Goal: Task Accomplishment & Management: Use online tool/utility

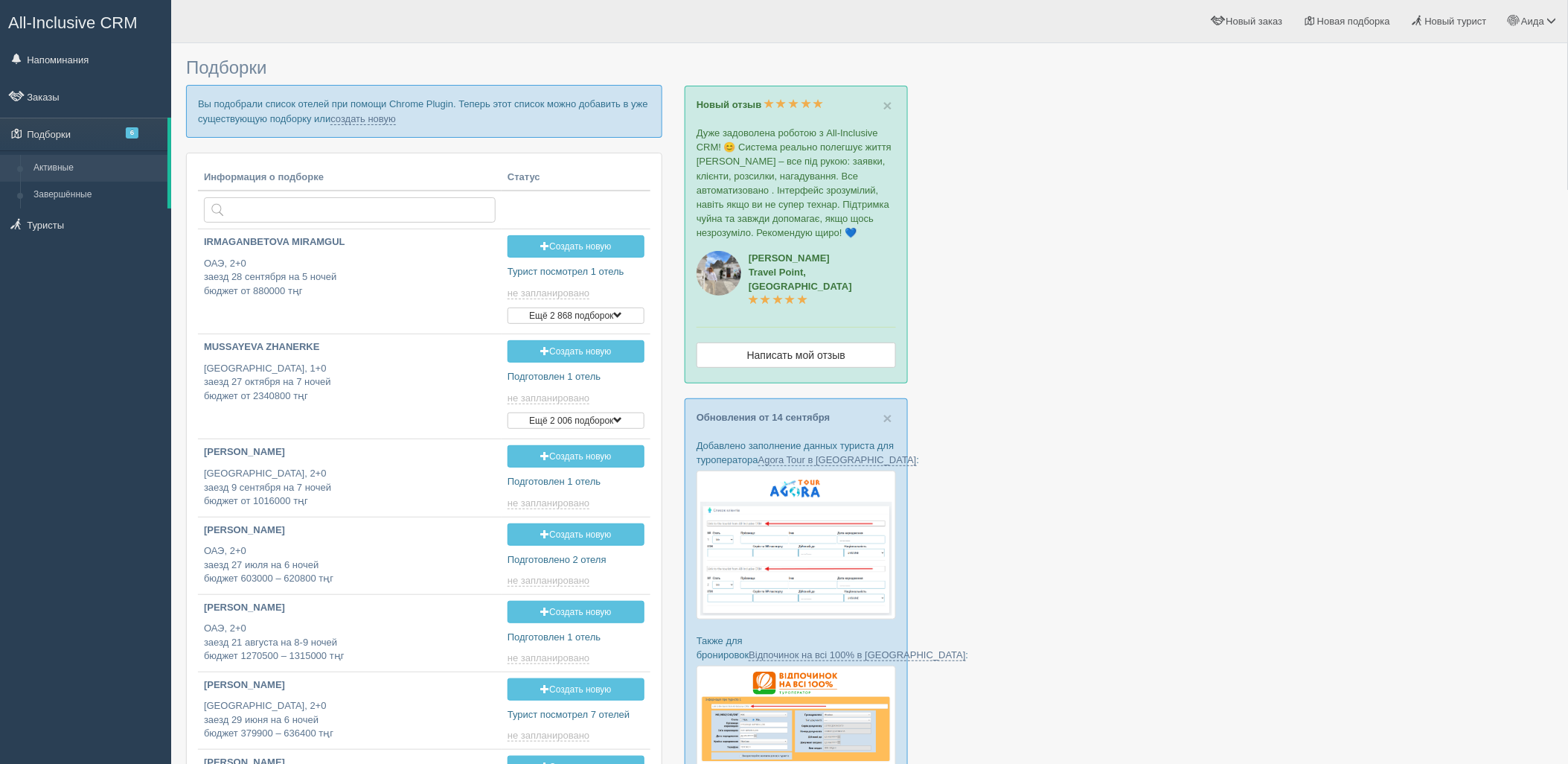
click at [389, 125] on p "Вы подобрали список отелей при помощи Chrome Plugin. Теперь этот список можно д…" at bounding box center [424, 111] width 476 height 52
click at [387, 121] on link "создать новую" at bounding box center [364, 119] width 66 height 12
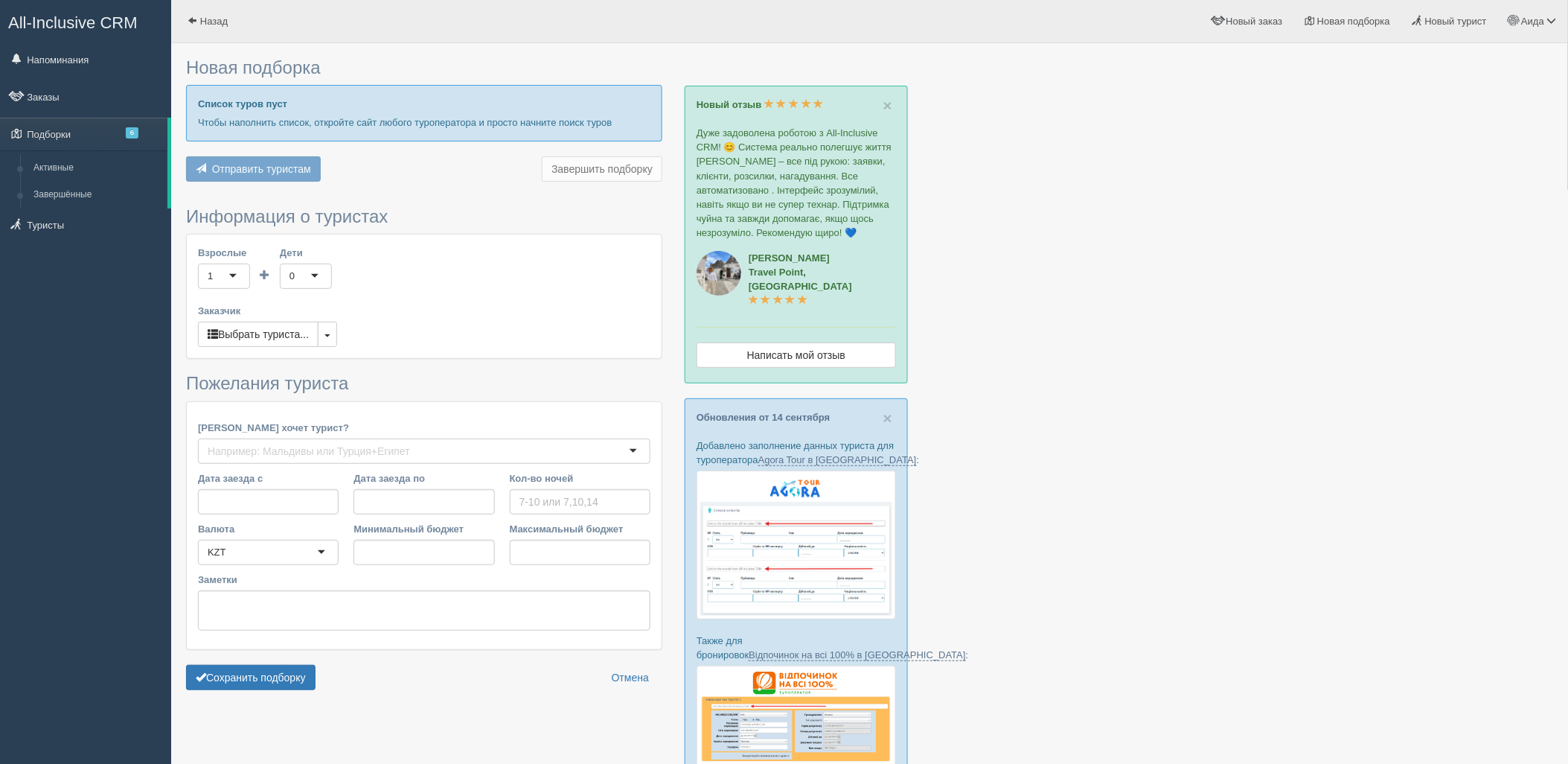
type input "7-11"
type input "1369500"
type input "3233500"
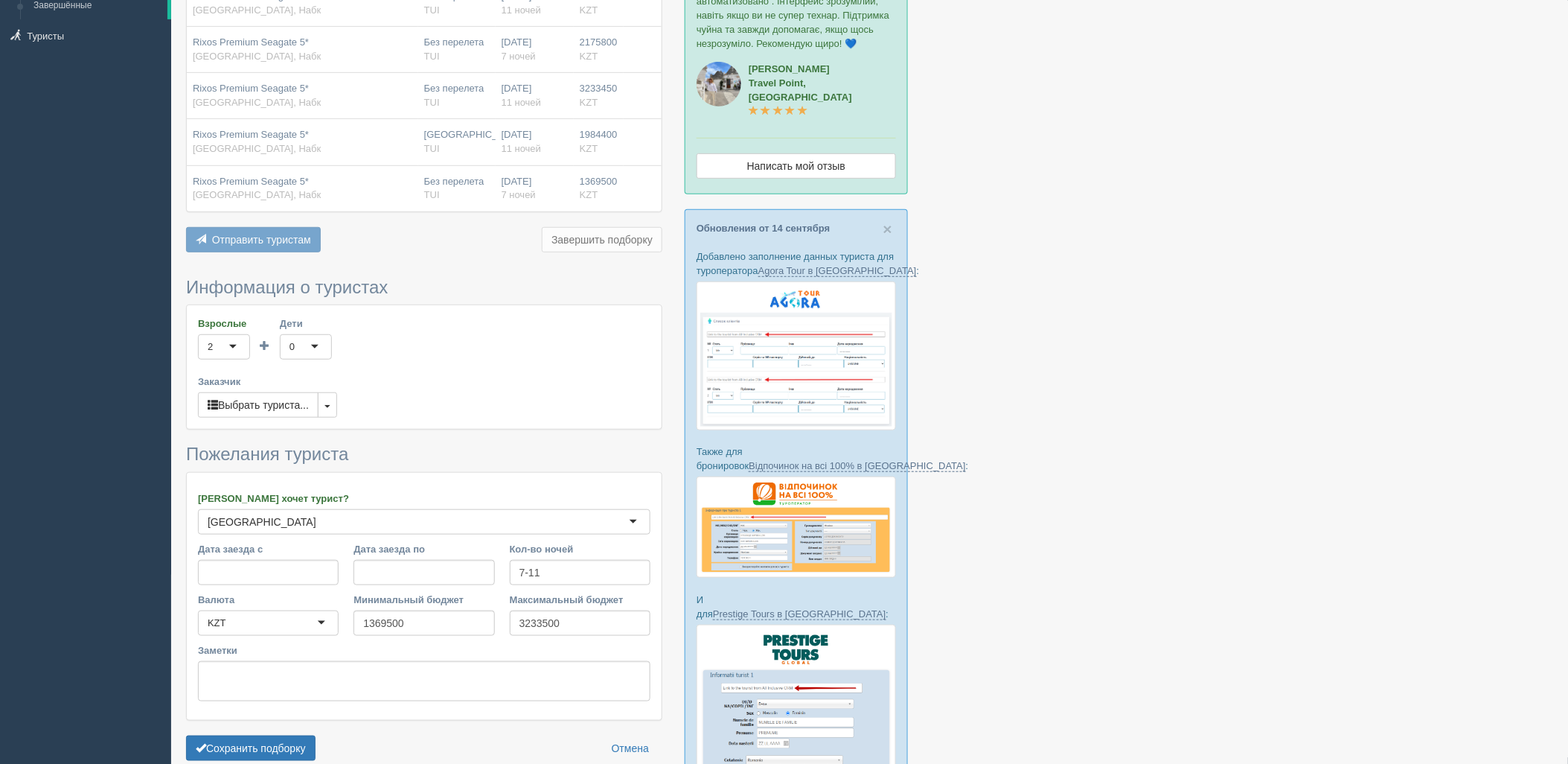
scroll to position [313, 0]
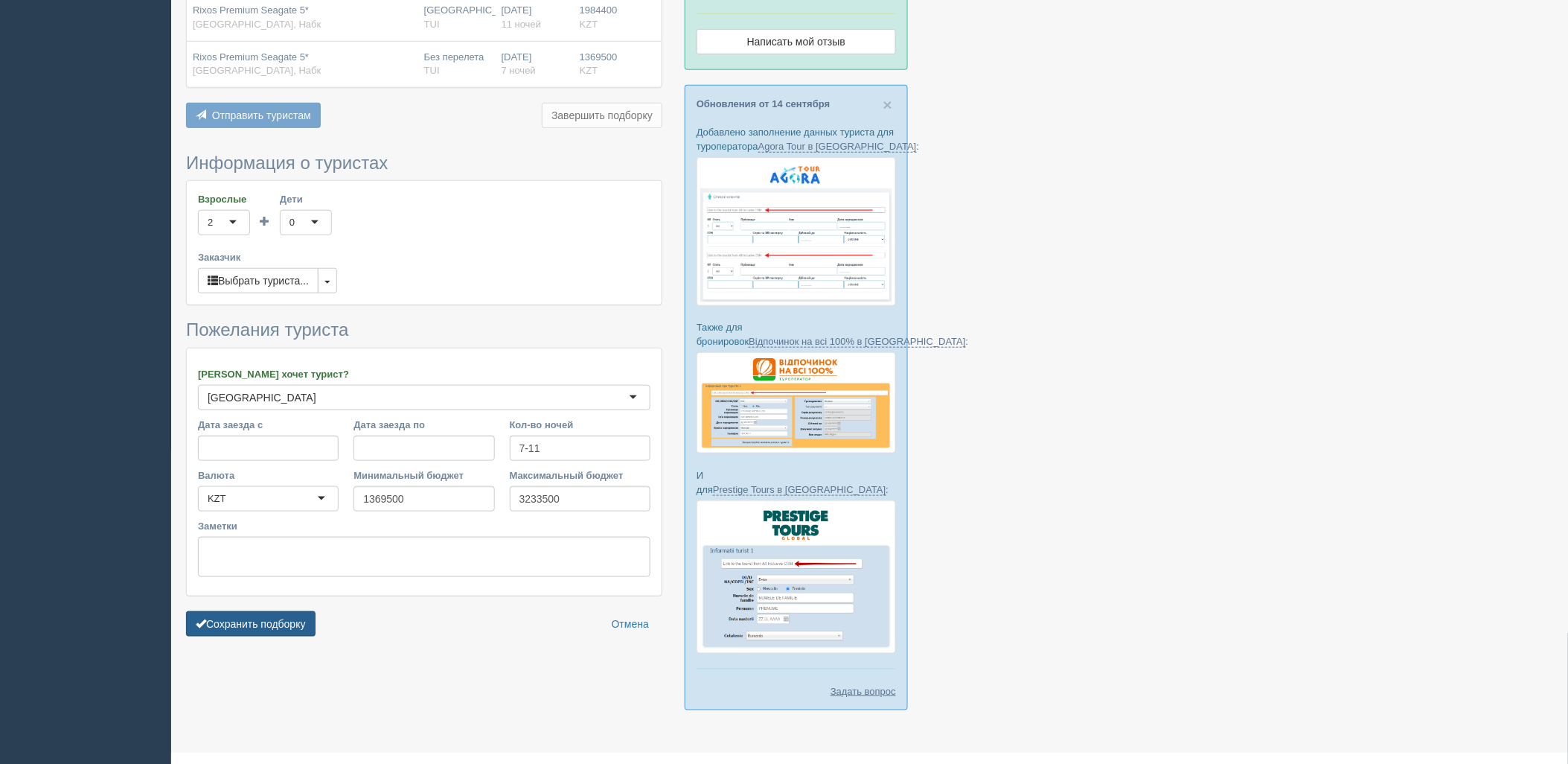
click at [289, 631] on button "Сохранить подборку" at bounding box center [250, 624] width 129 height 26
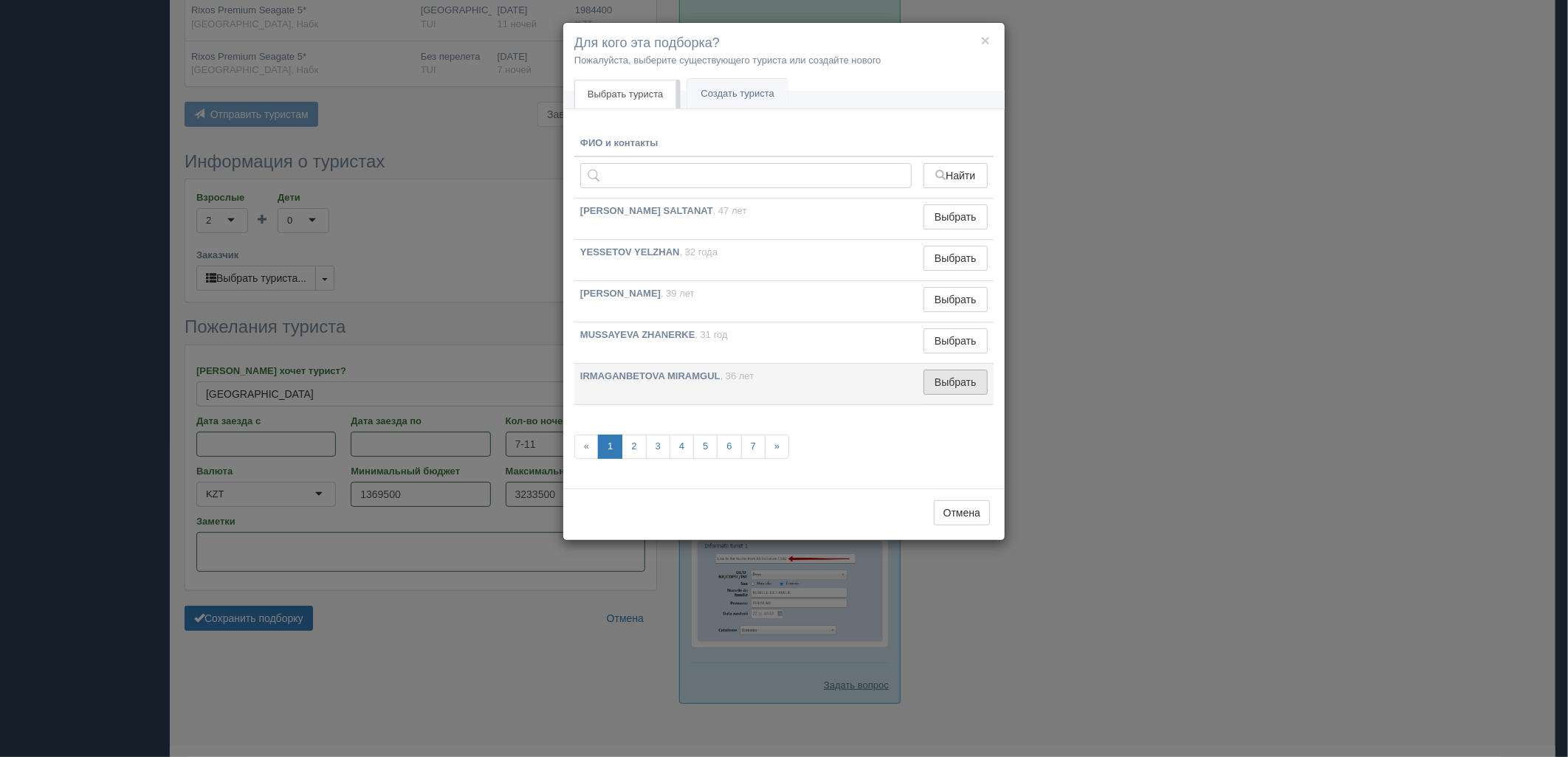
click at [957, 391] on button "Выбрать" at bounding box center [956, 382] width 65 height 25
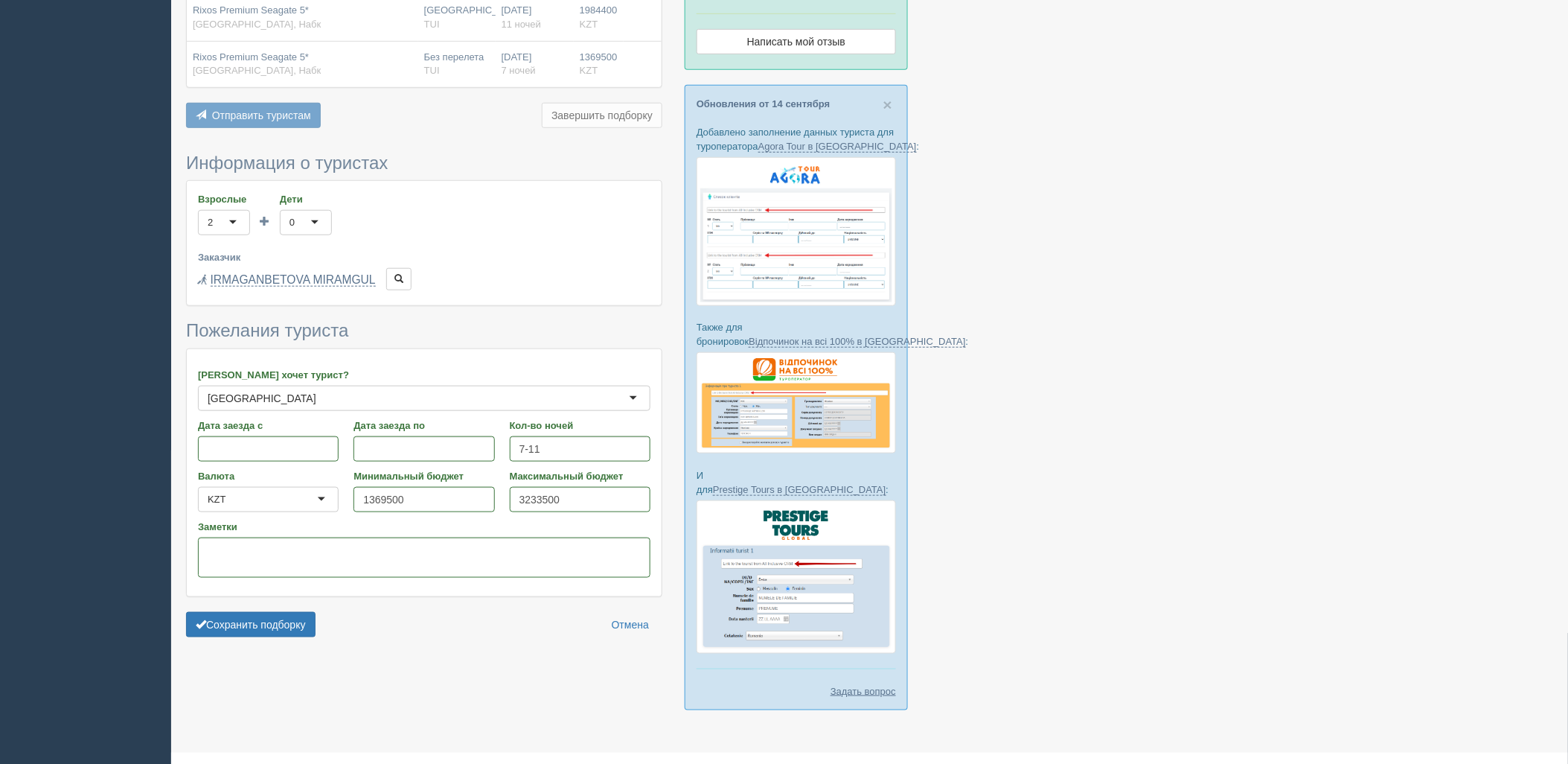
click at [253, 641] on form "Информация о туристах Взрослые 2 2 1 2 3 4 5 6 7 8 9 10 11 12 13 14 15 16 17 18…" at bounding box center [424, 399] width 476 height 492
click at [260, 631] on button "Сохранить подборку" at bounding box center [250, 625] width 129 height 26
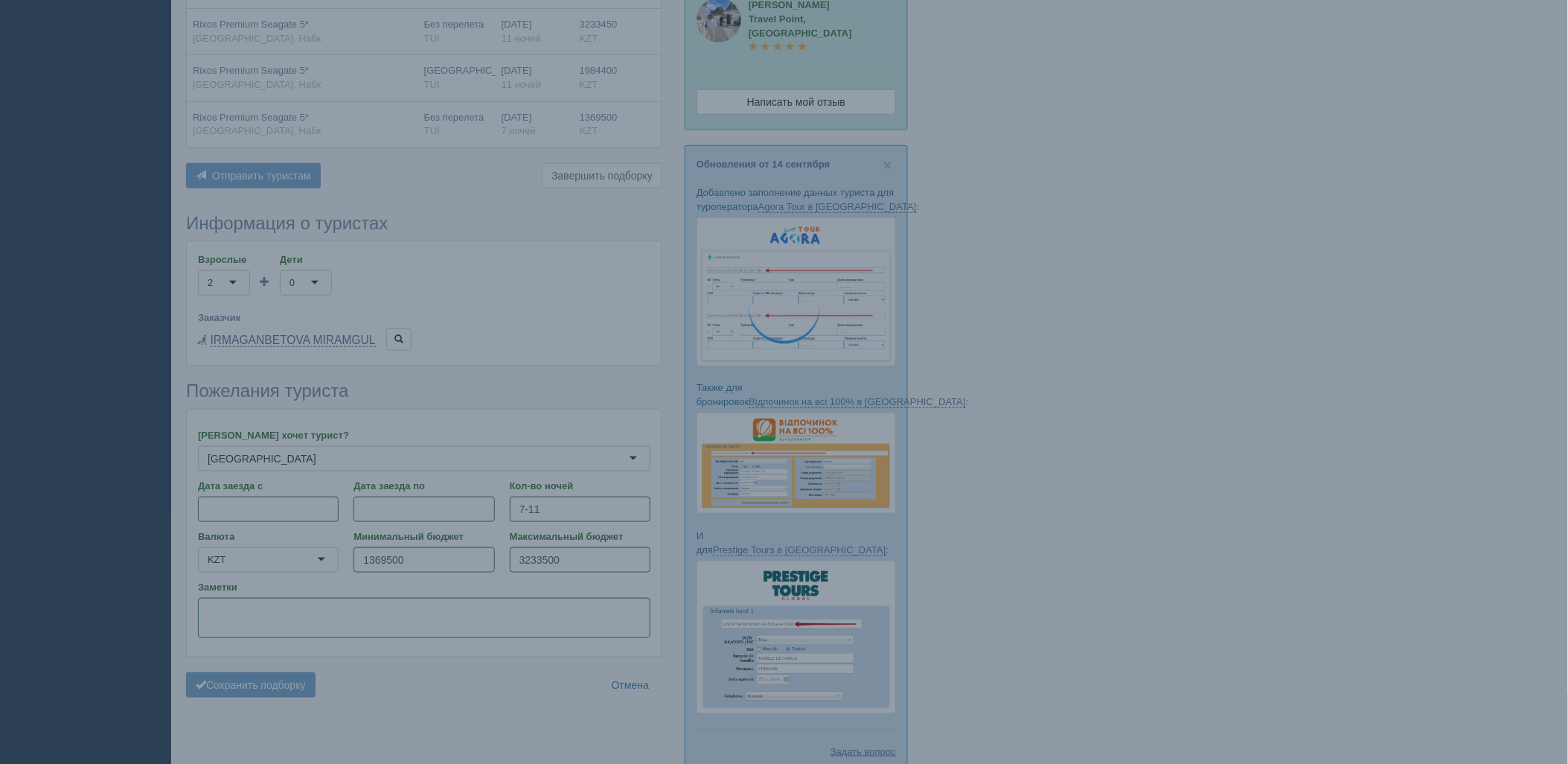
scroll to position [148, 0]
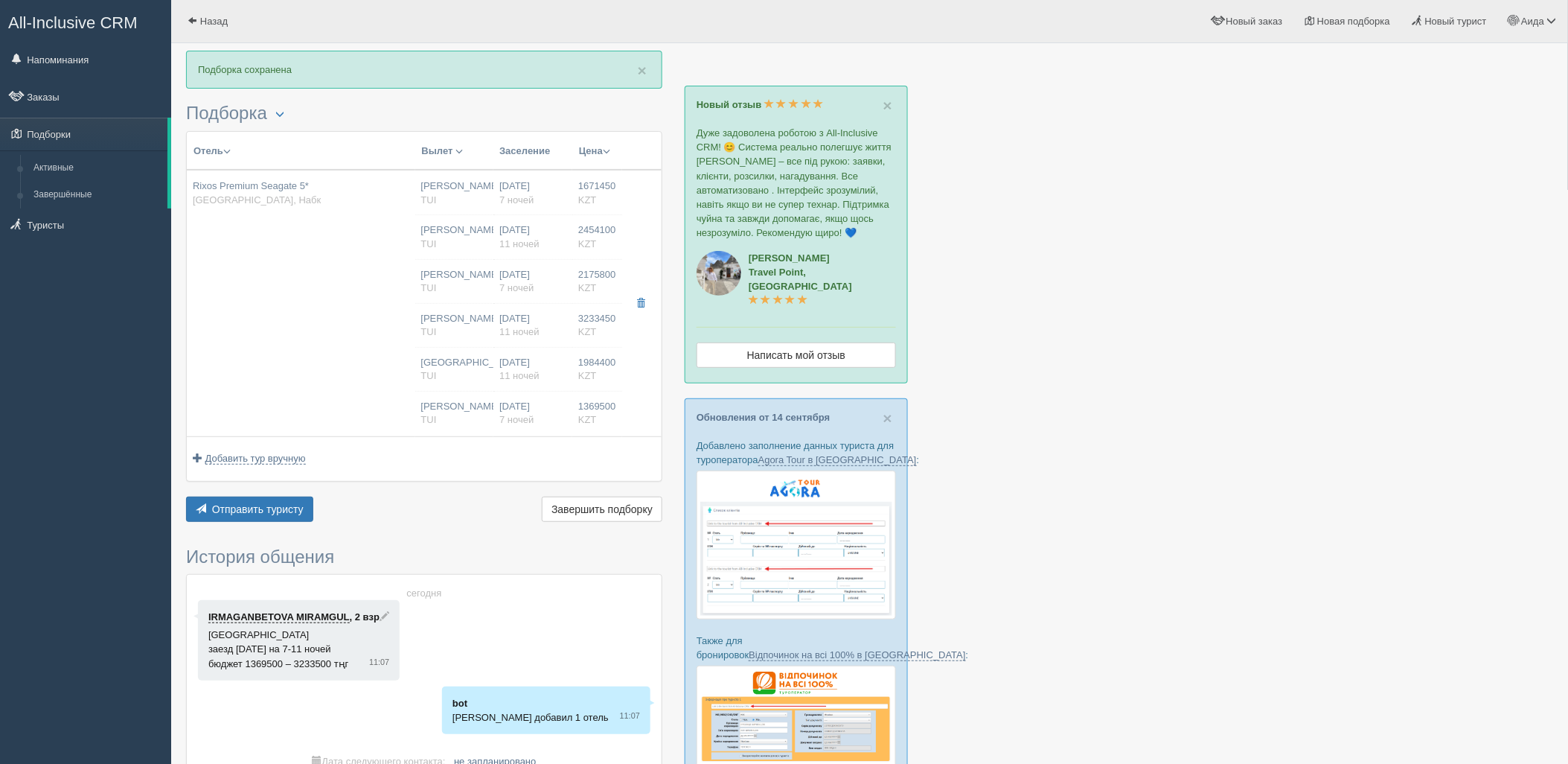
click at [291, 494] on div "Отель Разделить отели... Вылет Выезд Авиа Автобус Заселение Цена Дешёвые вначале" at bounding box center [424, 328] width 476 height 394
click at [287, 509] on span "Отправить туристу" at bounding box center [258, 509] width 92 height 12
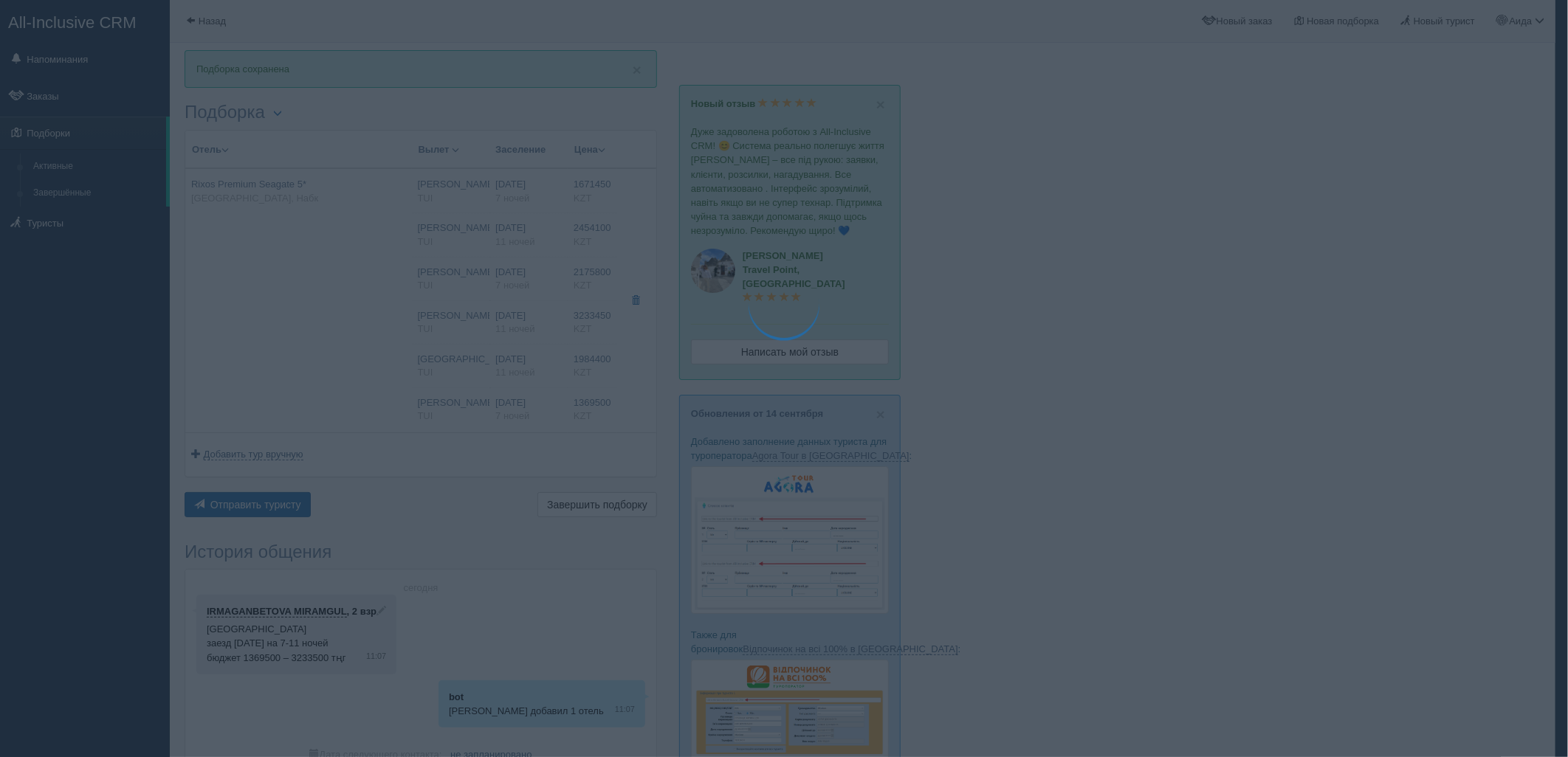
type textarea "🌞 Добрый день! Предлагаем Вам рассмотреть следующие варианты: 🌎 Египет, Набк 🏩 …"
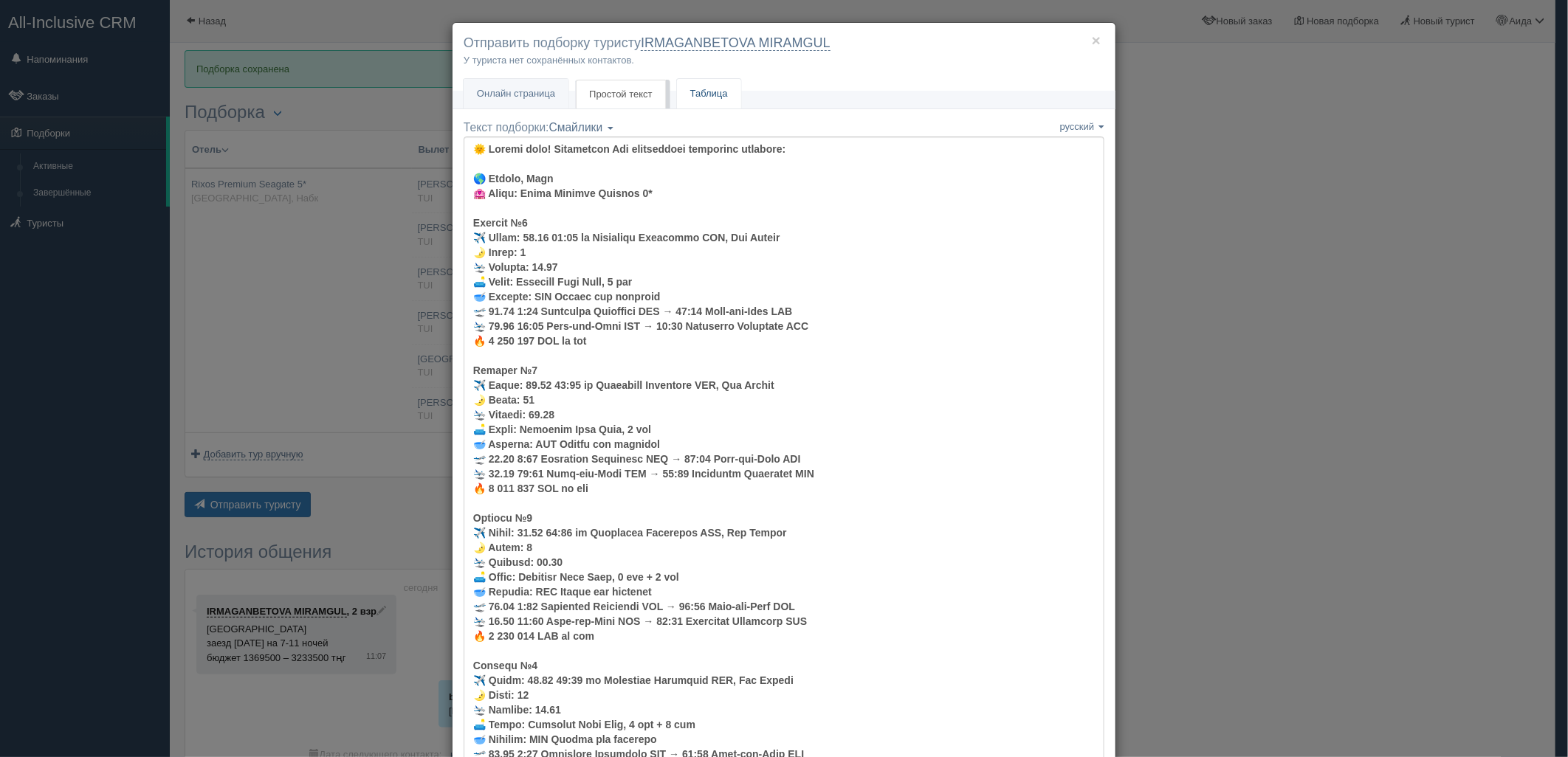
click at [693, 92] on link "Таблица" at bounding box center [709, 94] width 65 height 30
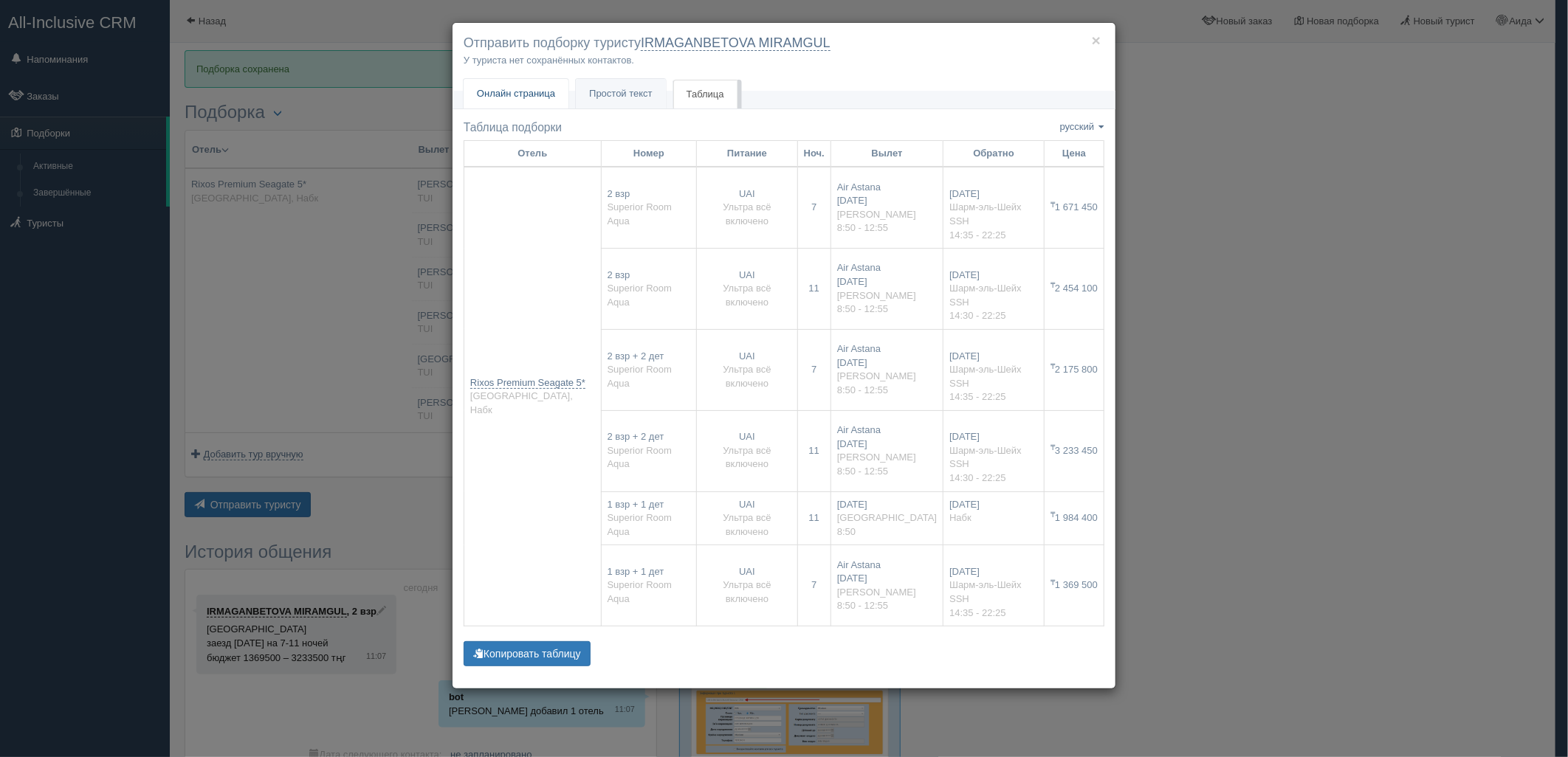
click at [544, 89] on span "Онлайн страница" at bounding box center [516, 93] width 78 height 11
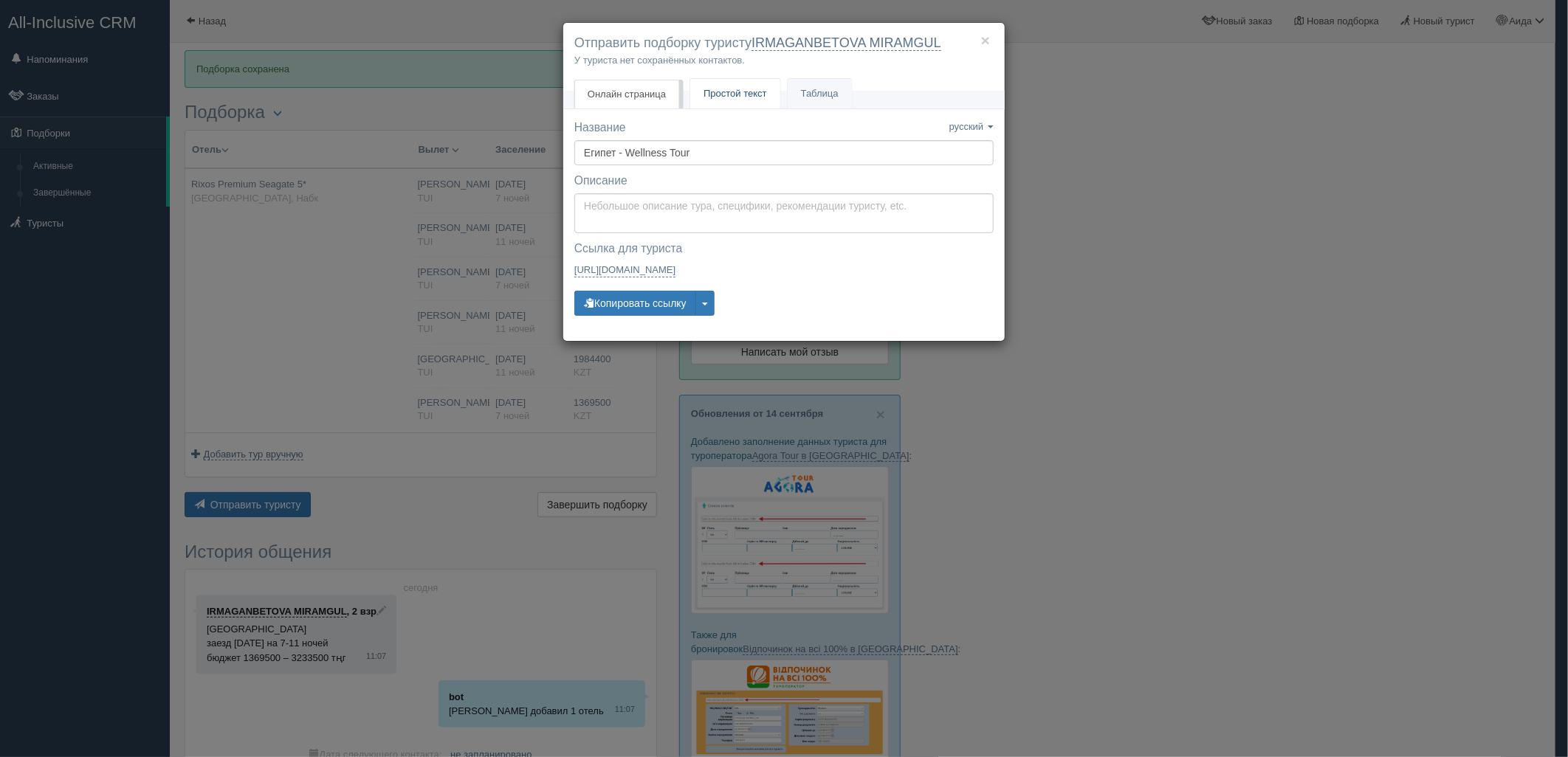
click at [720, 88] on span "Простой текст" at bounding box center [735, 93] width 64 height 11
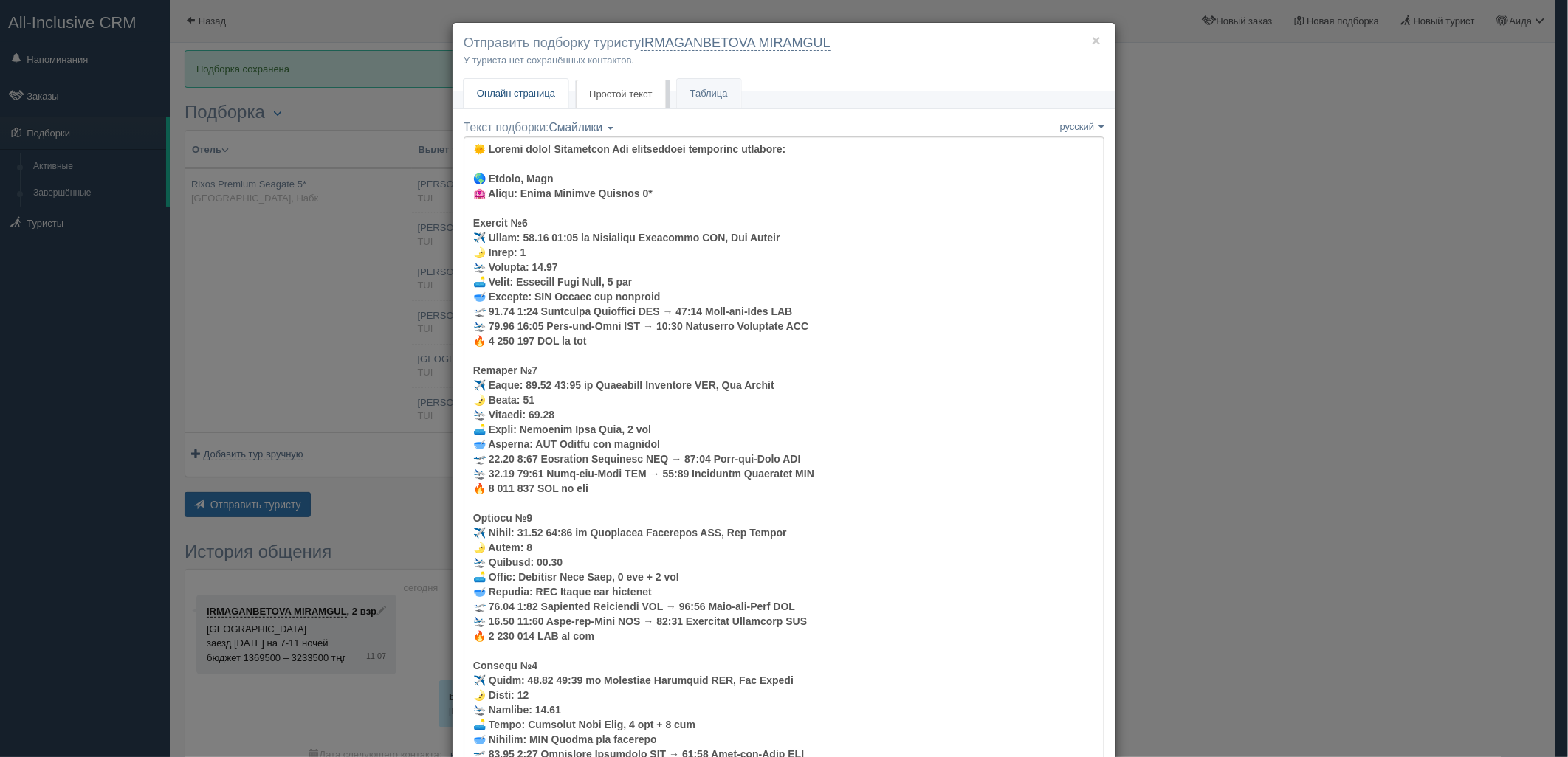
click at [507, 96] on span "Онлайн страница" at bounding box center [516, 93] width 78 height 11
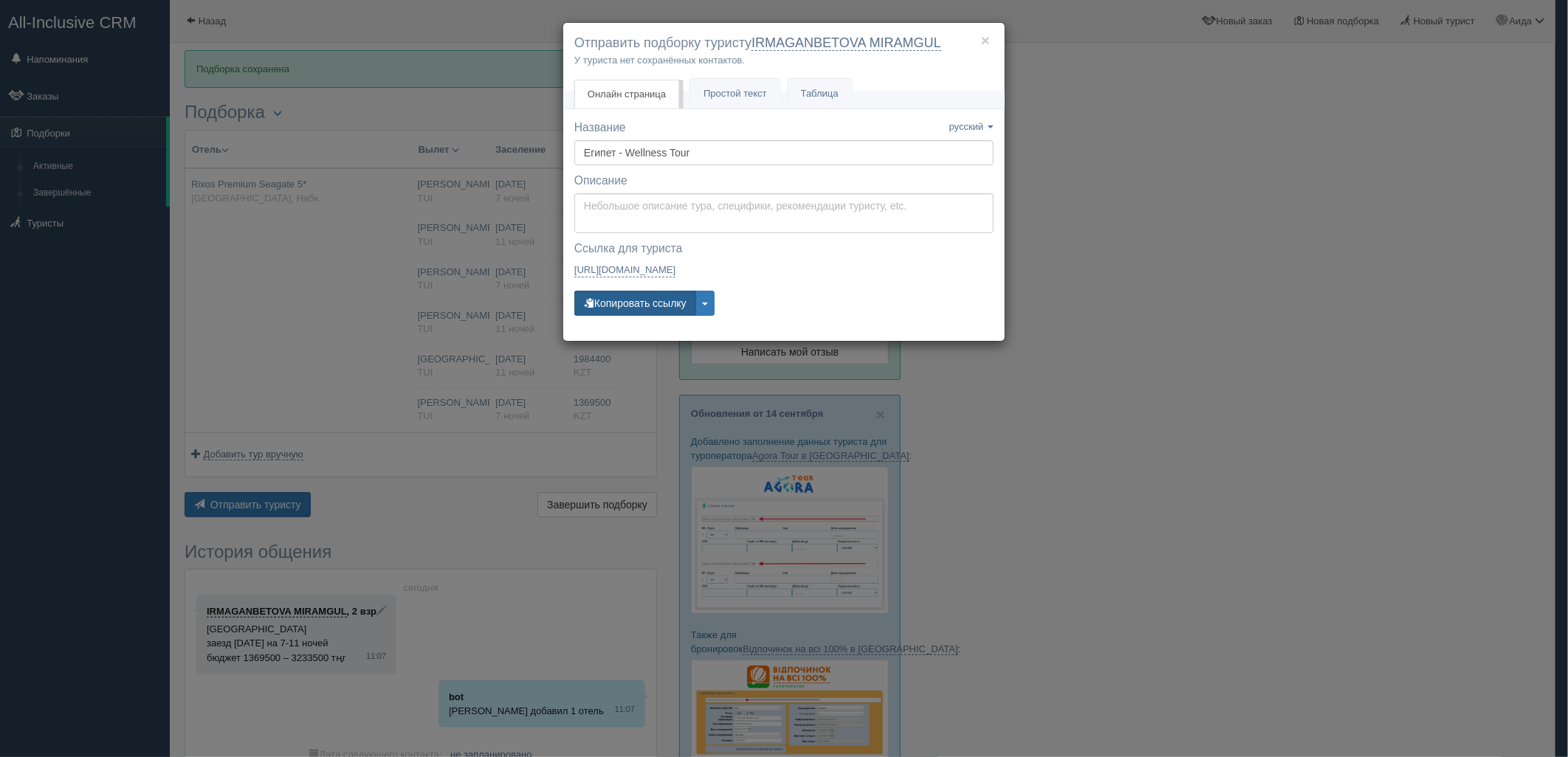
click at [629, 302] on button "Копировать ссылку" at bounding box center [635, 303] width 122 height 25
click at [1304, 232] on div "× Отправить подборку туристу IRMAGANBETOVA MIRAMGUL У туриста нет сохранённых к…" at bounding box center [784, 378] width 1568 height 757
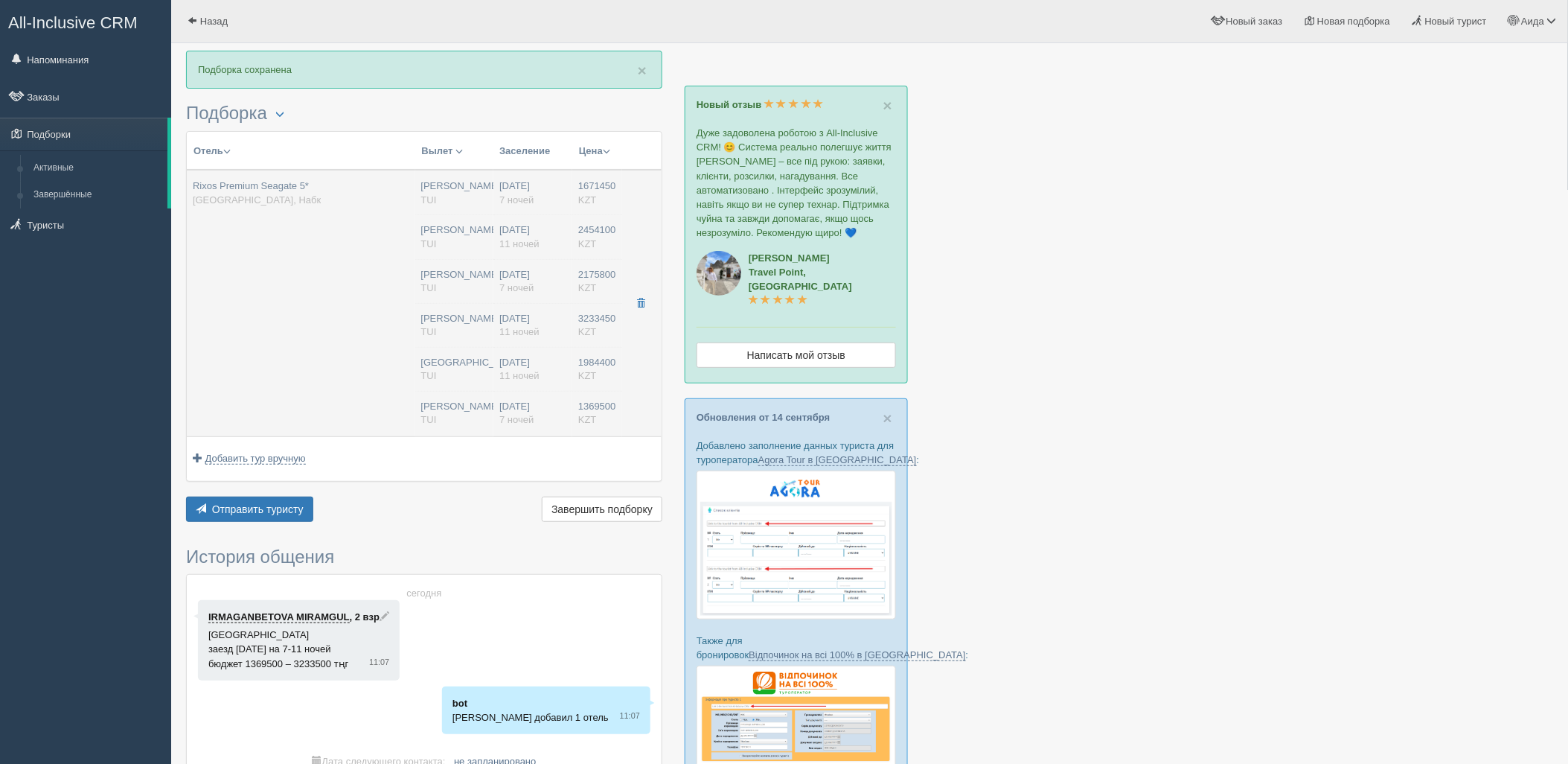
click at [548, 343] on td "10.10.2025 7 ночей 10.10.2025 11 ночей 10.10.2025 7 ночей 10.10.2025 11 ночей 1…" at bounding box center [533, 303] width 79 height 267
type input "Rixos Premium Seagate 5*"
type input "https://tophotels.ru/hotel/al189422"
type input "Египет"
type input "Набк"
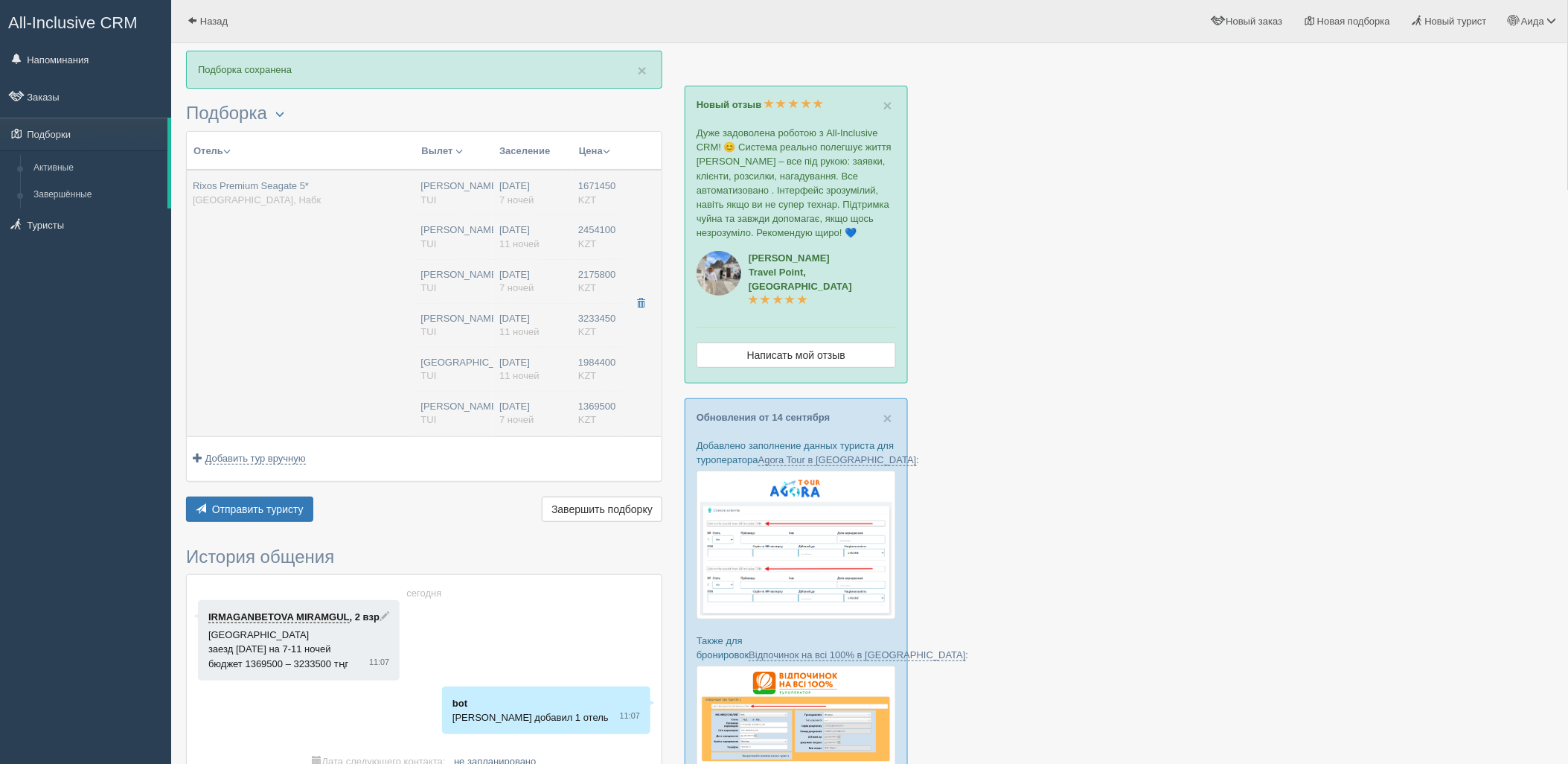
type input "1671450.00"
type input "[PERSON_NAME]"
type input "Шарм-эль-Шейх SSH"
type input "08:50"
type input "12:55"
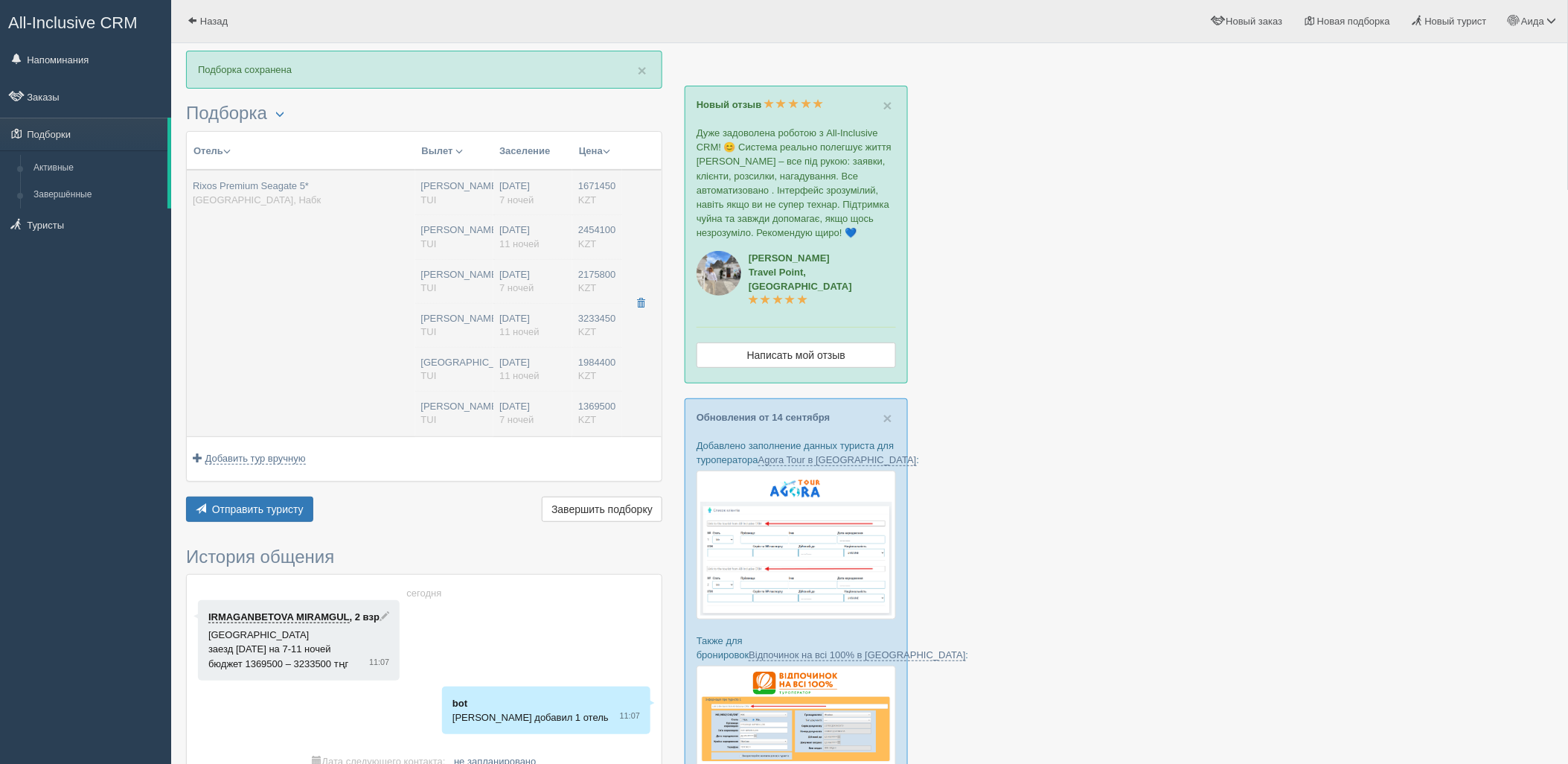
type input "Air Astana"
type input "14:35"
type input "22:25"
type input "7"
type input "Superior Room Aqua"
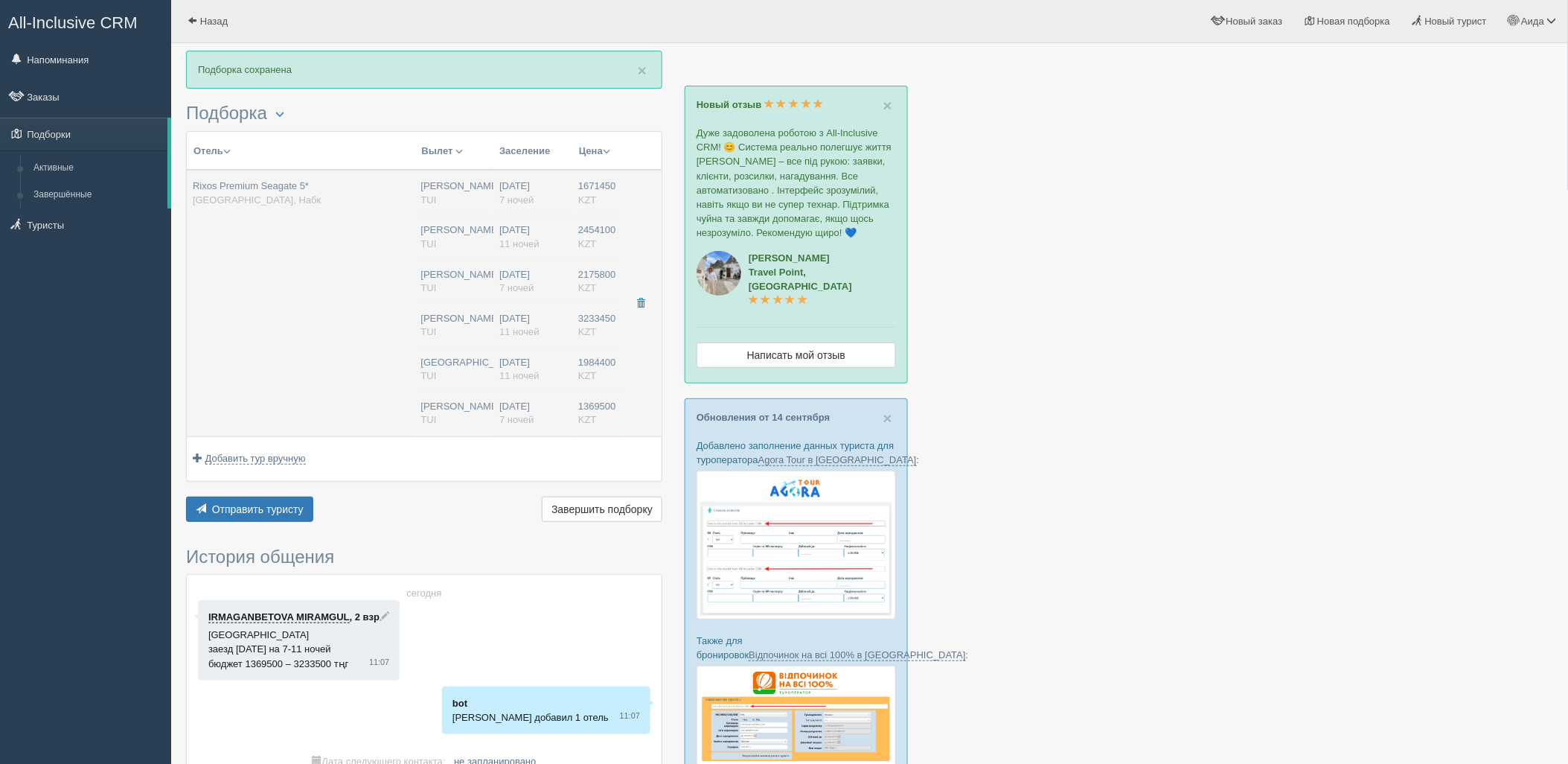
type input "Ultra All Inclusive"
type input "TUI"
type input "https://newb2b.fstravel.com/hotel/214712"
type input "2454100.00"
type input "[PERSON_NAME]"
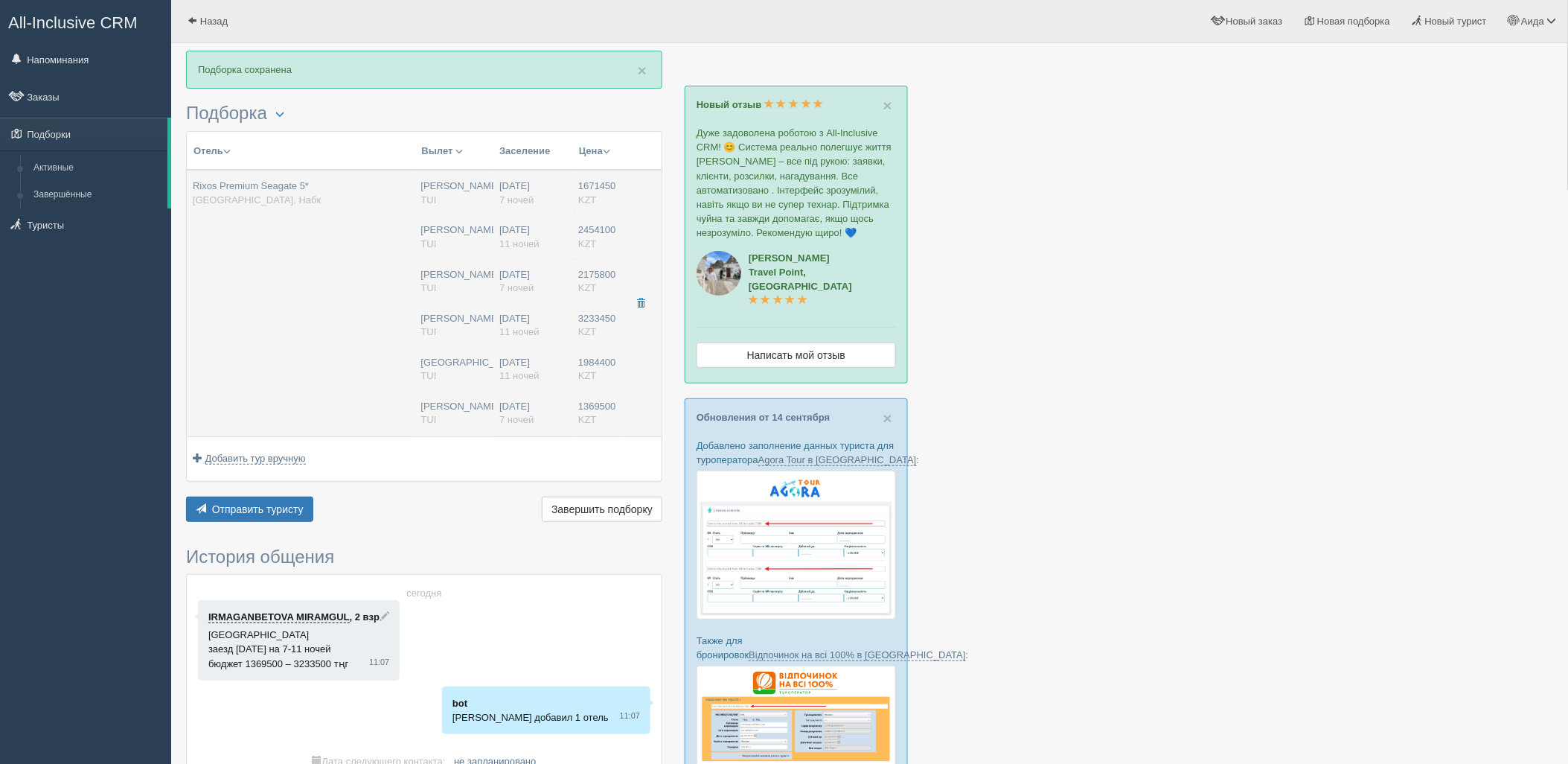
type input "Шарм-эль-Шейх SSH"
type input "08:50"
type input "12:55"
type input "Air Astana"
type input "14:30"
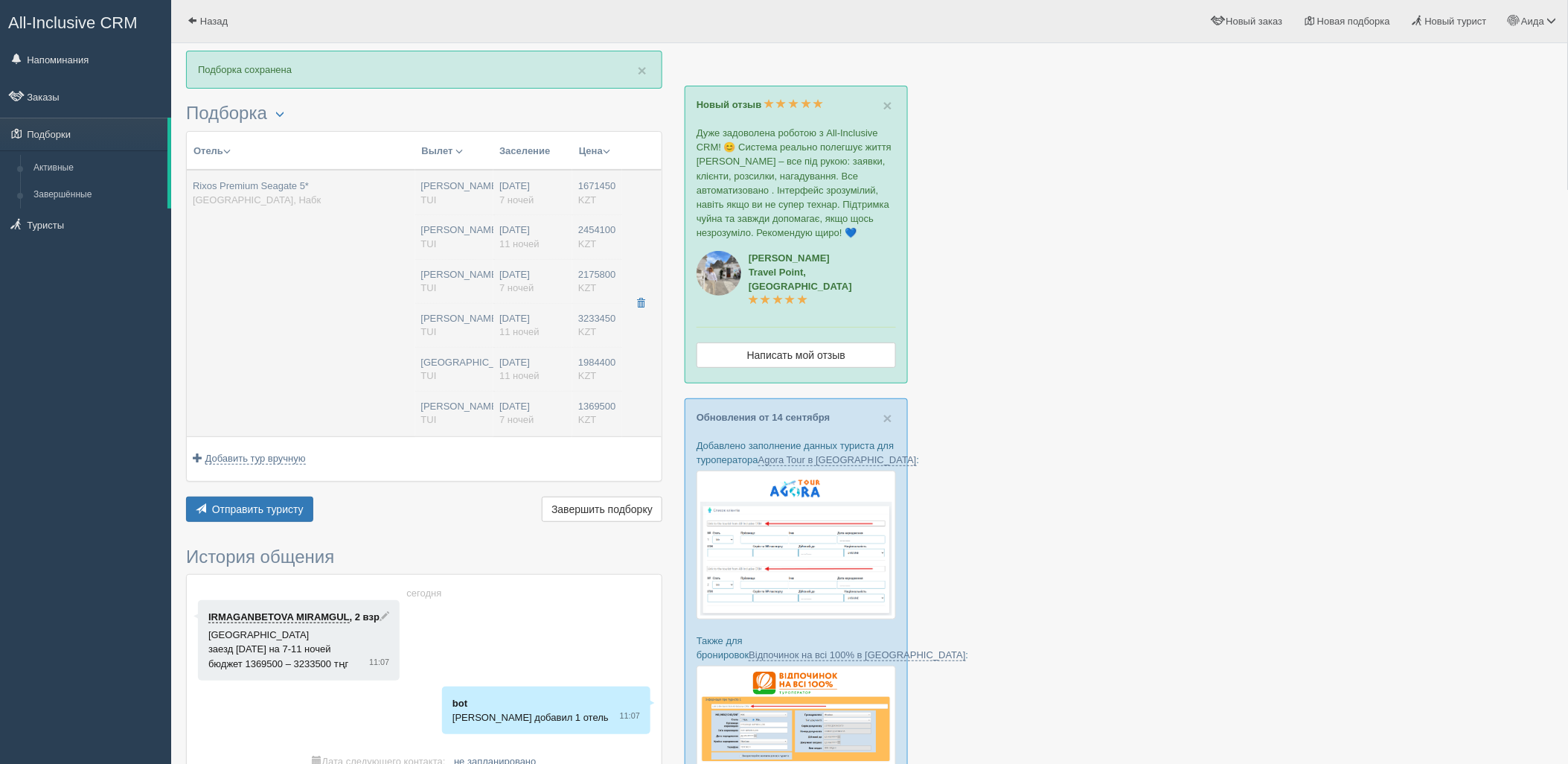
type input "22:25"
type input "11"
type input "Superior Room Aqua"
type input "Ultra All Inclusive"
type input "TUI"
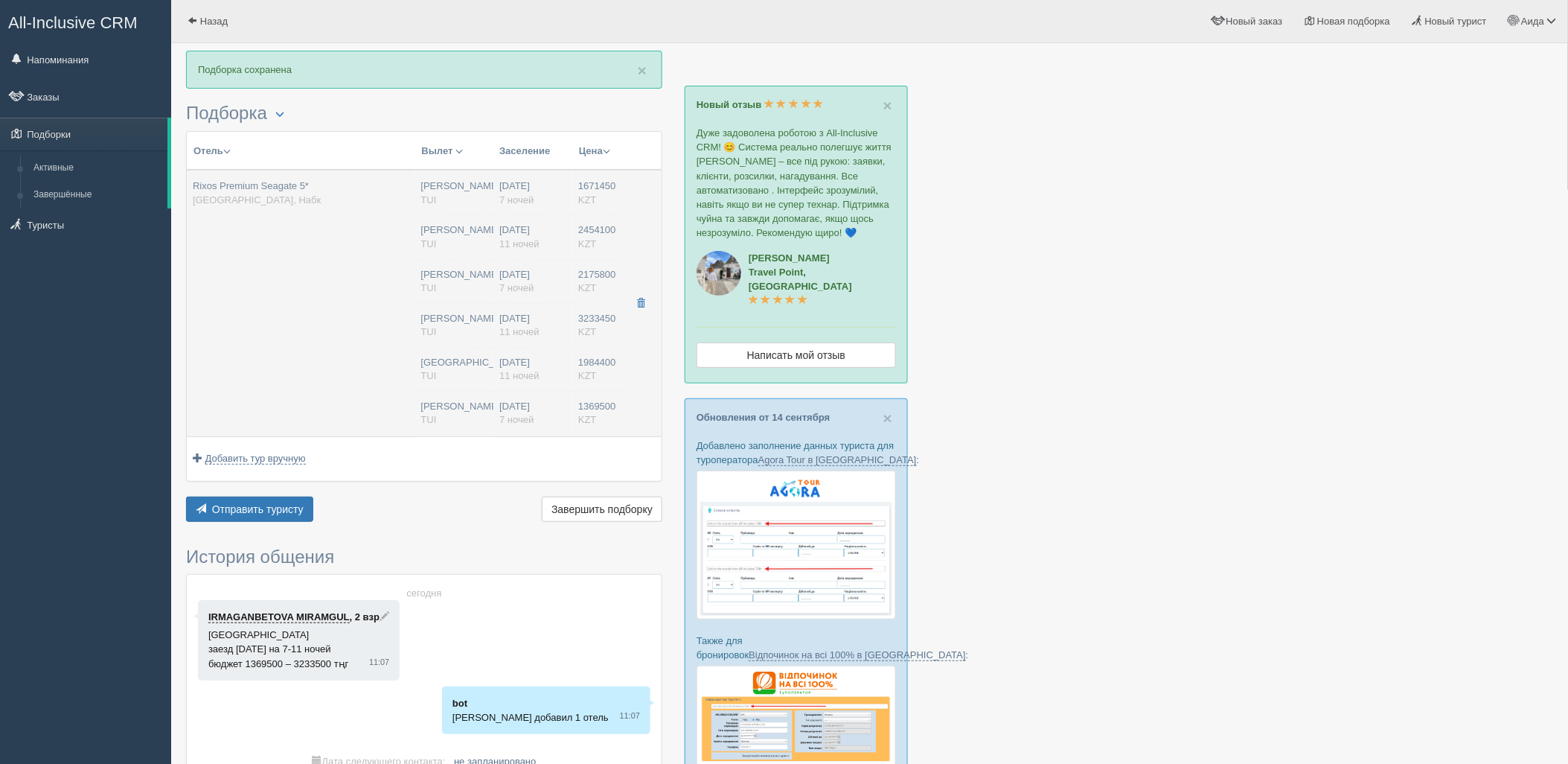
type input "https://newb2b.fstravel.com/hotel/214712"
type input "2175800.00"
type input "[PERSON_NAME]"
type input "Шарм-эль-Шейх SSH"
type input "08:50"
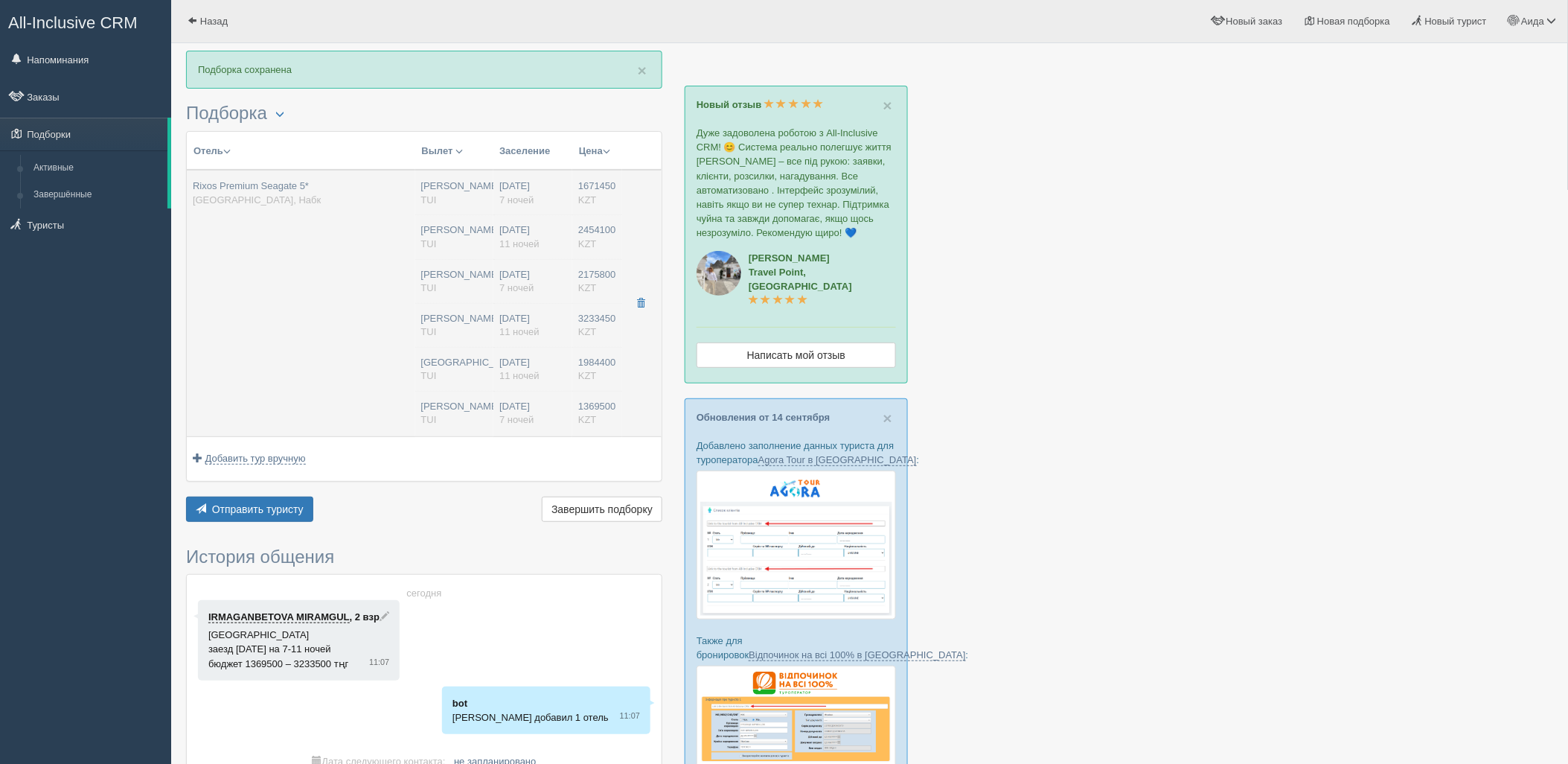
type input "12:55"
type input "Air Astana"
type input "14:35"
type input "22:25"
type input "7"
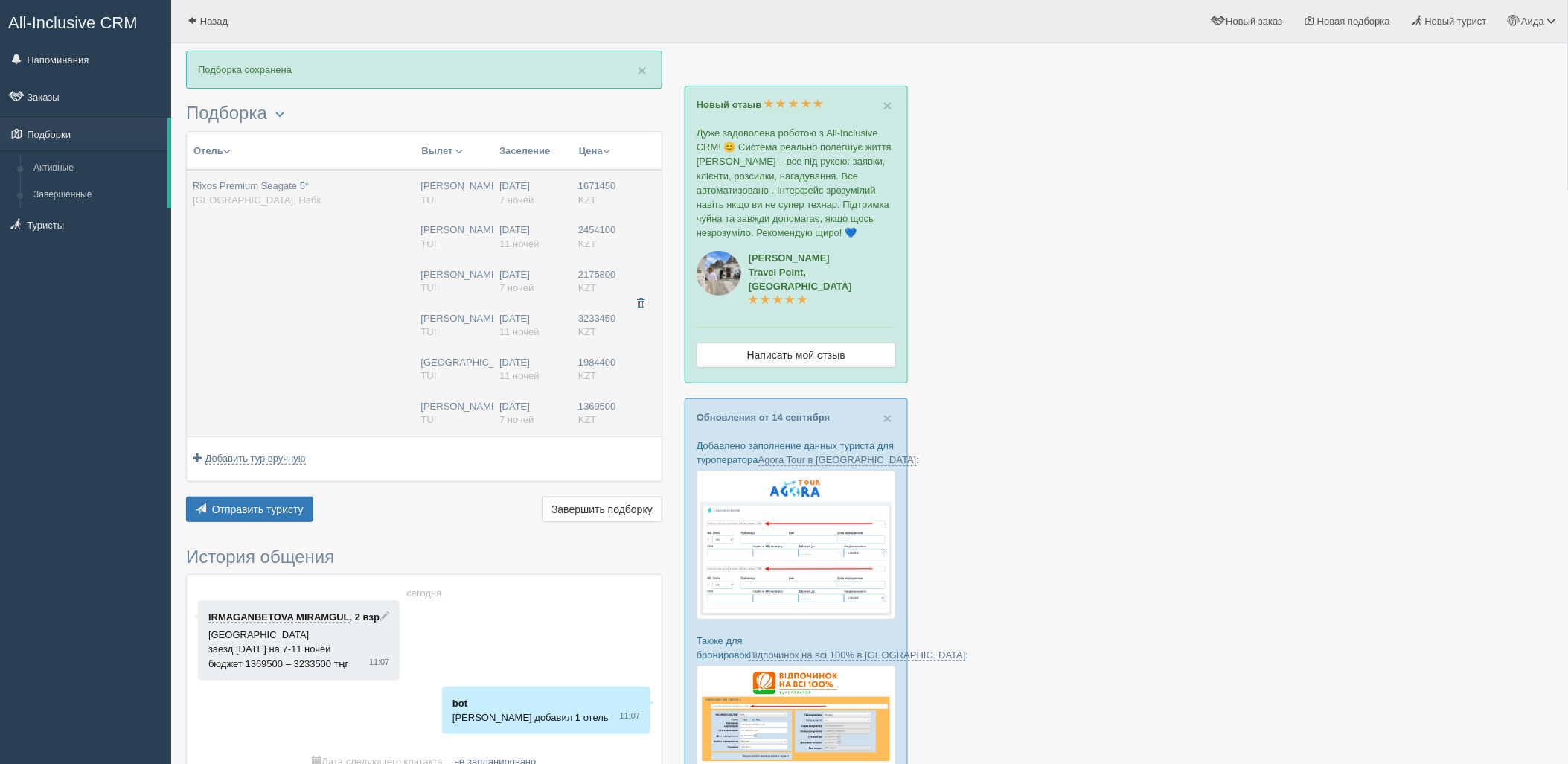
type input "Superior Room Aqua"
type input "Ultra All Inclusive"
type input "TUI"
type input "https://newb2b.fstravel.com/hotel/214712"
type input "3233450.00"
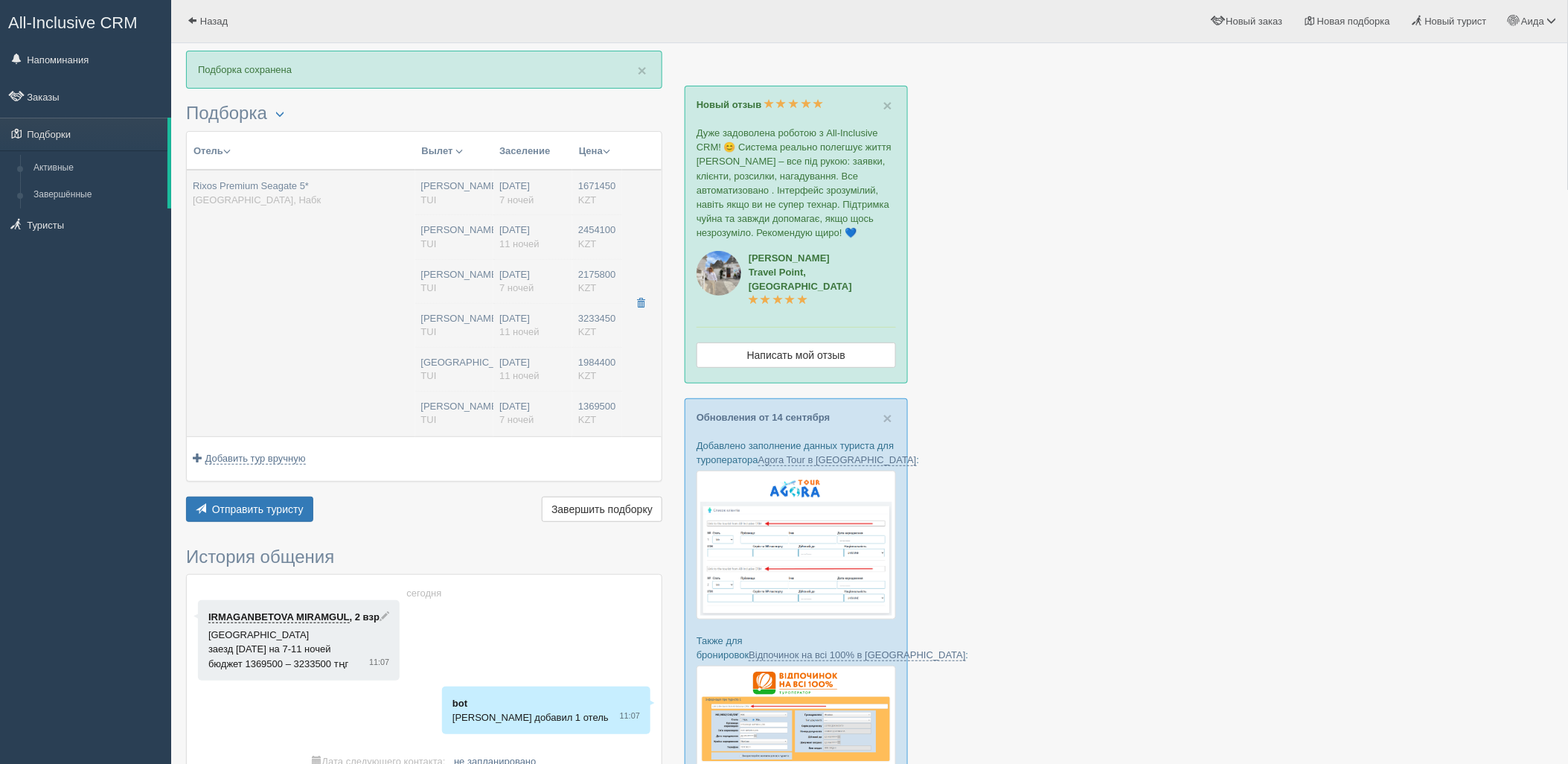
type input "[PERSON_NAME]"
type input "Шарм-эль-Шейх SSH"
type input "08:50"
type input "12:55"
type input "Air Astana"
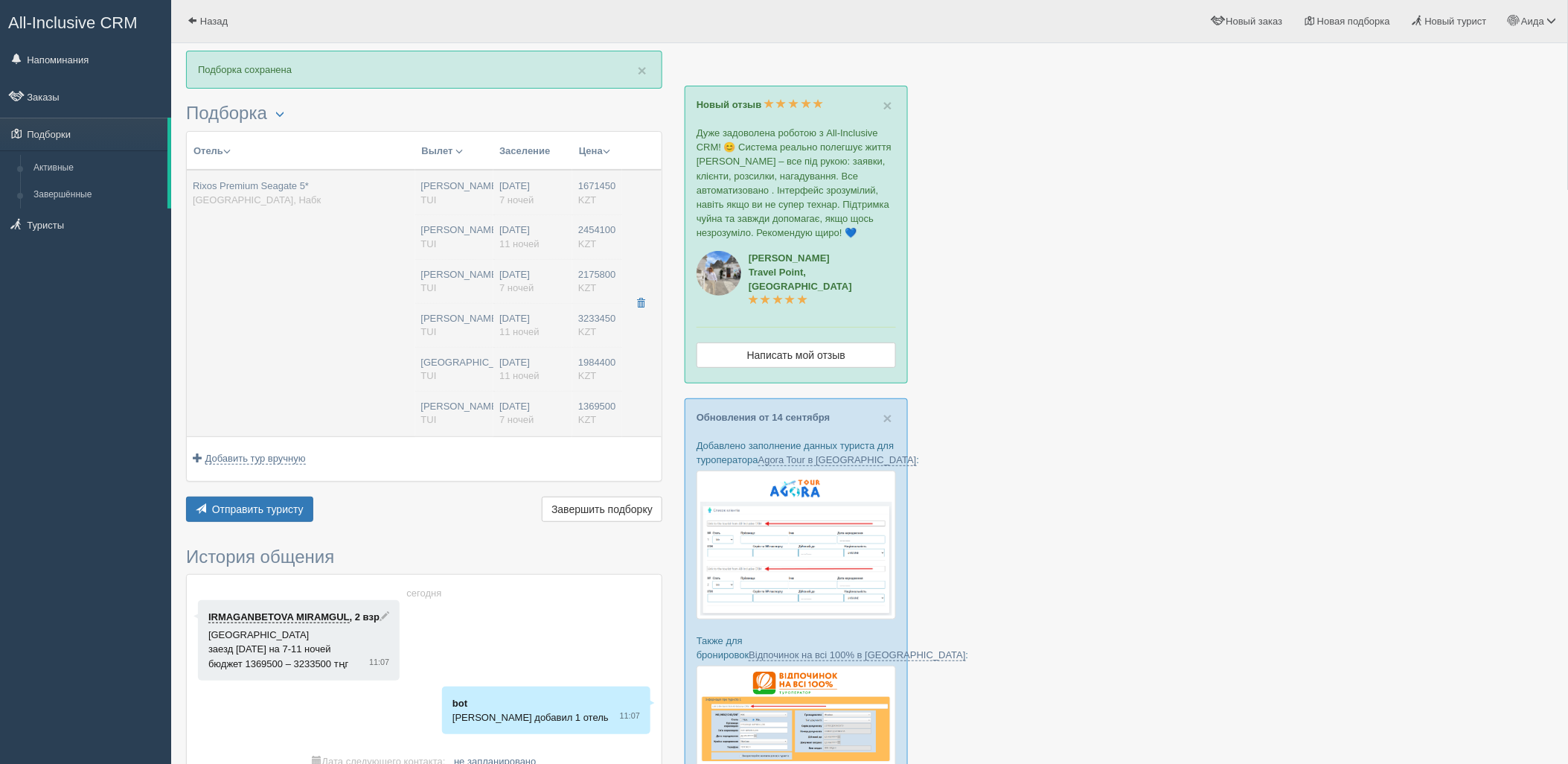
type input "14:30"
type input "22:25"
type input "11"
type input "Superior Room Aqua"
type input "Ultra All Inclusive"
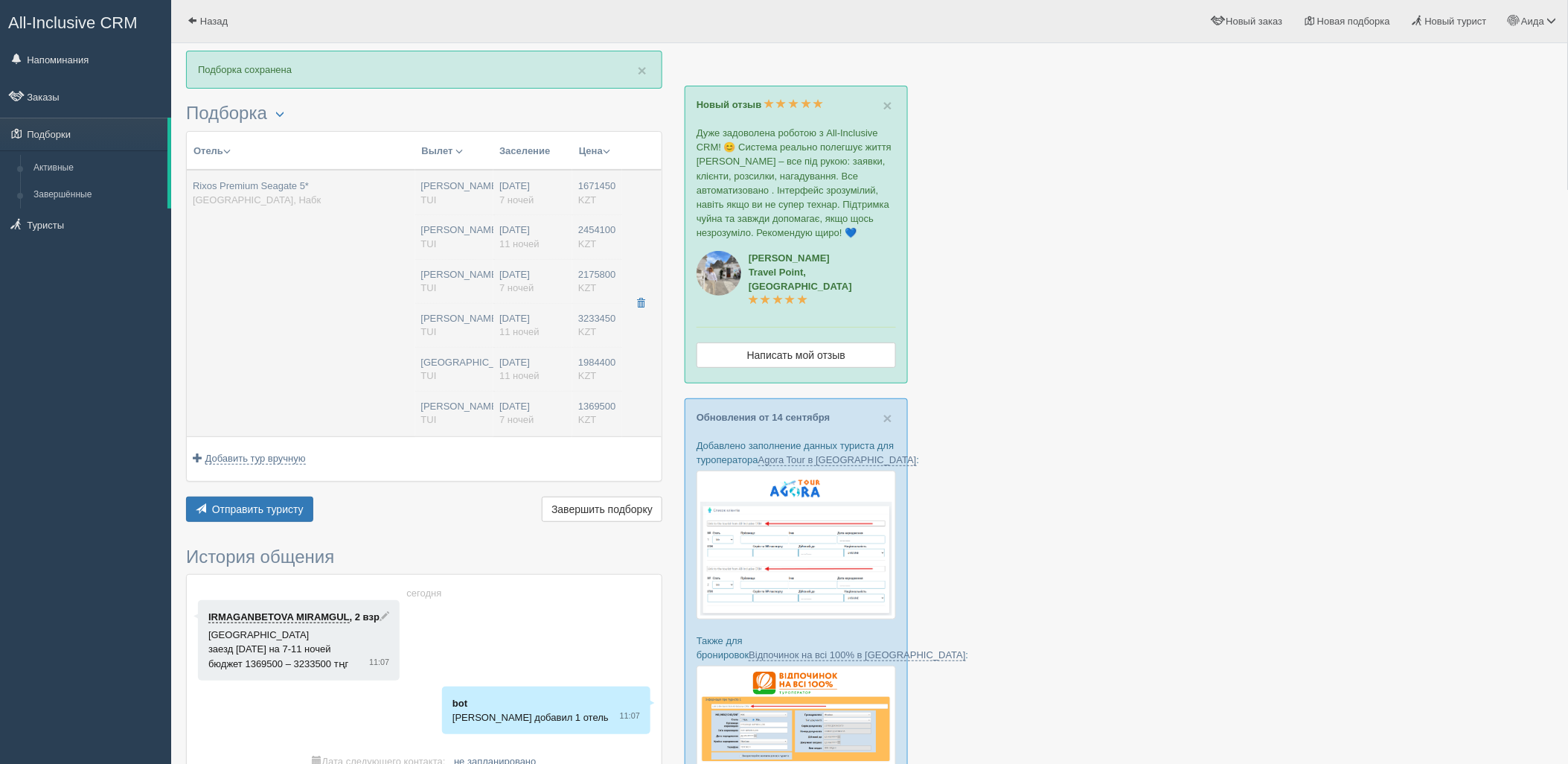
type input "TUI"
type input "https://newb2b.fstravel.com/hotel/214712"
type input "1984400.00"
type input "Астана"
type input "08:50"
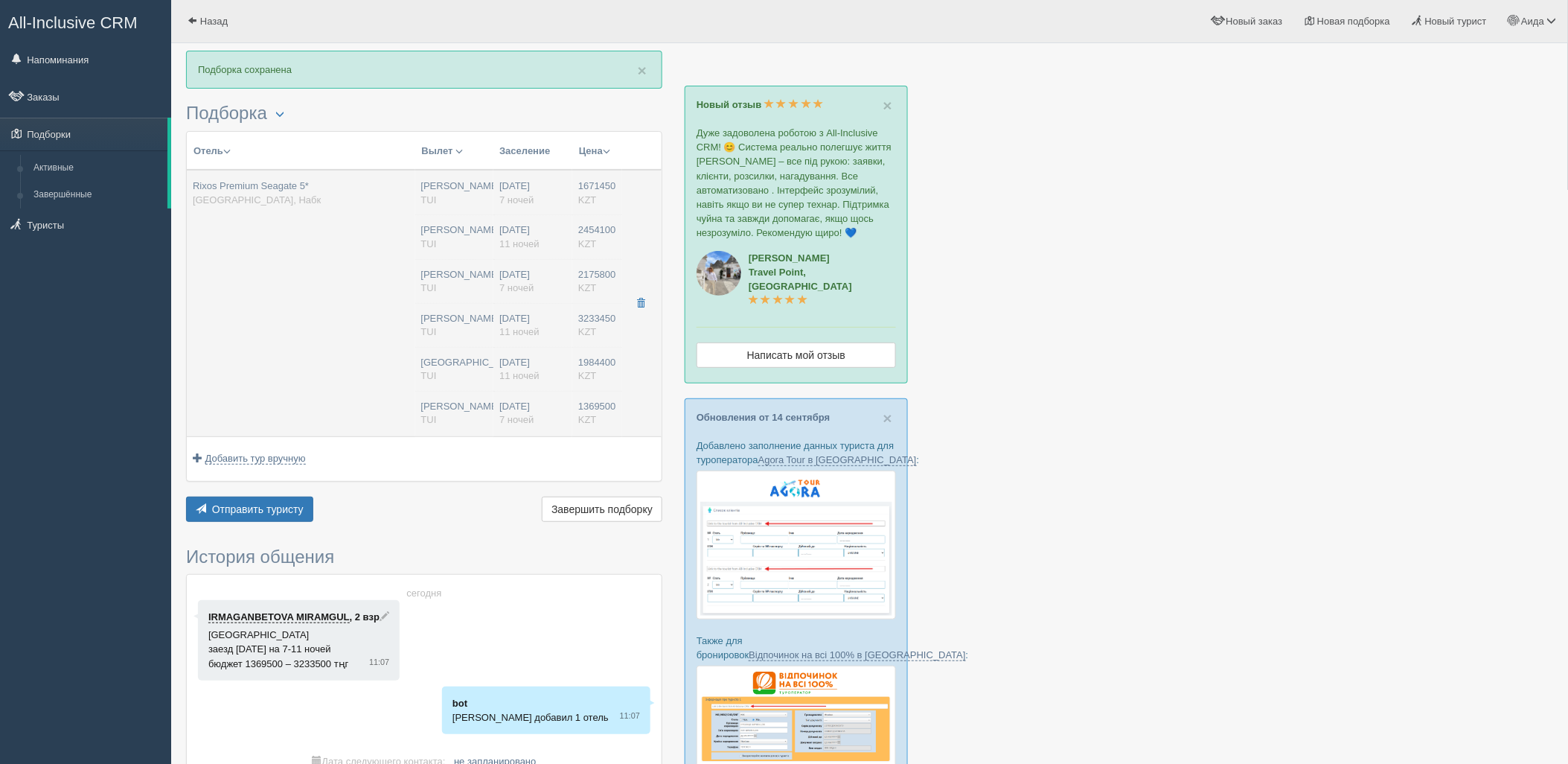
type input "11"
type input "Superior Room Aqua"
type input "Ultra All Inclusive"
type input "TUI"
type input "https://newb2b.fstravel.com/hotel/214712"
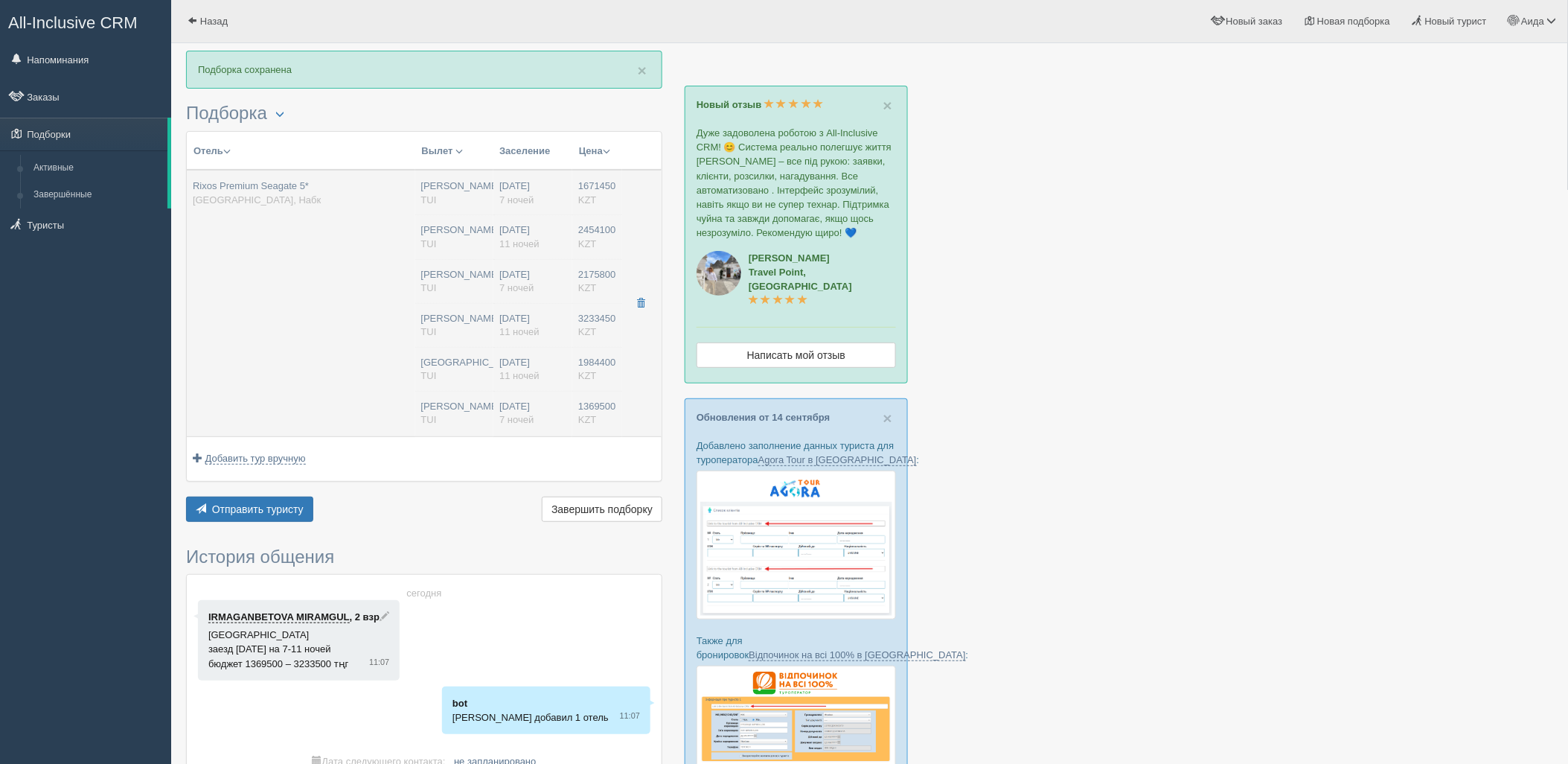
type input "1369500.00"
type input "[PERSON_NAME]"
type input "Шарм-эль-Шейх SSH"
type input "08:50"
type input "12:55"
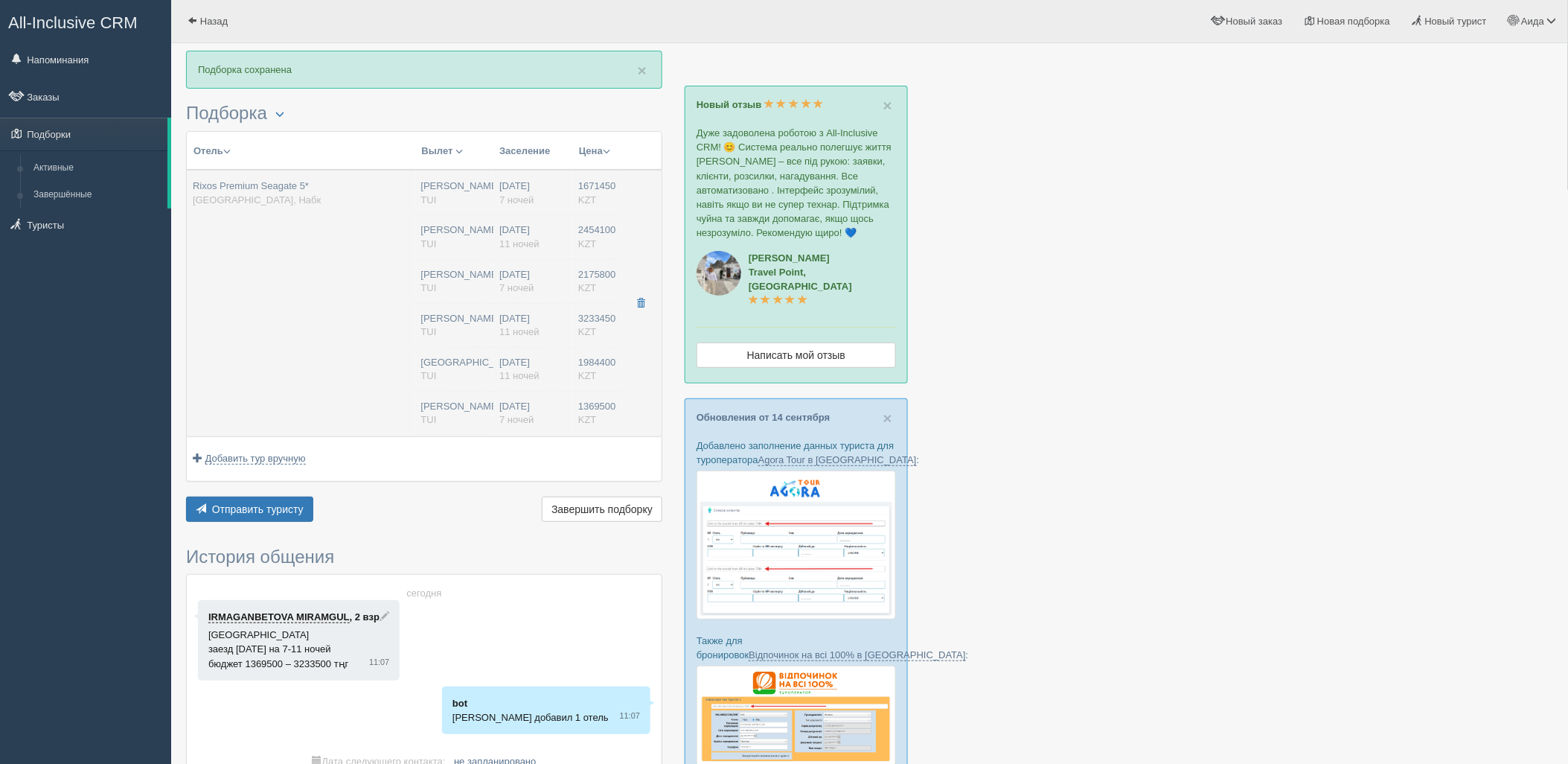
type input "Air Astana"
type input "14:35"
type input "22:25"
type input "7"
type input "Superior Room Aqua"
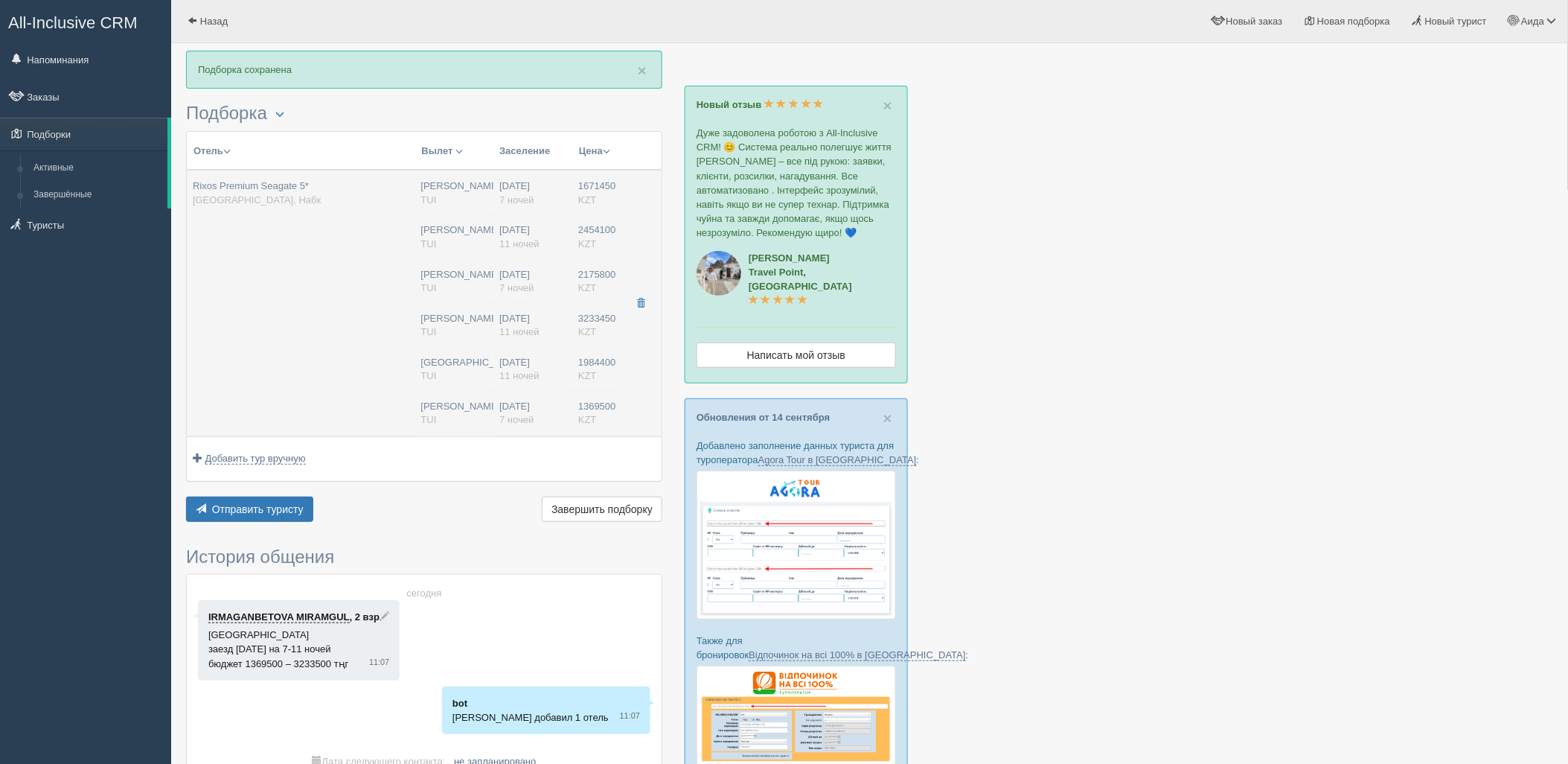
type input "Ultra All Inclusive"
type input "TUI"
type input "https://newb2b.fstravel.com/hotel/214712"
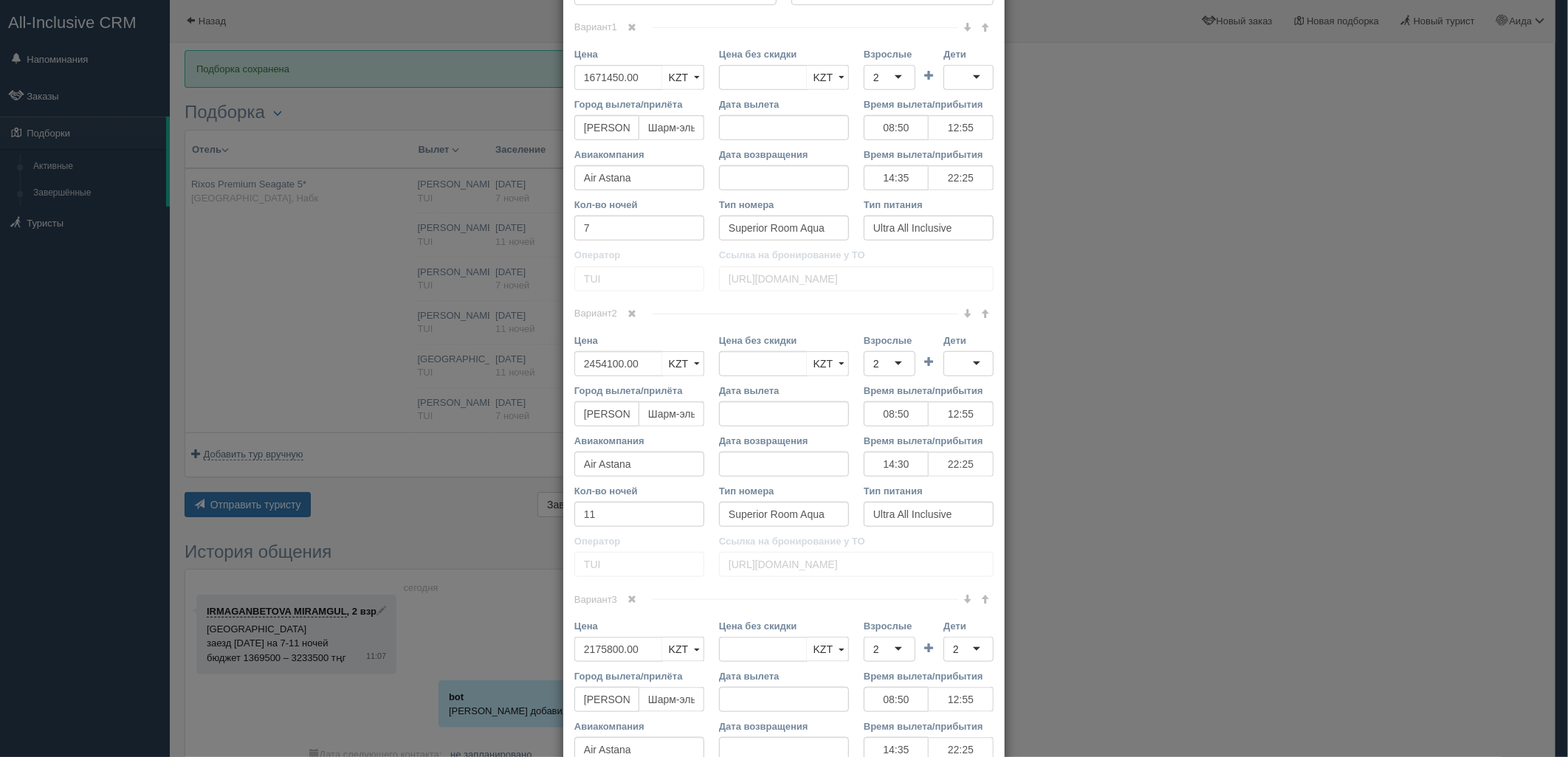
scroll to position [1749, 0]
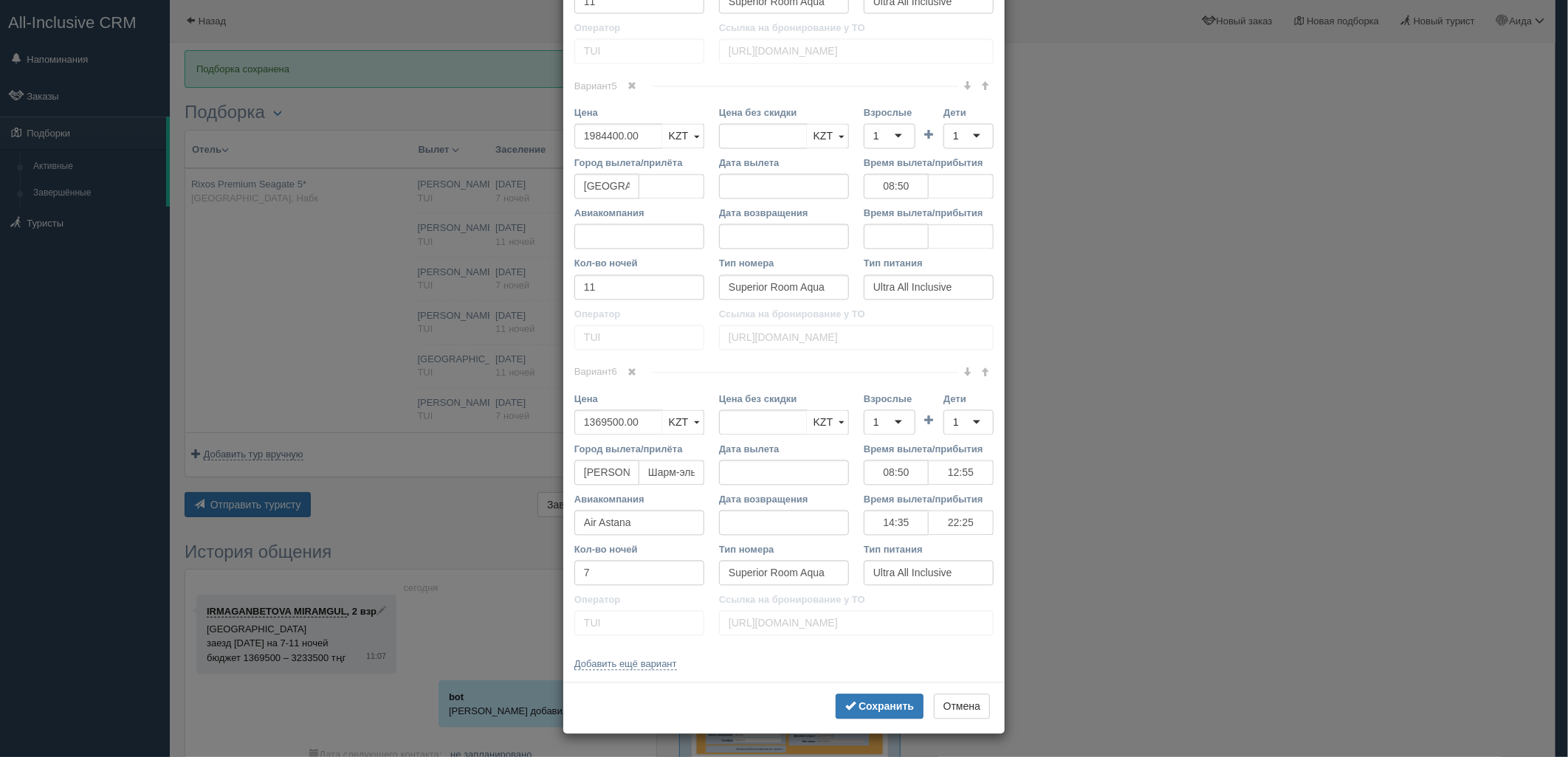
click at [980, 369] on span at bounding box center [984, 373] width 9 height 9
click at [877, 701] on b "Сохранить" at bounding box center [886, 707] width 56 height 12
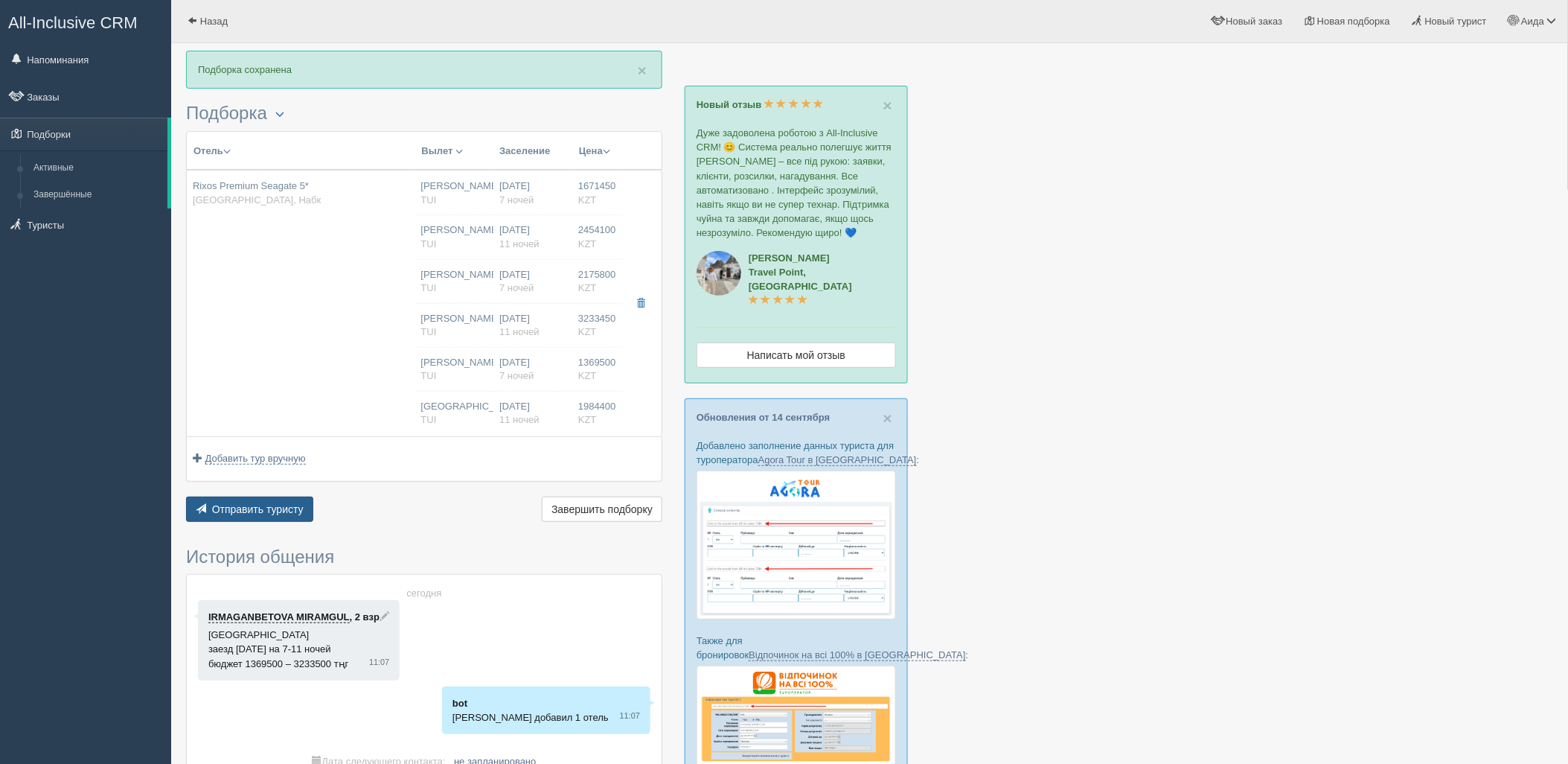
click at [274, 496] on button "Отправить туристу Отправить" at bounding box center [250, 509] width 128 height 26
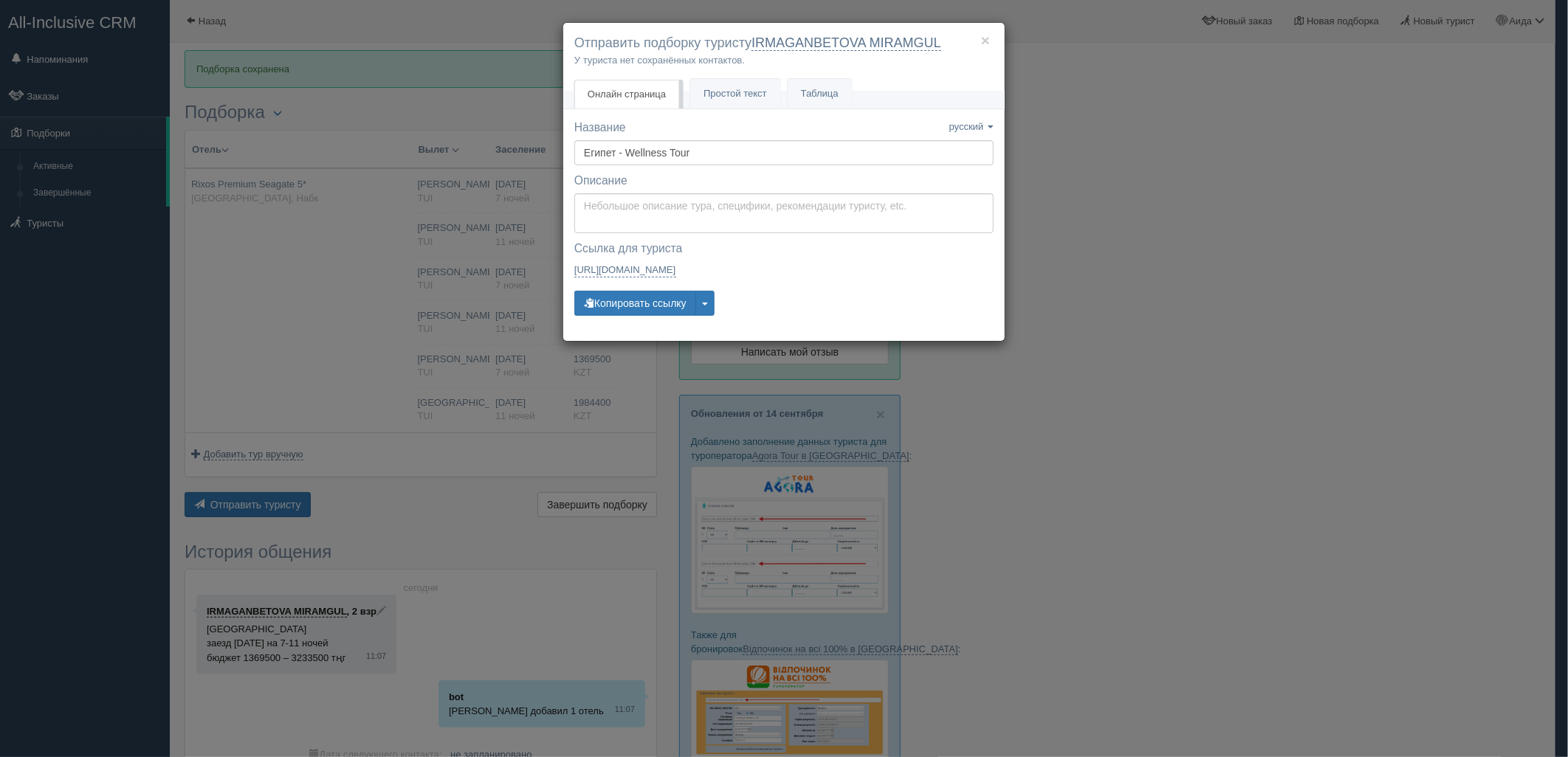
click at [646, 278] on div "Ссылка для туриста — закрыта Ссылка скопирована русский https://tourist.allincl…" at bounding box center [784, 262] width 420 height 43
click at [652, 298] on button "Копировать ссылку" at bounding box center [635, 303] width 122 height 25
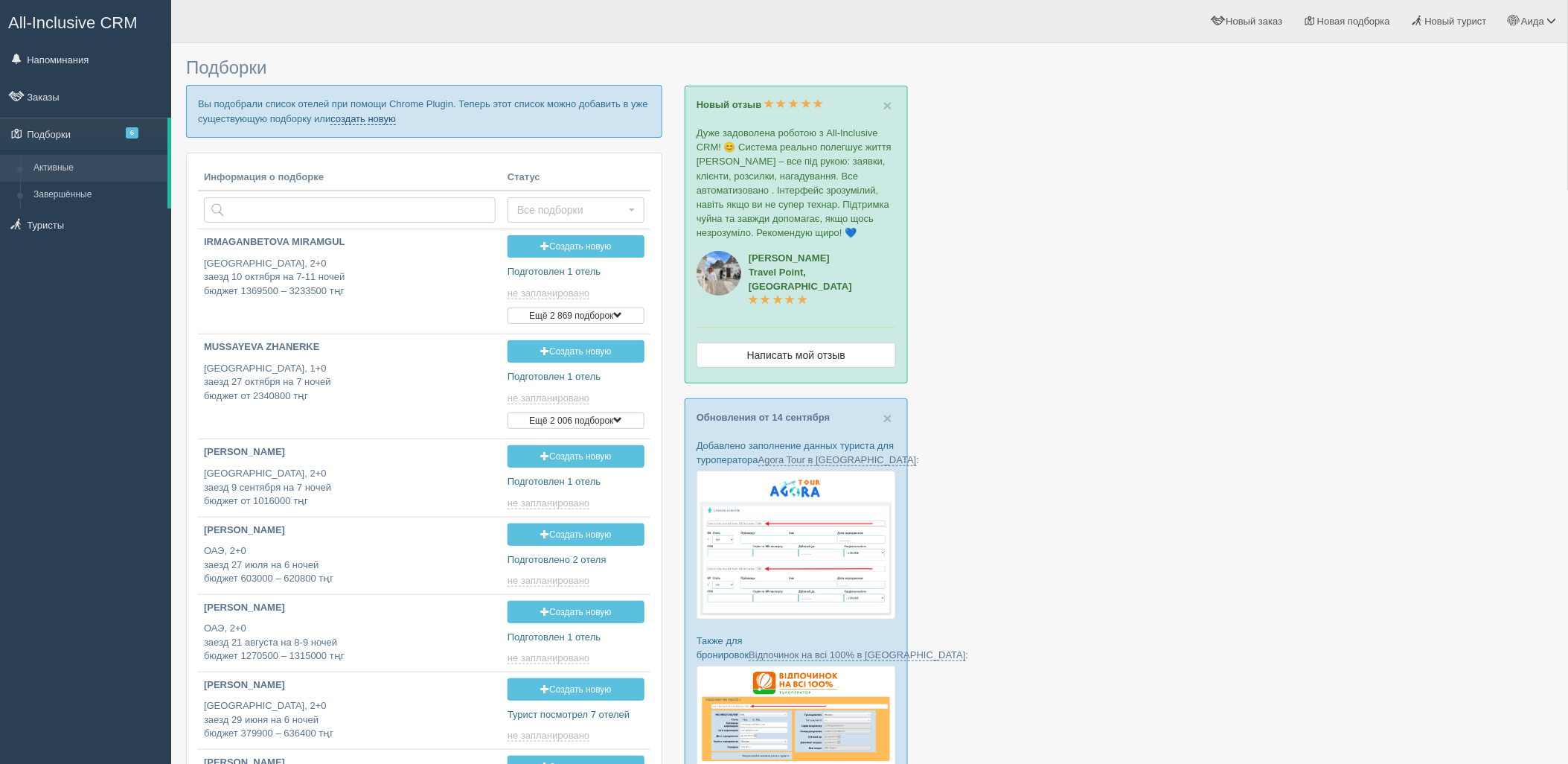
click at [373, 115] on link "создать новую" at bounding box center [364, 119] width 66 height 12
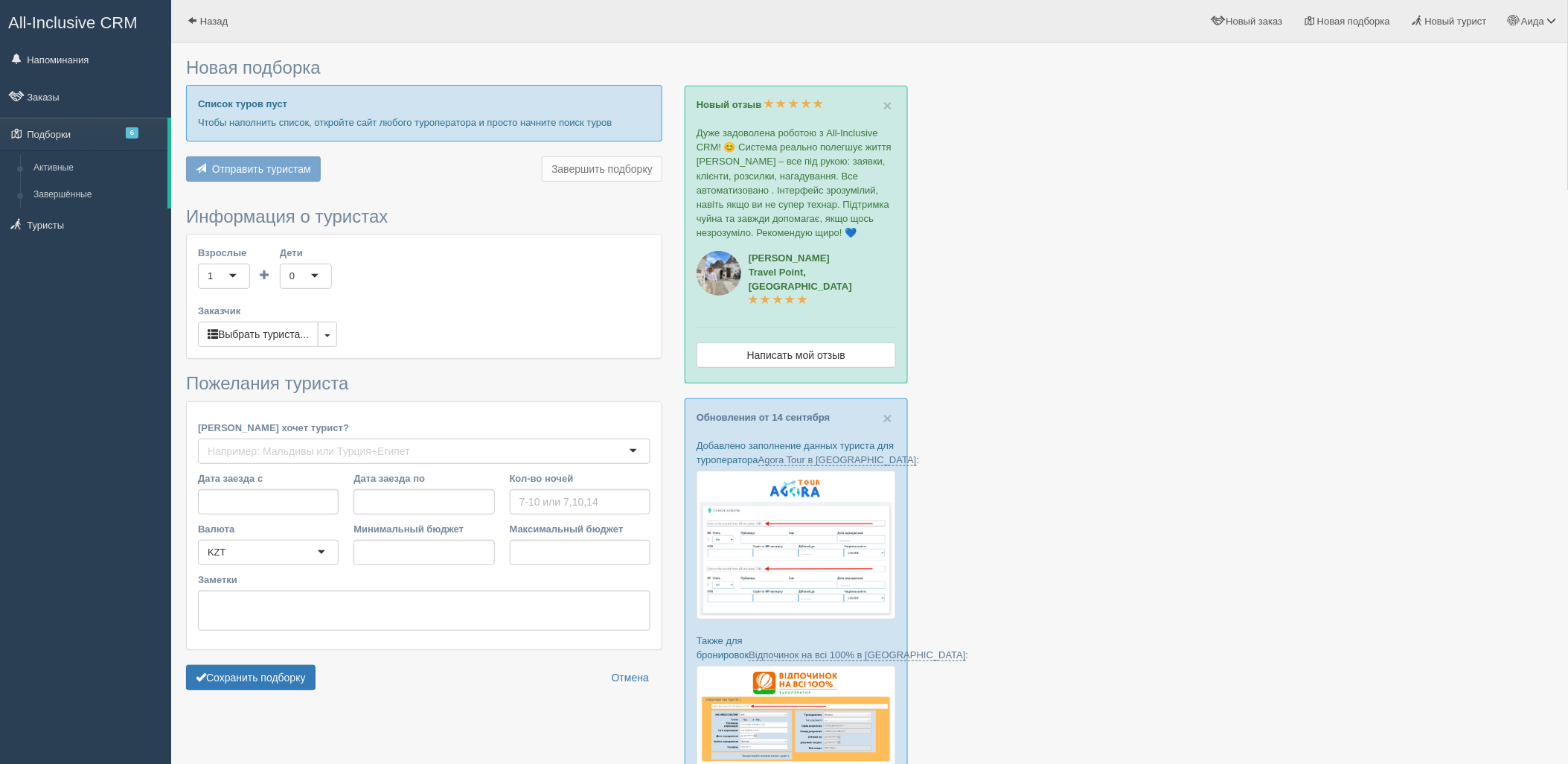
type input "7-11"
type input "1201700"
type input "2810500"
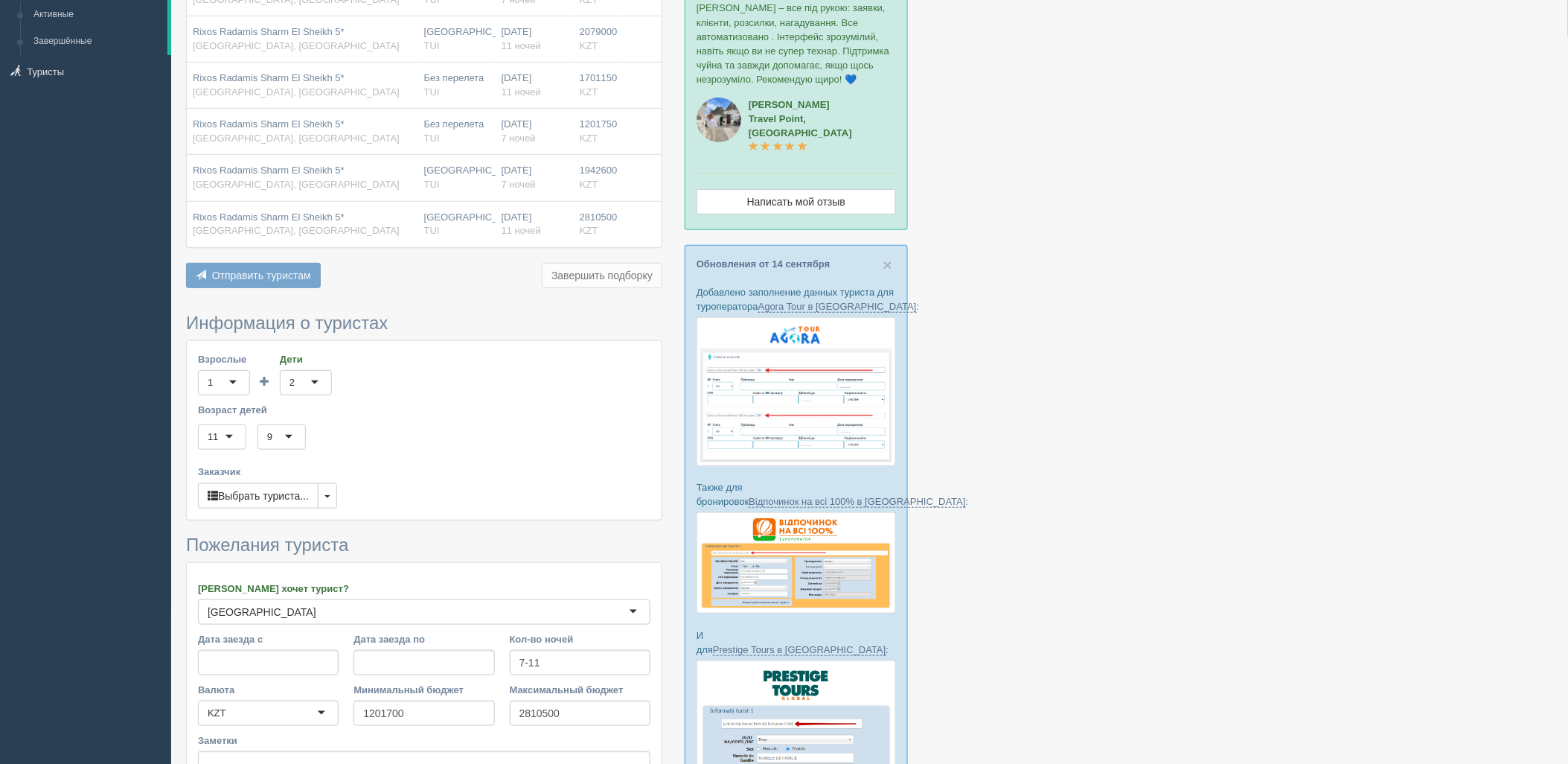
scroll to position [301, 0]
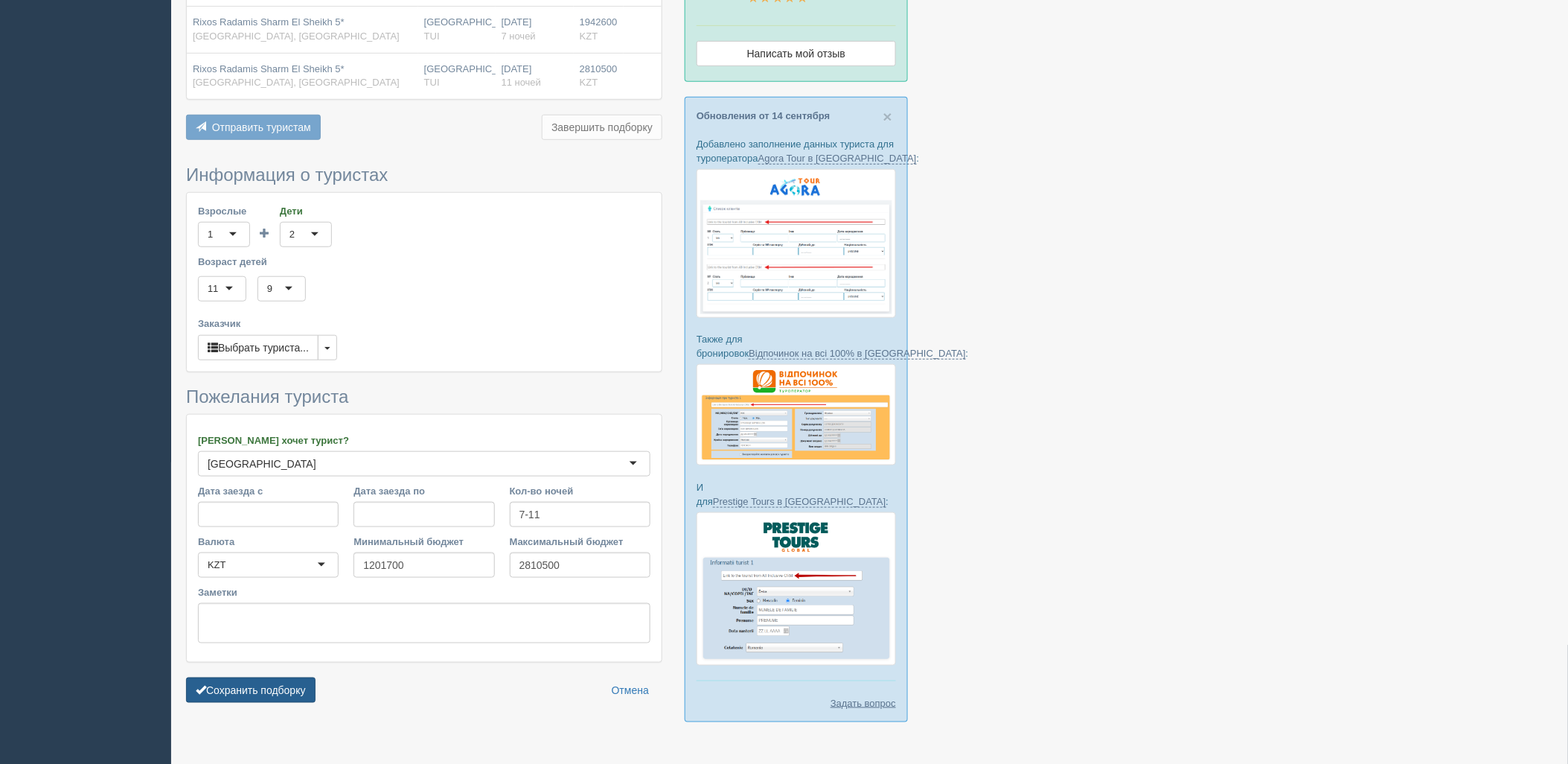
click at [315, 691] on button "Сохранить подборку" at bounding box center [250, 691] width 129 height 26
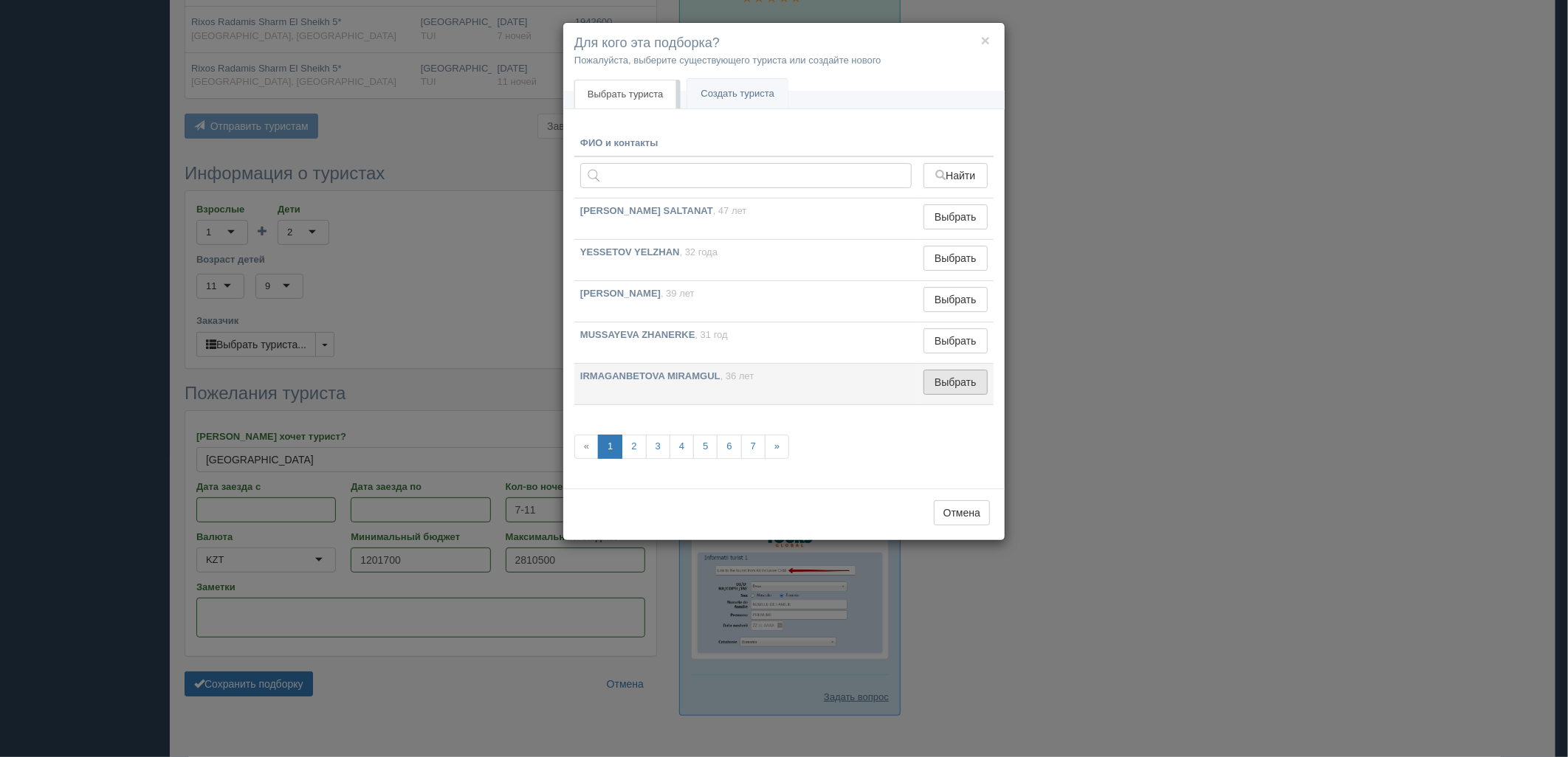
click at [977, 375] on button "Выбрать" at bounding box center [956, 382] width 65 height 25
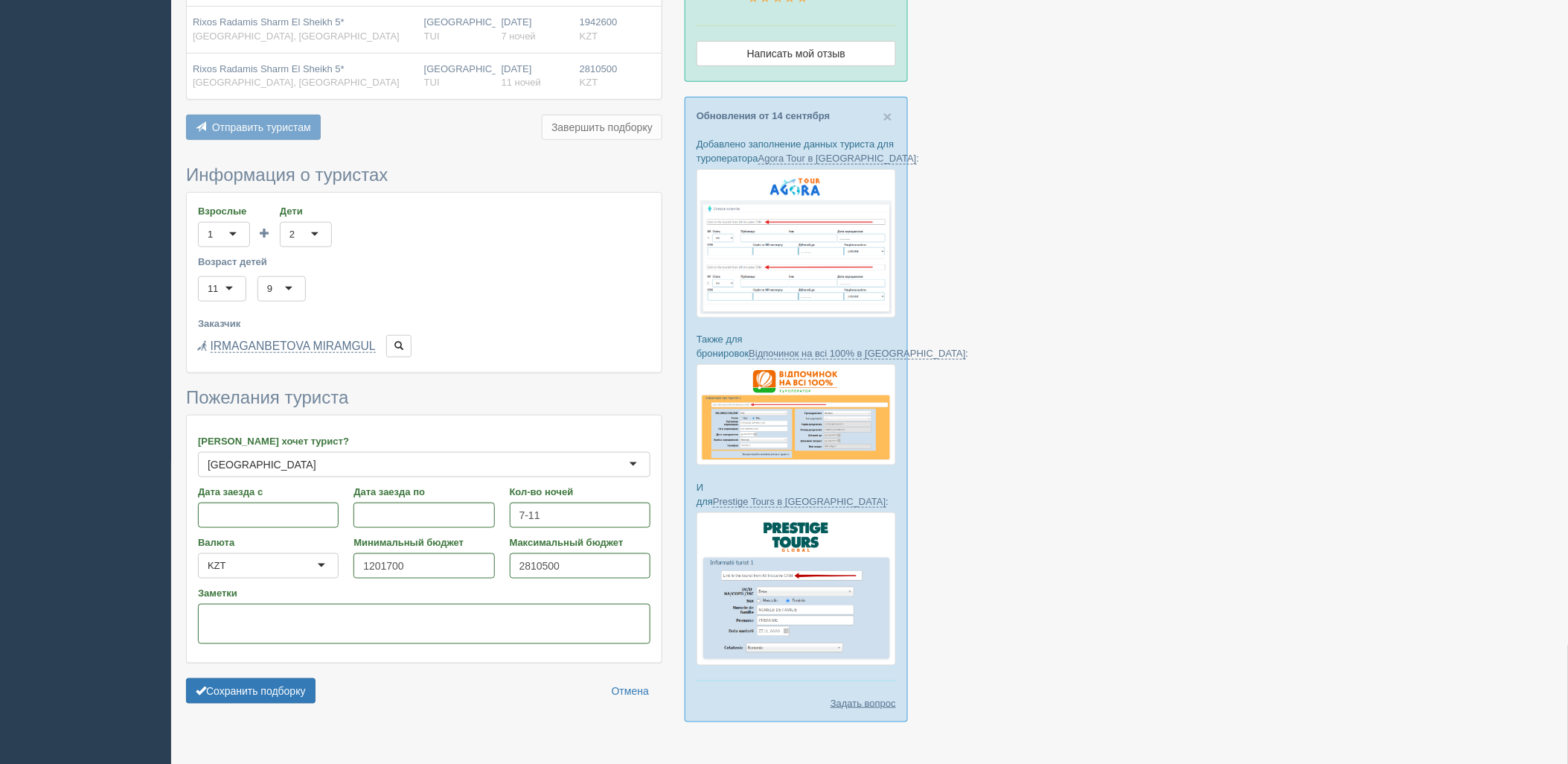
click at [268, 705] on form "Информация о туристах Взрослые 1 1 Дети 2 2 0 1 2 3 4 5 6 7 8 9 10 11 12 13 14 …" at bounding box center [424, 439] width 476 height 546
click at [311, 678] on form "Информация о туристах Взрослые 1 1 Дети 2 2 0 1 2 3 4 5 6 7 8 9 10 11 12 13 14 …" at bounding box center [424, 439] width 476 height 546
click at [312, 680] on button "Сохранить подборку" at bounding box center [250, 691] width 129 height 26
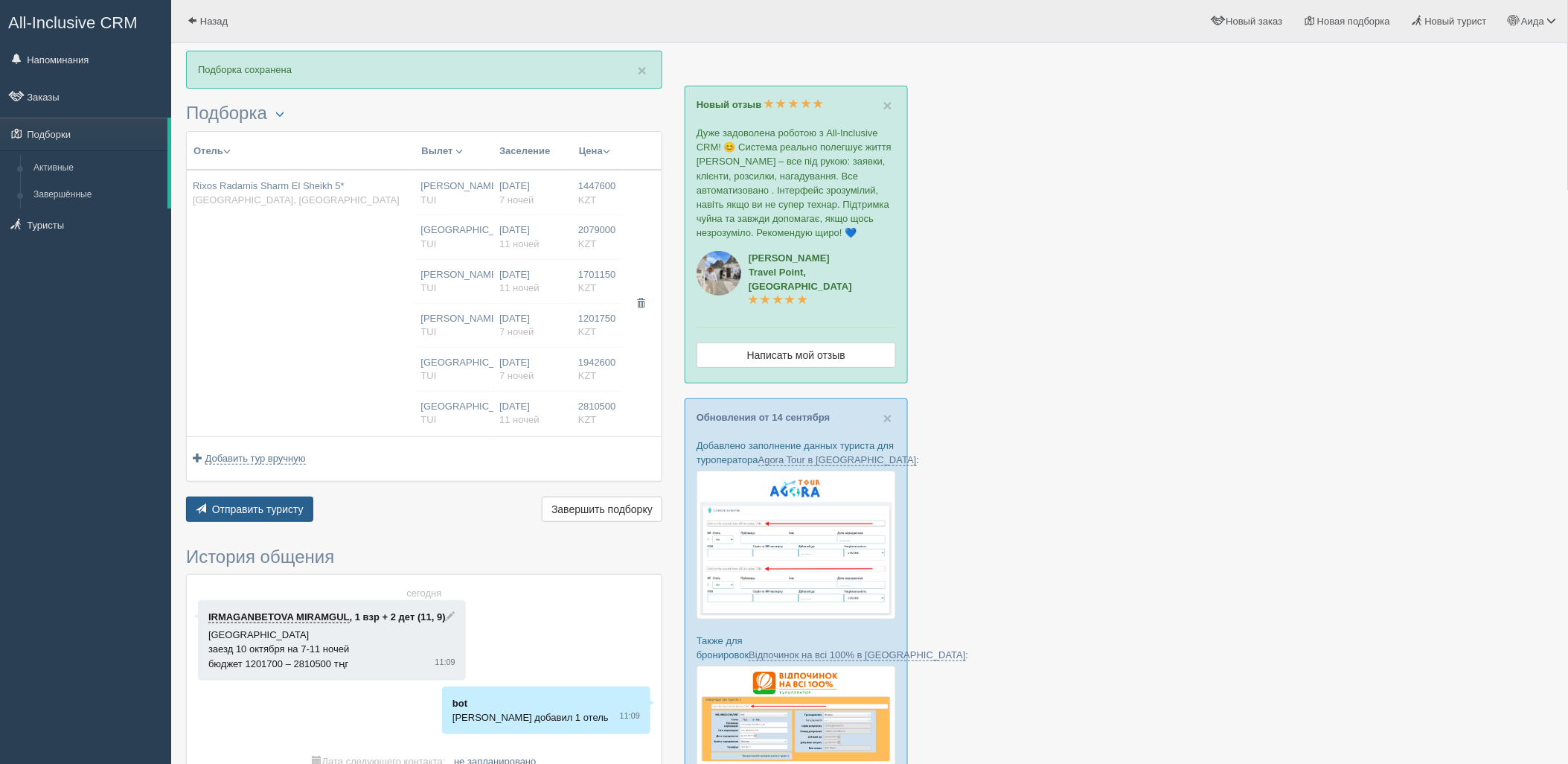
click at [266, 517] on button "Отправить туристу Отправить" at bounding box center [250, 509] width 128 height 26
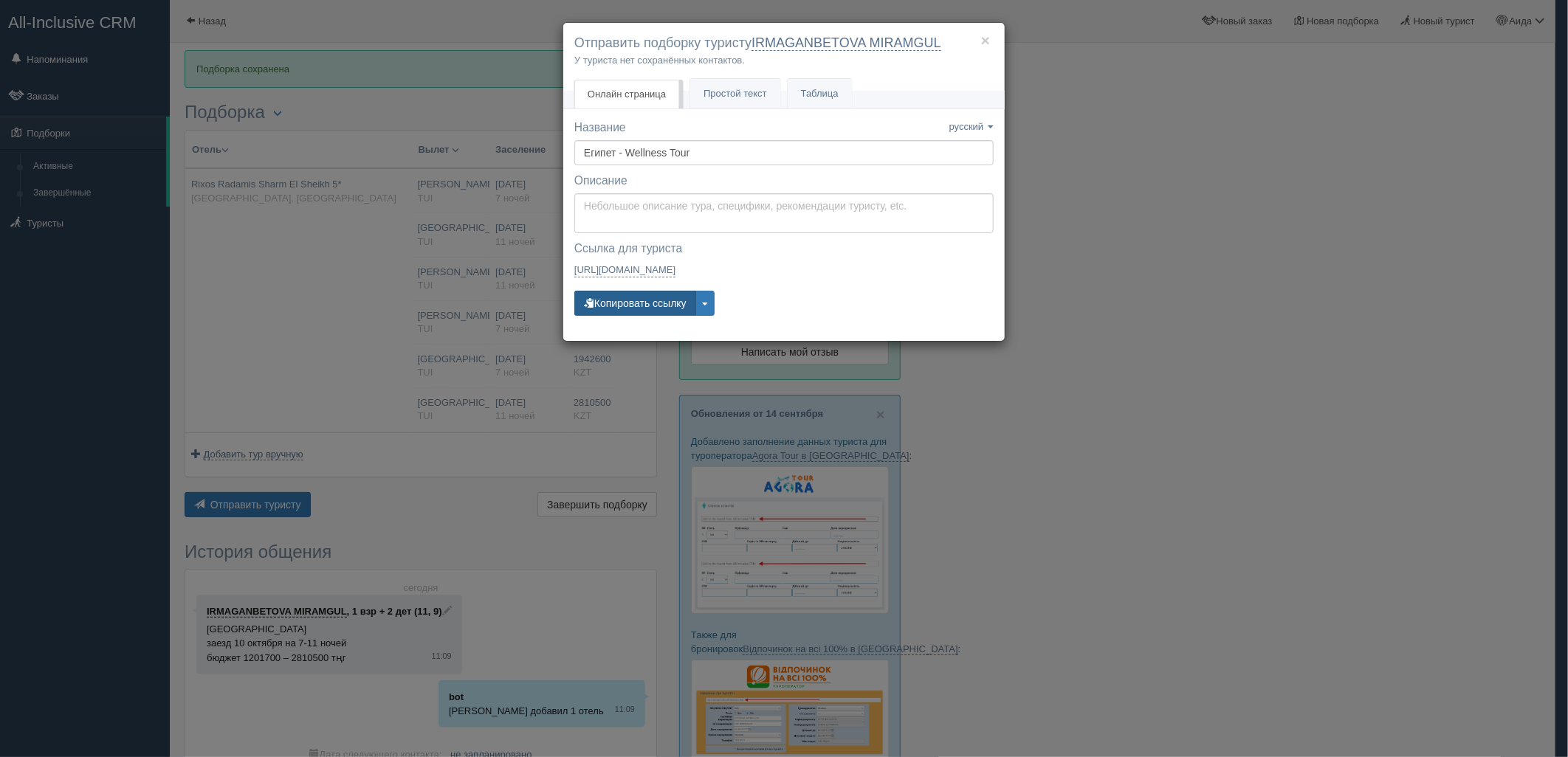
click at [663, 294] on button "Копировать ссылку" at bounding box center [635, 303] width 122 height 25
click at [588, 310] on button "Копировать ссылку" at bounding box center [635, 303] width 122 height 25
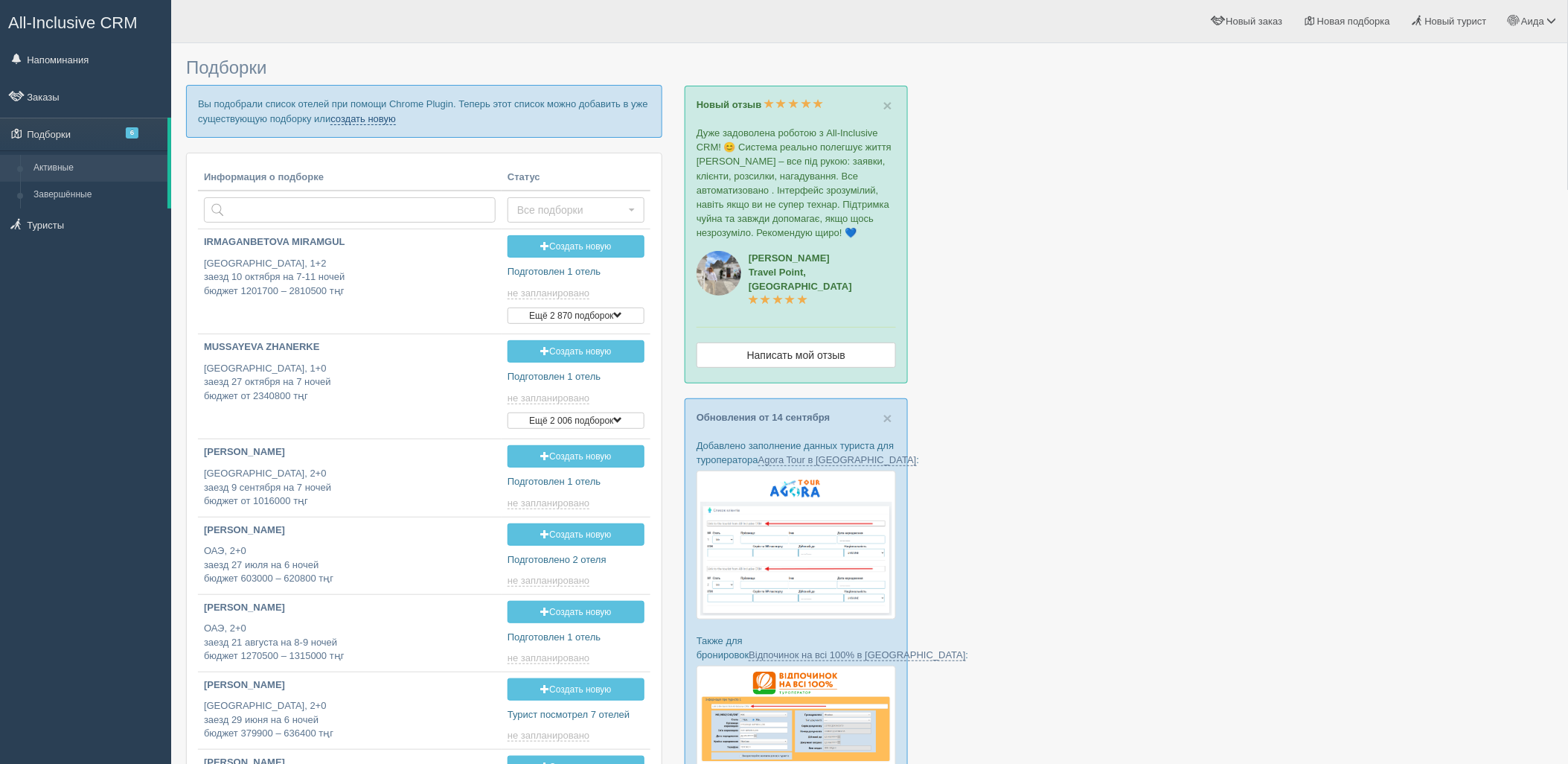
click at [390, 124] on link "создать новую" at bounding box center [364, 119] width 66 height 12
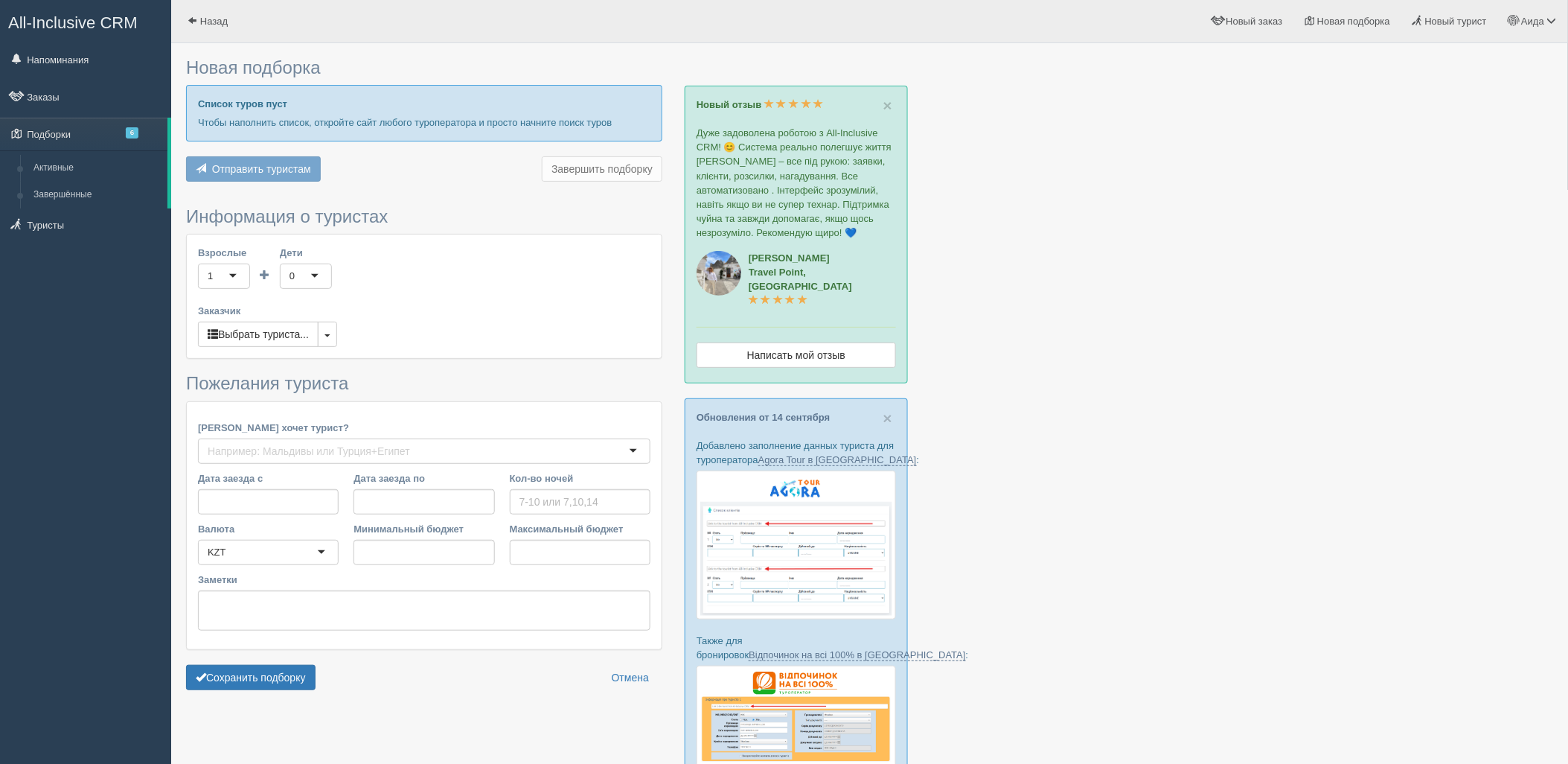
type input "7-11"
type input "1857300"
type input "5204700"
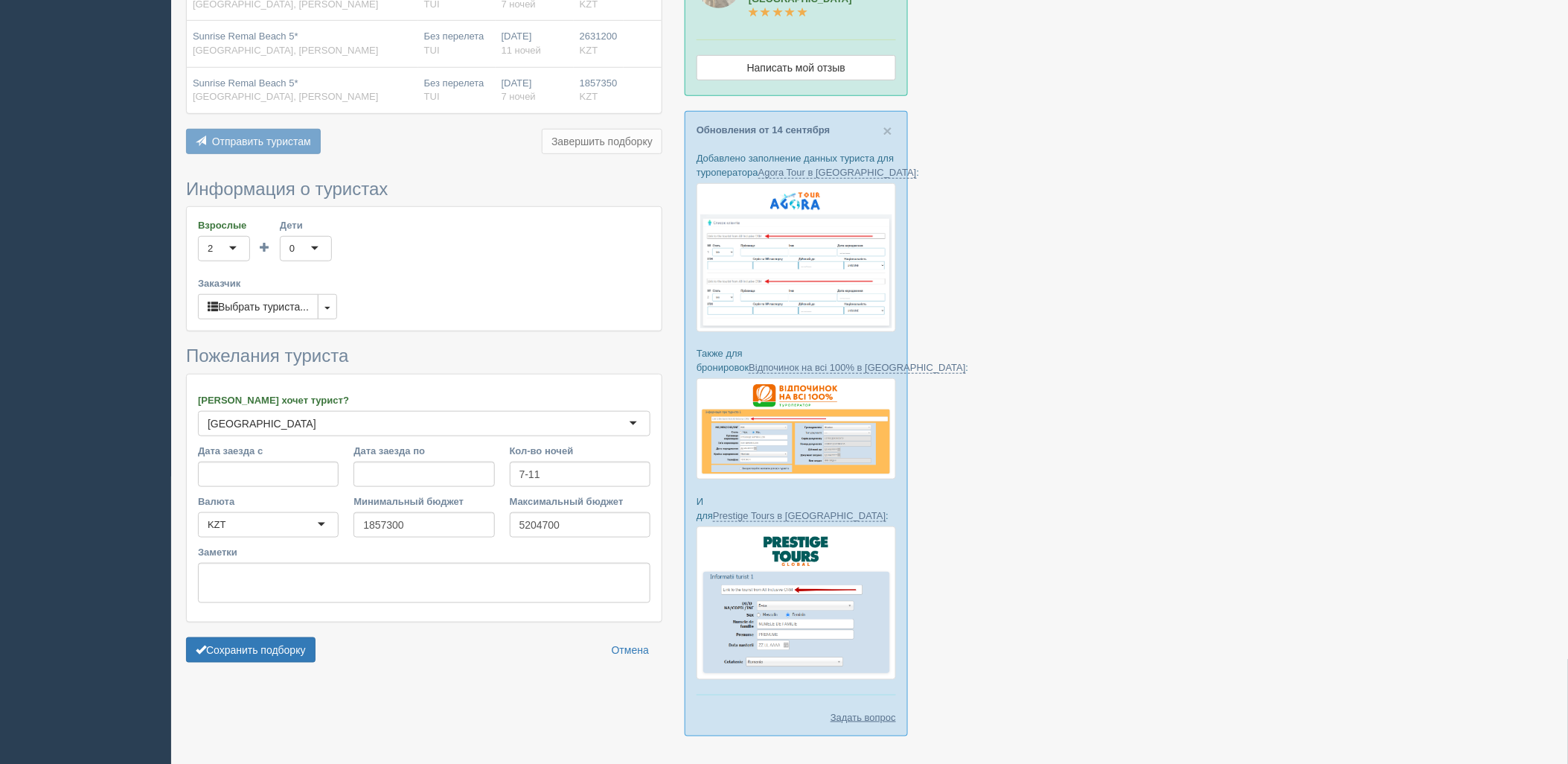
scroll to position [313, 0]
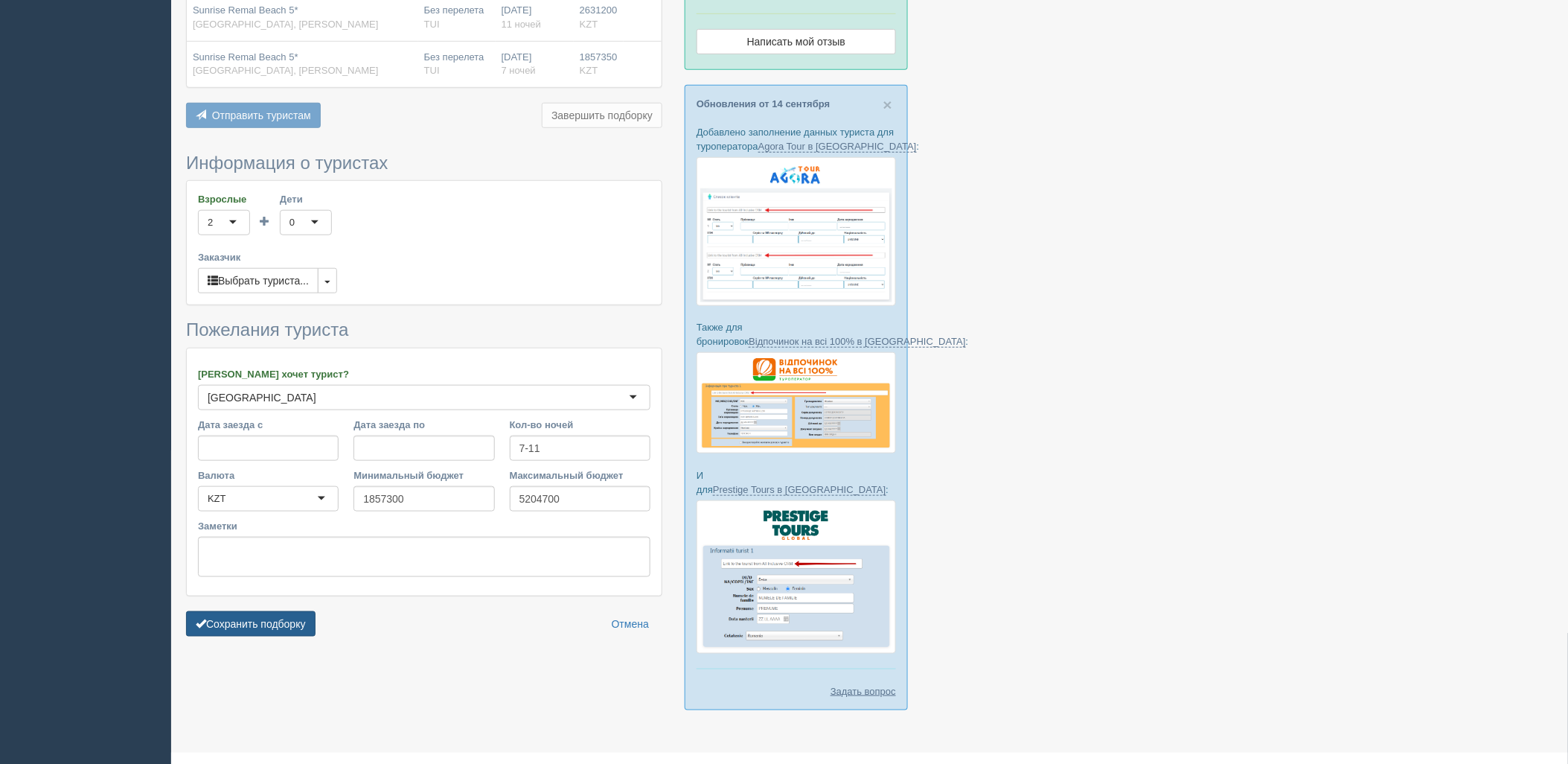
drag, startPoint x: 256, startPoint y: 628, endPoint x: 289, endPoint y: 623, distance: 33.4
click at [259, 628] on button "Сохранить подборку" at bounding box center [250, 624] width 129 height 26
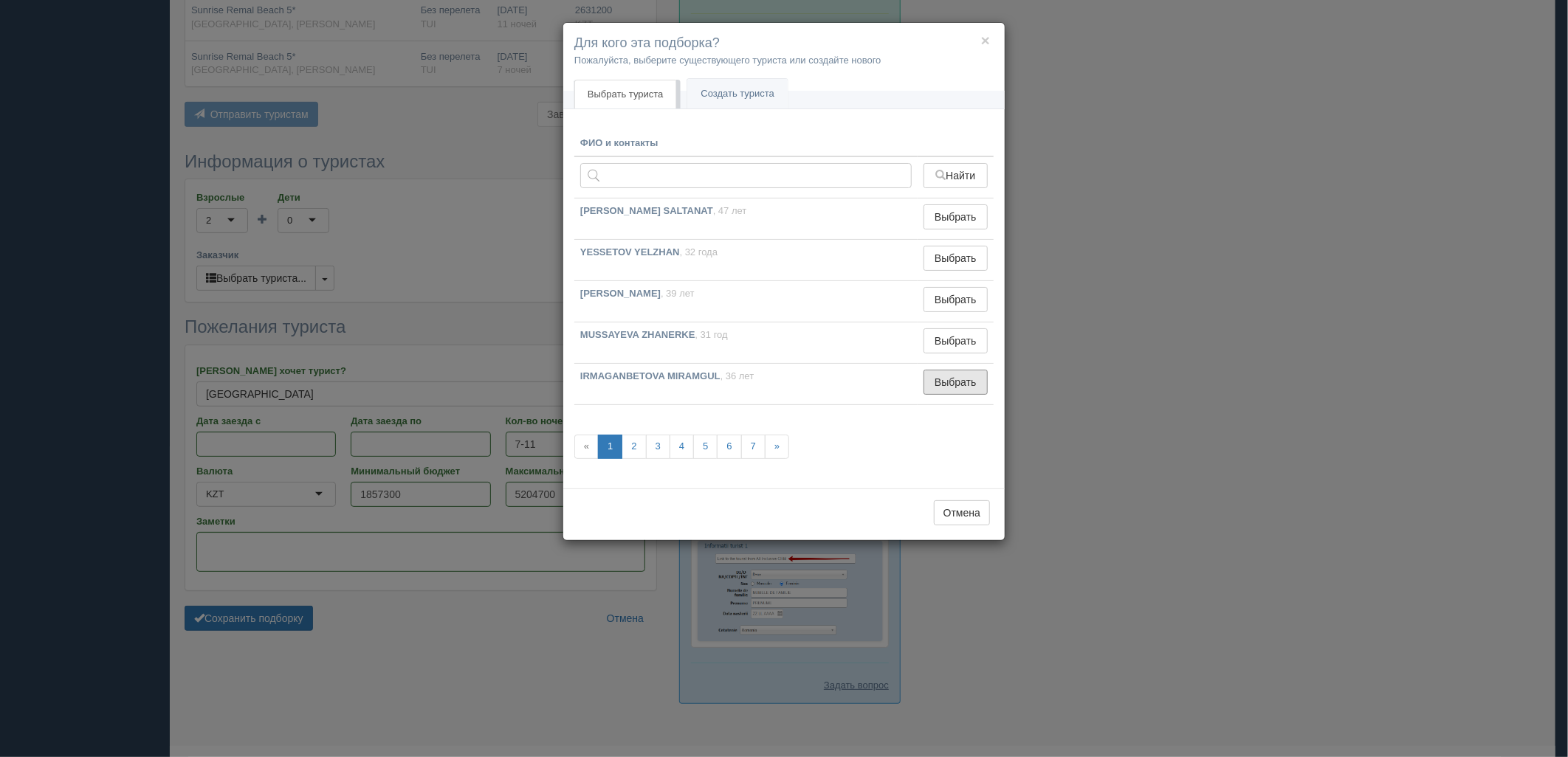
click at [976, 380] on button "Выбрать" at bounding box center [956, 382] width 65 height 25
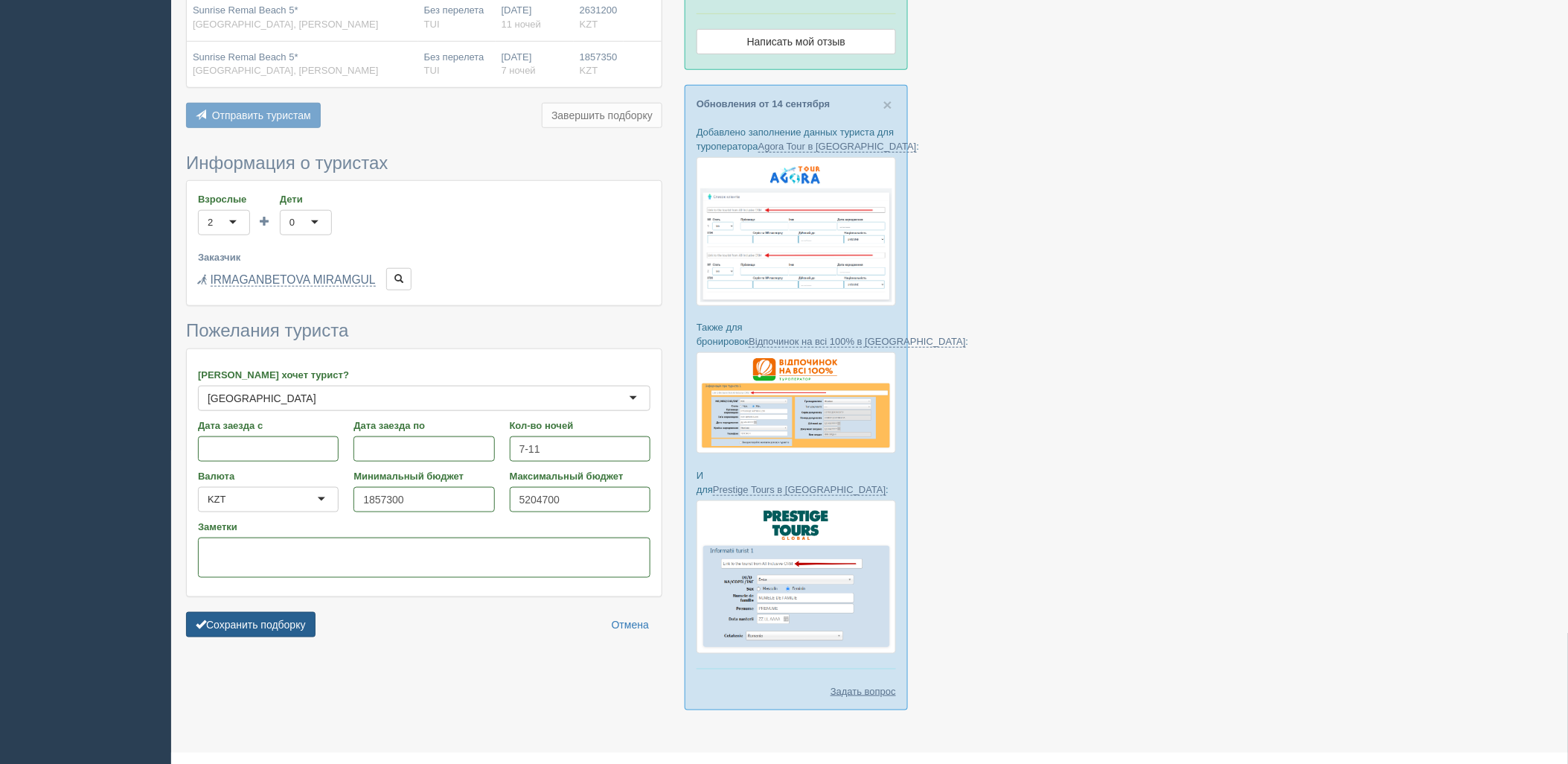
click at [291, 636] on button "Сохранить подборку" at bounding box center [250, 625] width 129 height 26
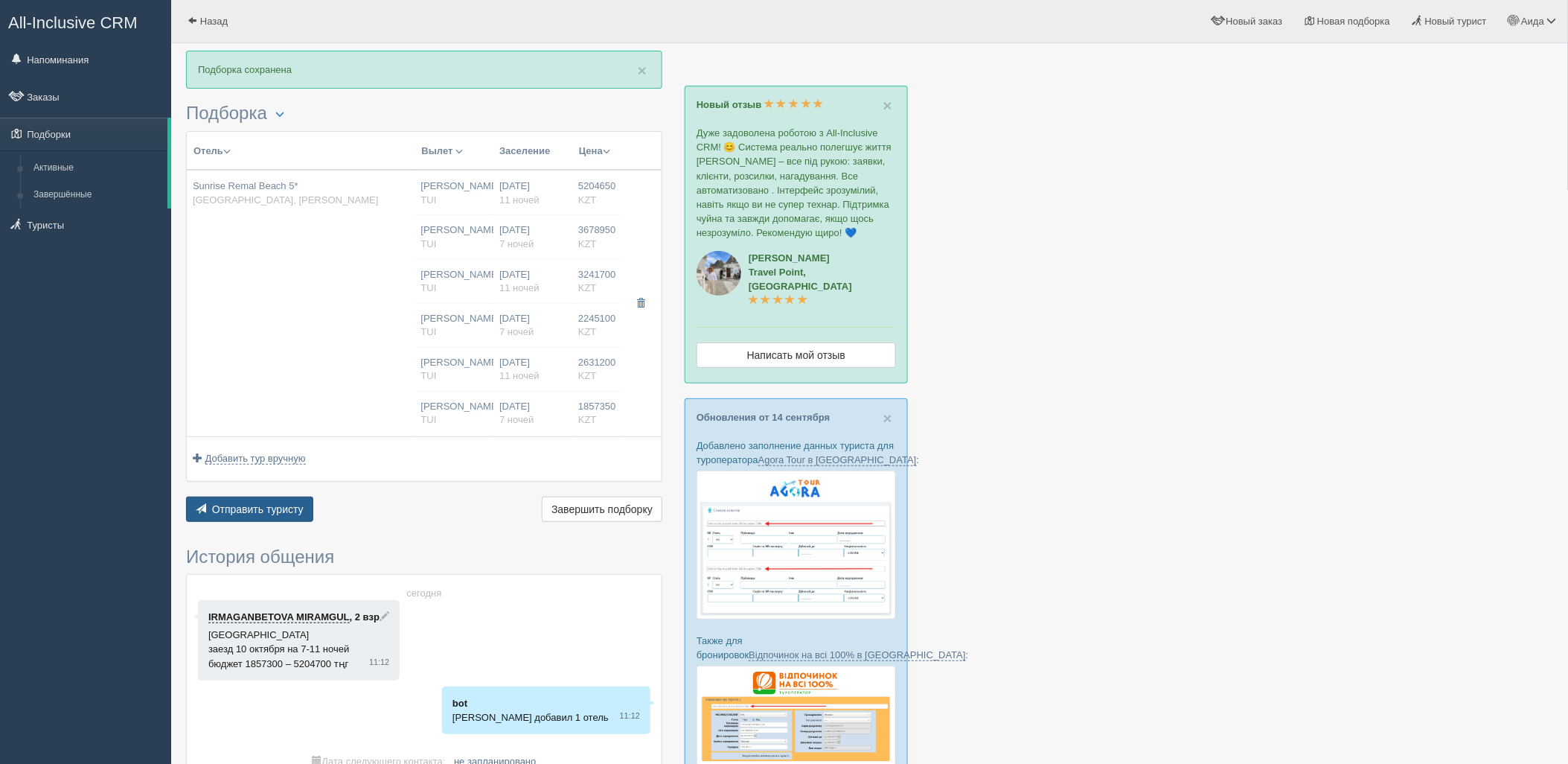
click at [302, 508] on button "Отправить туристу Отправить" at bounding box center [250, 509] width 128 height 26
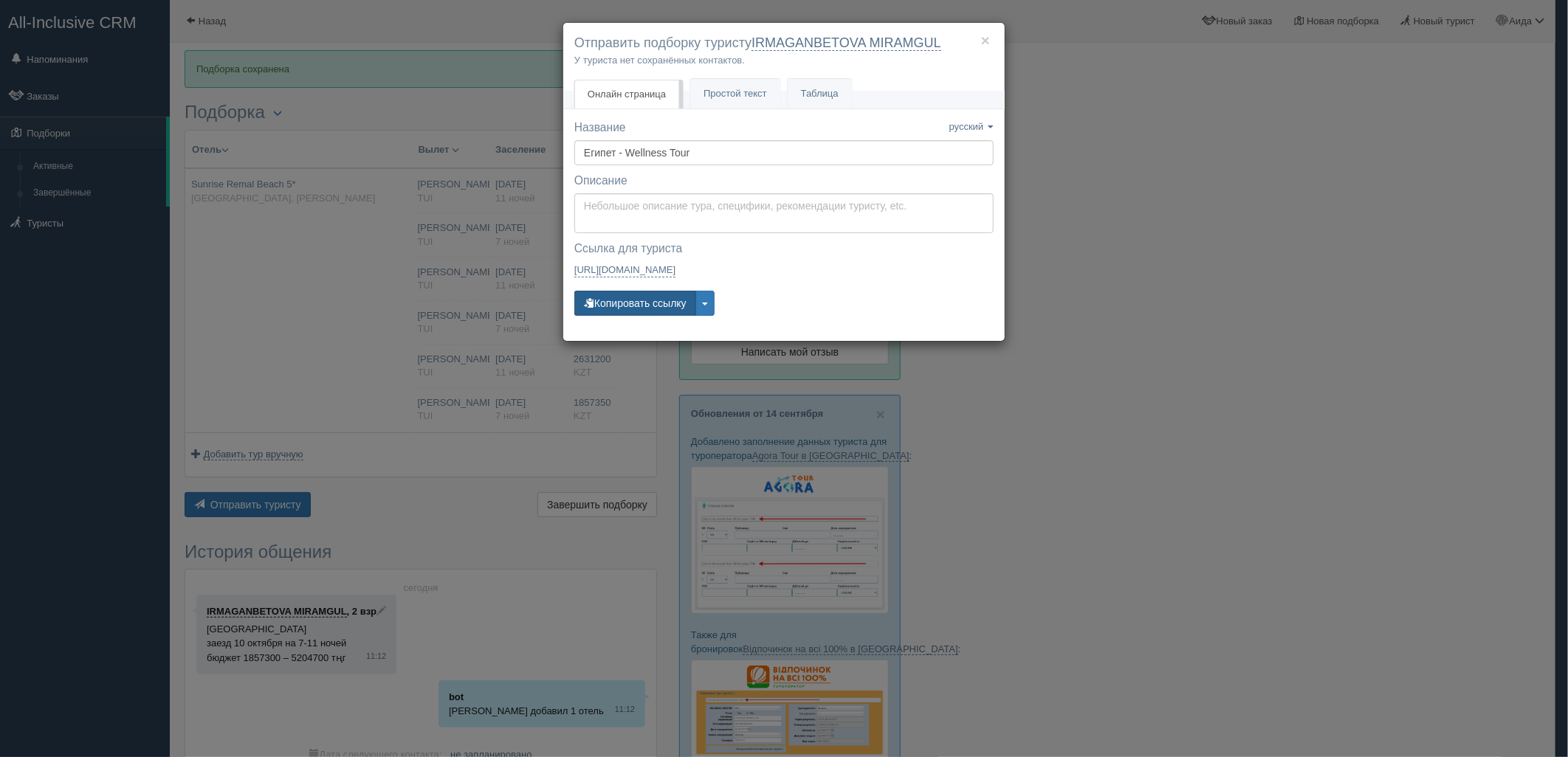
click at [609, 299] on button "Копировать ссылку" at bounding box center [635, 303] width 122 height 25
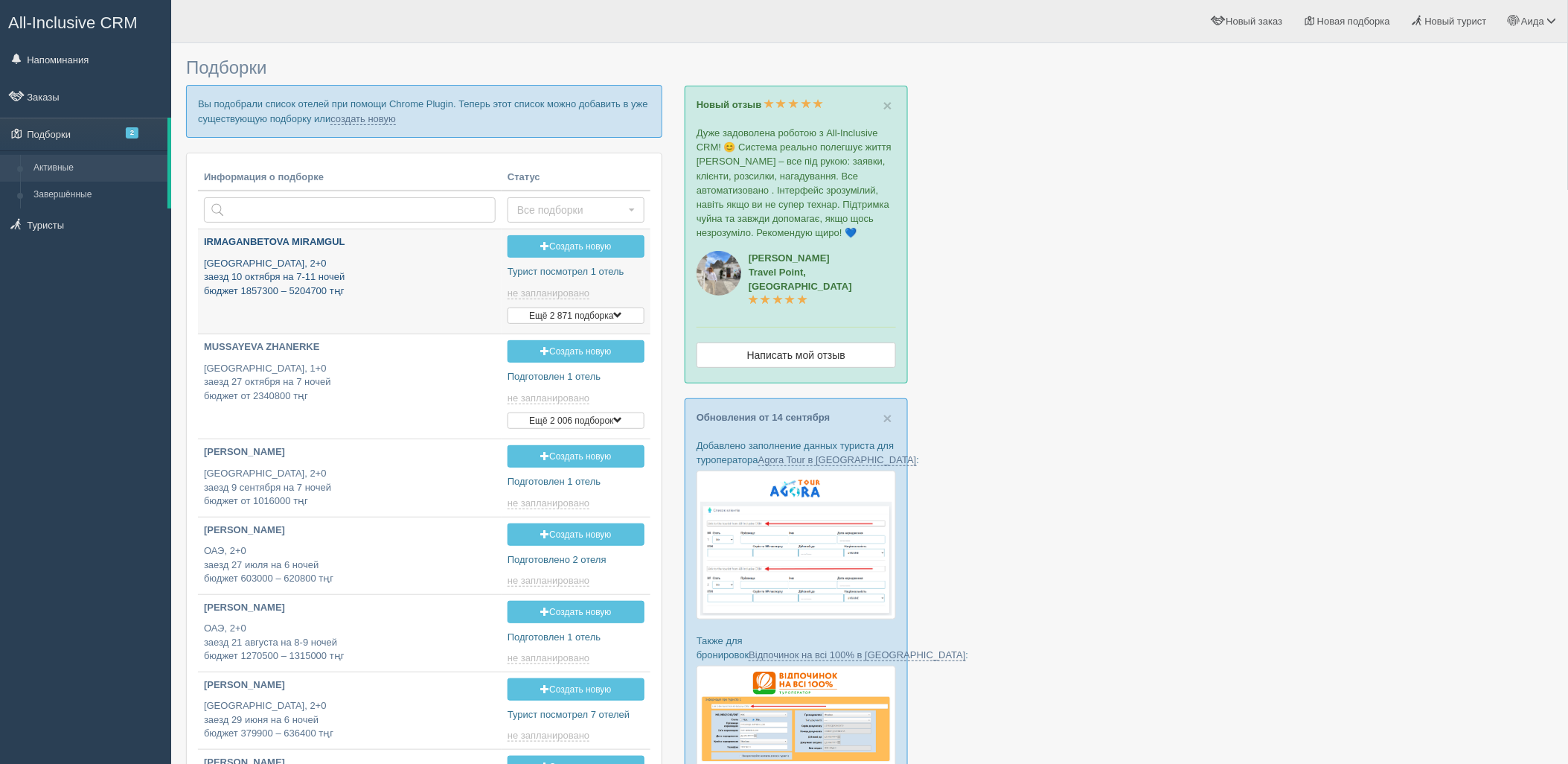
type input "[DATE] 12:10"
click at [361, 122] on link "создать новую" at bounding box center [364, 119] width 66 height 12
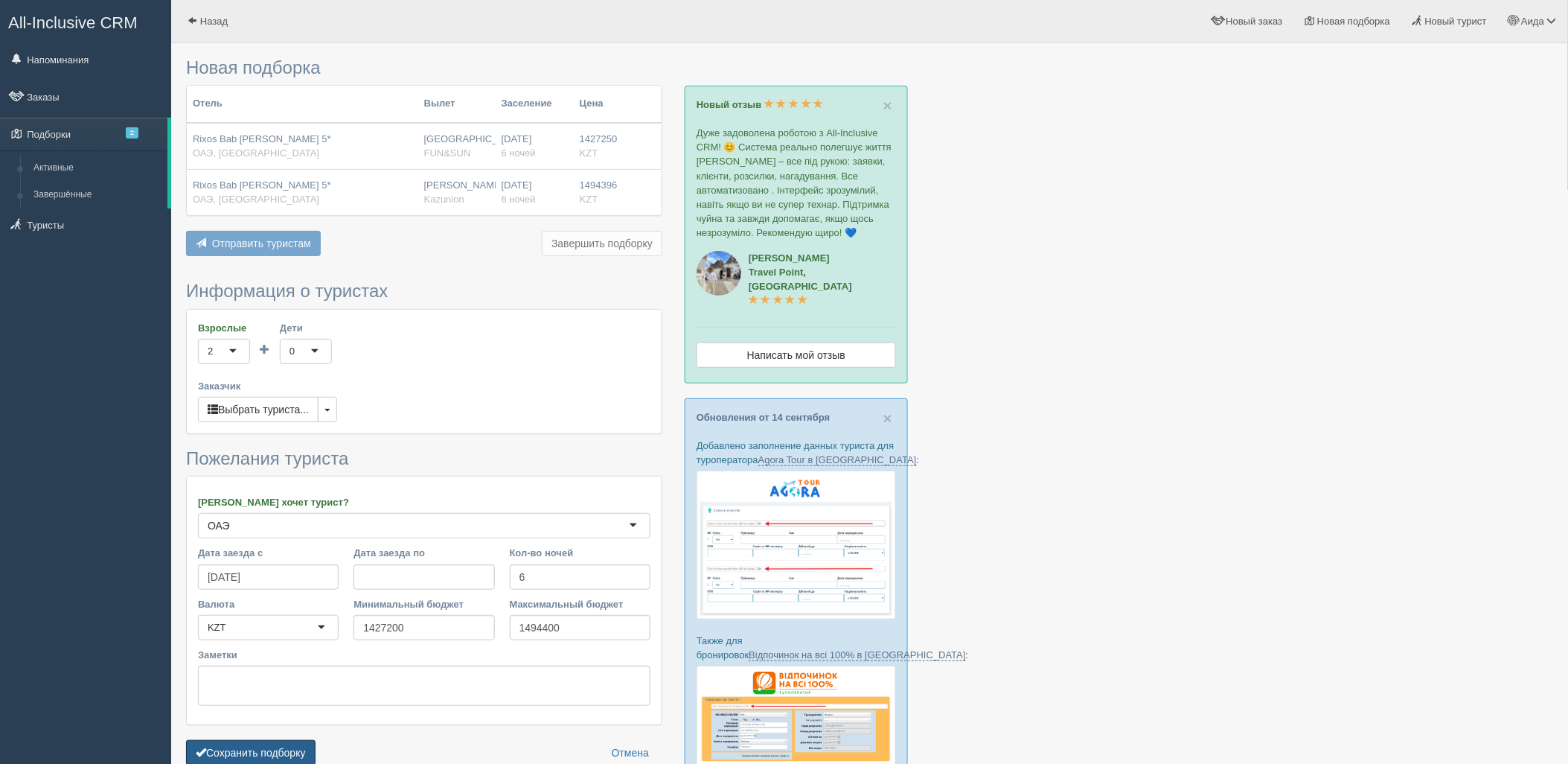
drag, startPoint x: 314, startPoint y: 746, endPoint x: 342, endPoint y: 741, distance: 28.4
click at [313, 749] on button "Сохранить подборку" at bounding box center [250, 753] width 129 height 26
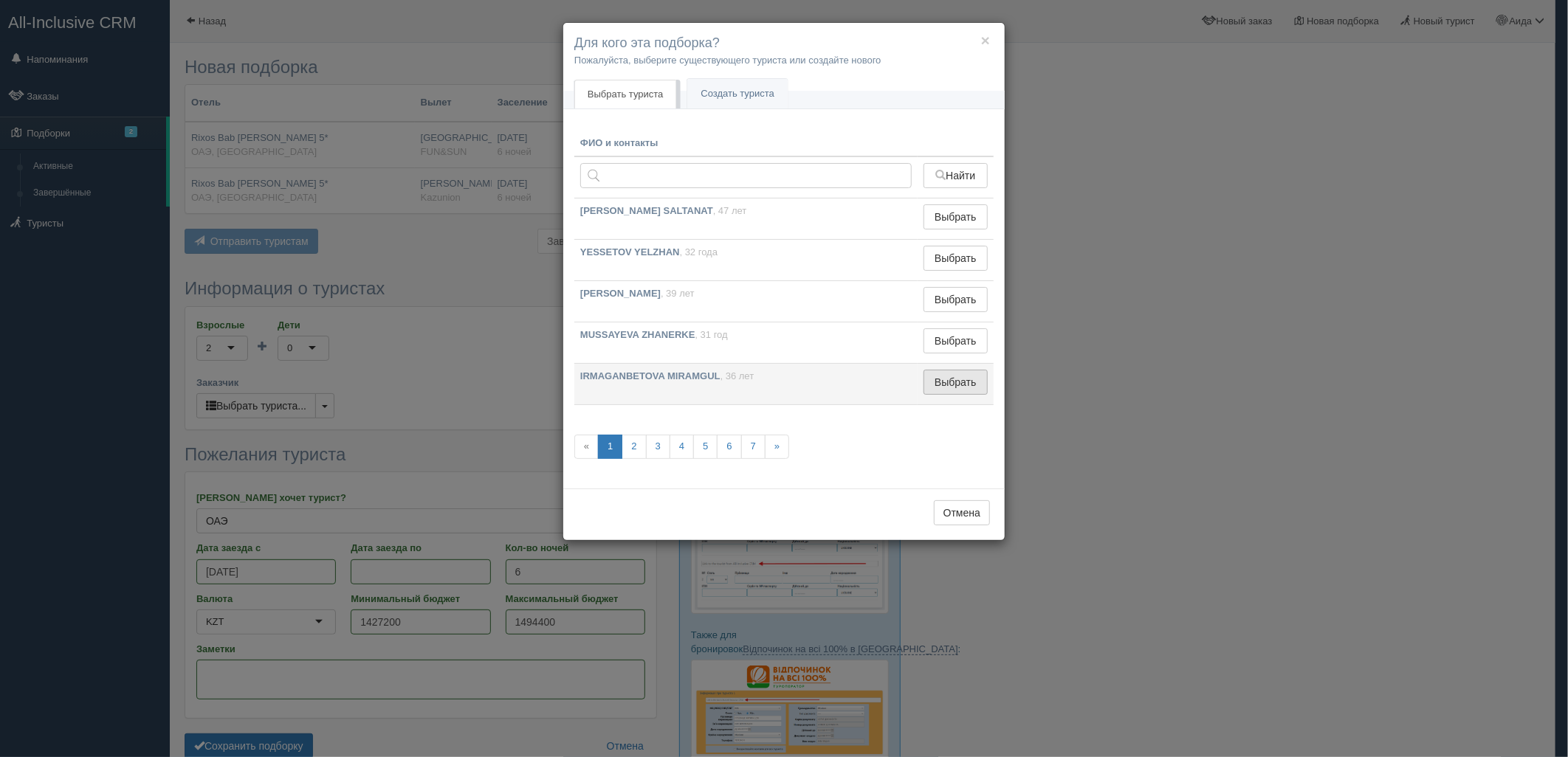
click at [961, 384] on button "Выбрать" at bounding box center [956, 382] width 65 height 25
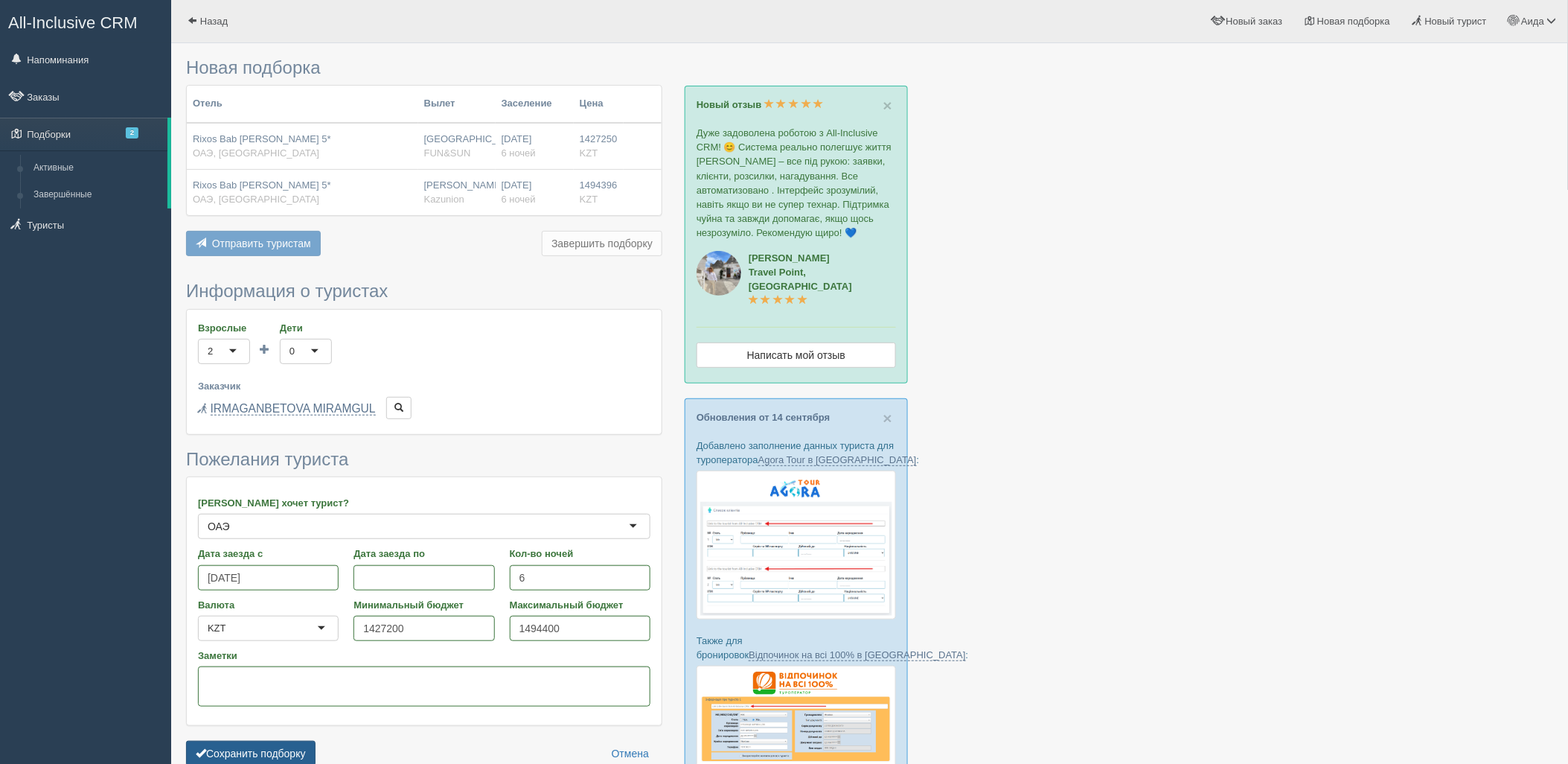
click at [316, 748] on button "Сохранить подборку" at bounding box center [250, 754] width 129 height 26
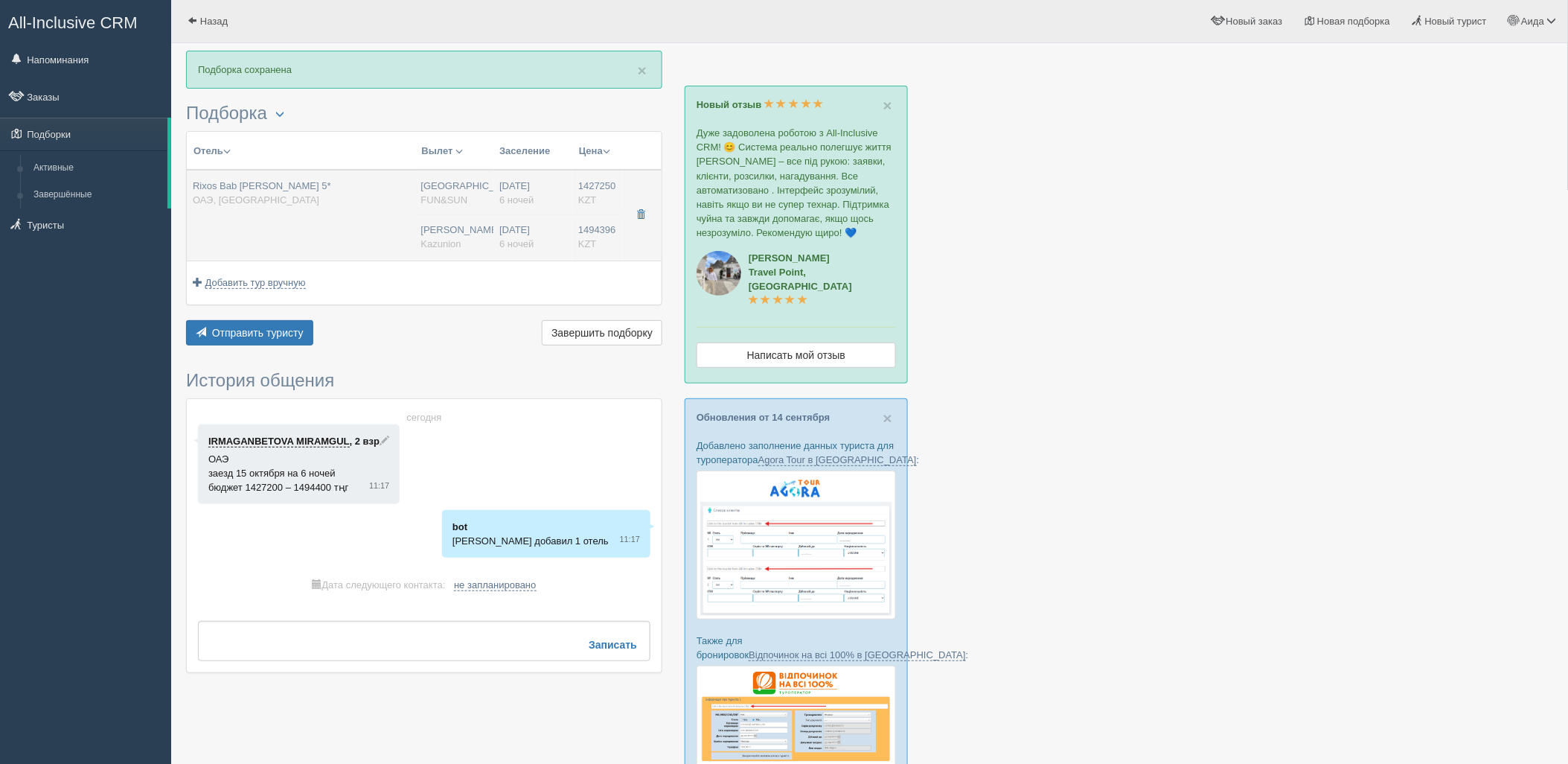
click at [548, 239] on div "[DATE] 6 ночей" at bounding box center [532, 237] width 67 height 27
type input "Rixos Bab [PERSON_NAME] 5*"
type input "https://www.booking.com/hotel/ae/rixos-bab-al-bahr.ru.html"
type input "ОАЭ"
type input "Рас-эль-Хайм"
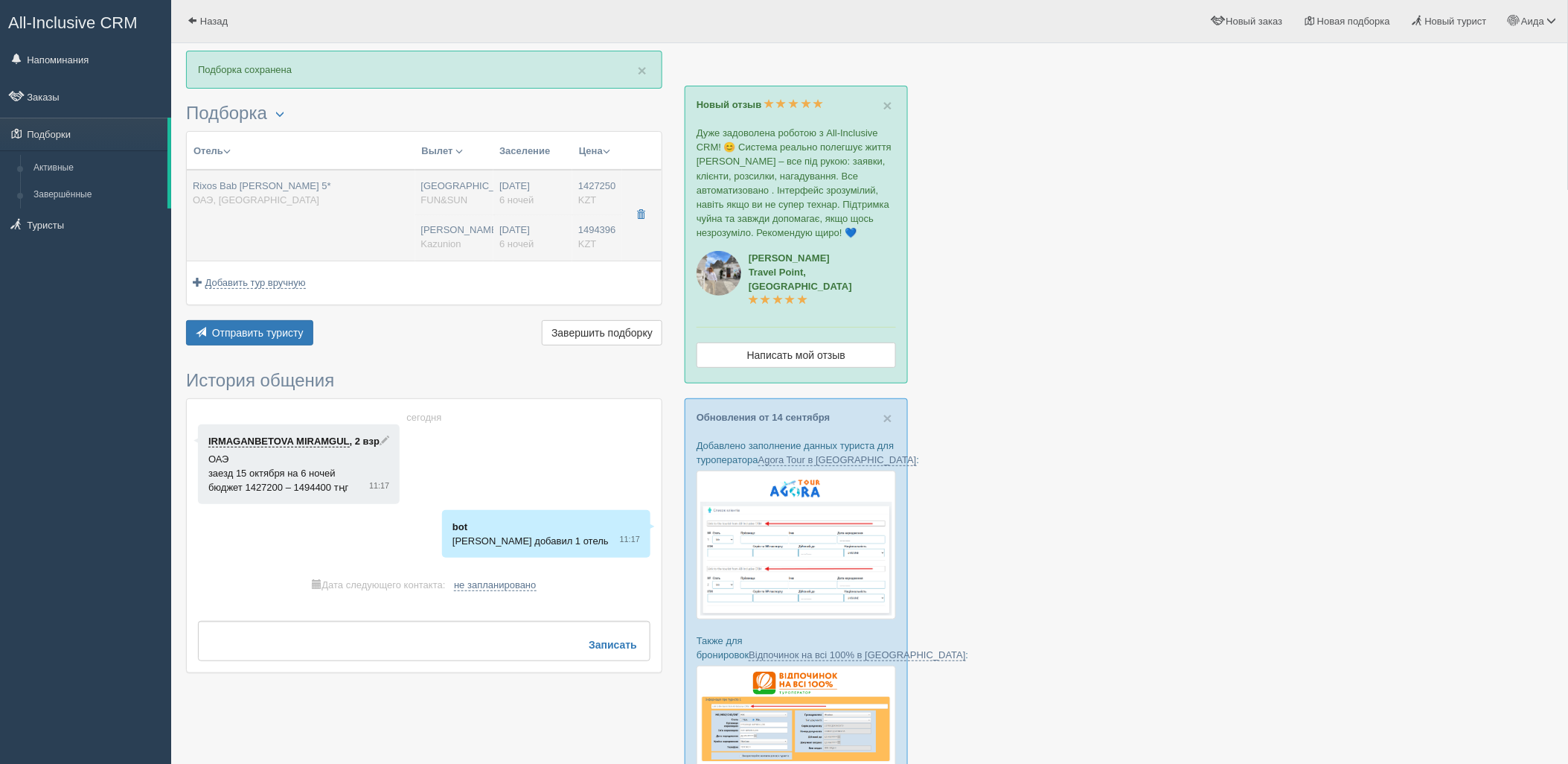
type input "1427250.00"
type input "Астана"
type input "6"
type input "deluxe room"
type input "UAI - Ультра Все Включено"
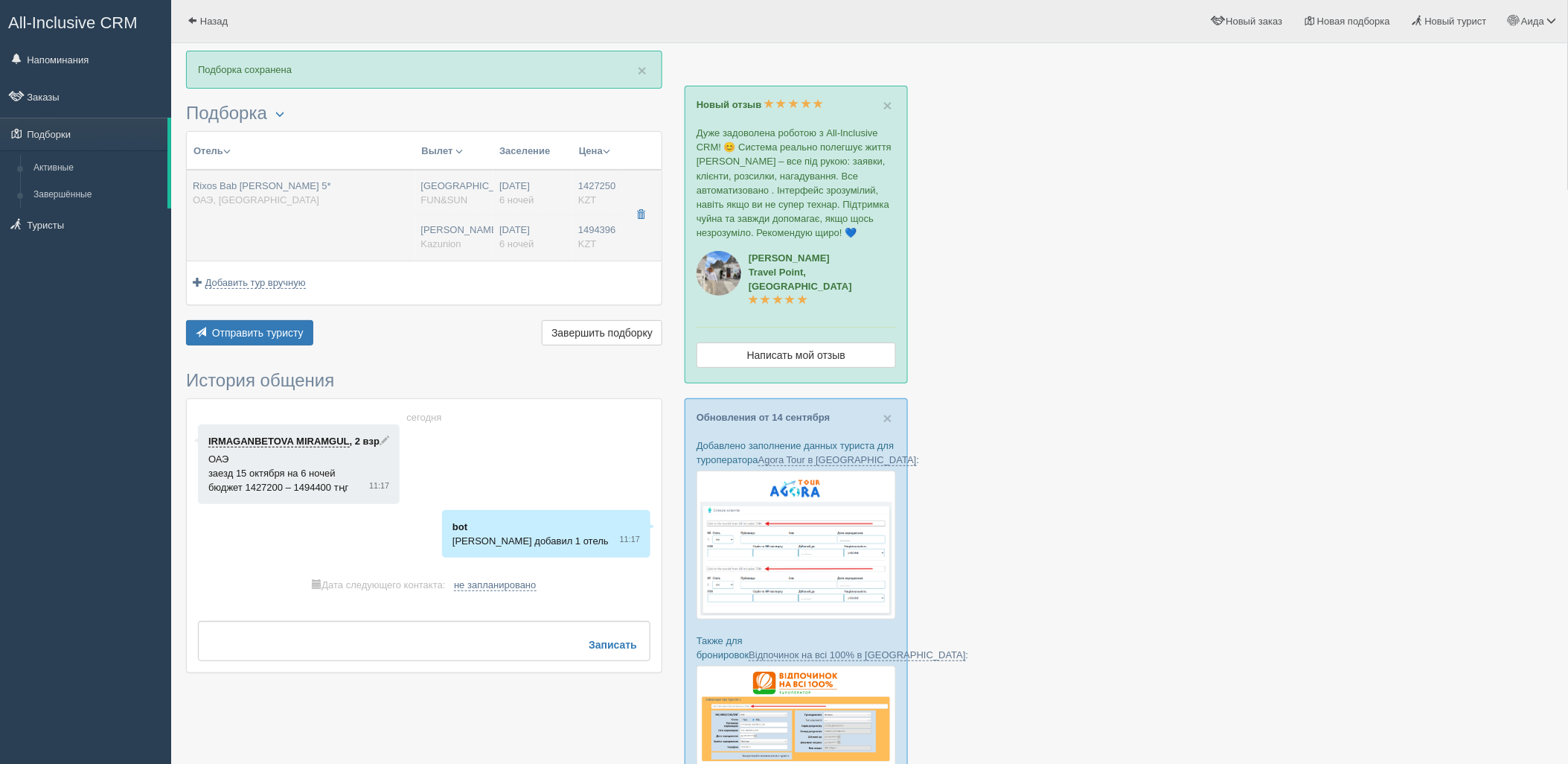
type input "FUN&SUN"
type input "https://tourvisor.ru/countries#!/hotel=rixos-bab-al-bahr"
type input "1494396.00"
type input "[PERSON_NAME]"
type input "Дубай DXB"
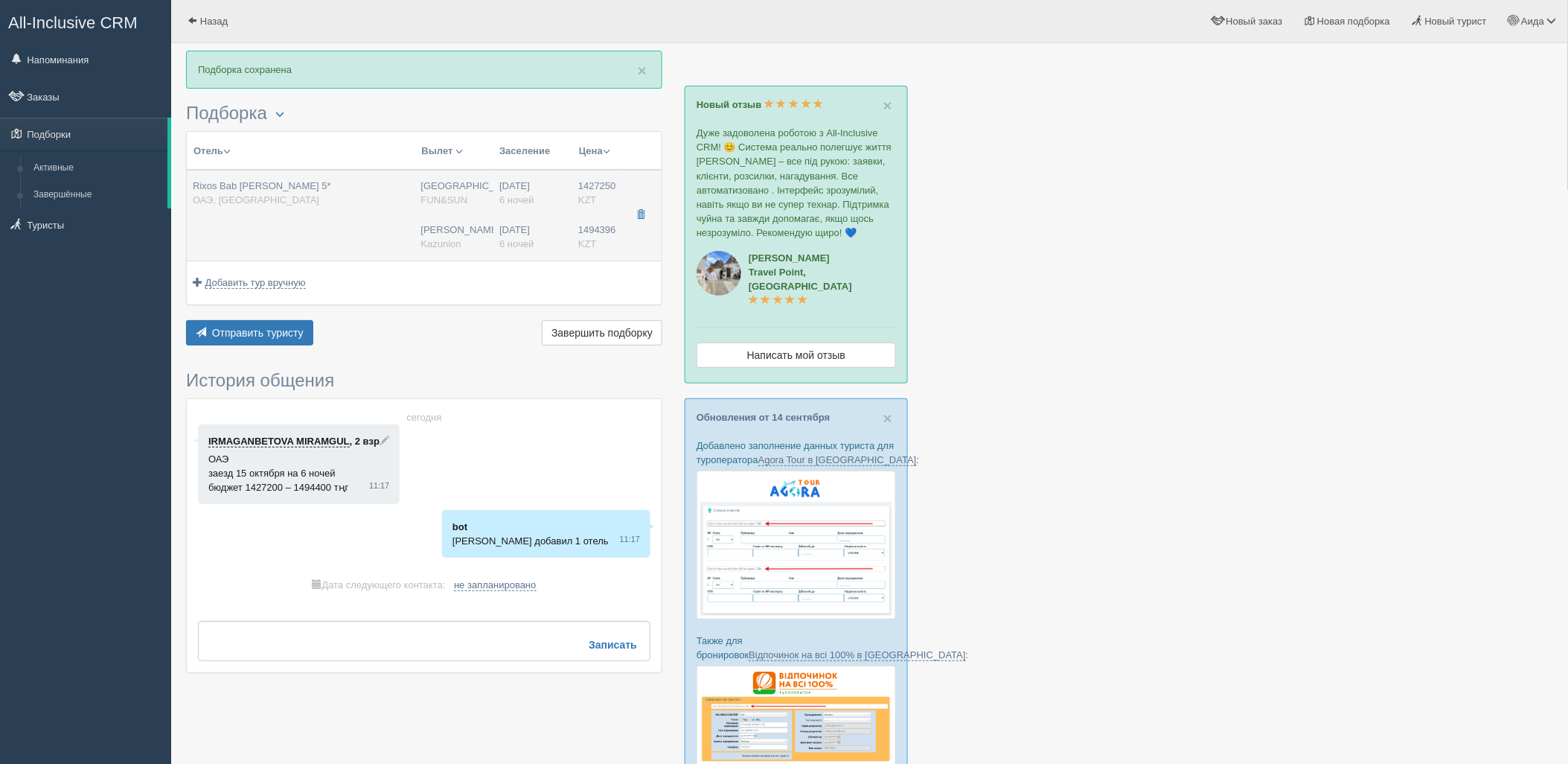
type input "04:10"
type input "08:30"
type input "Flydubai"
type input "21:25"
type input "03:10"
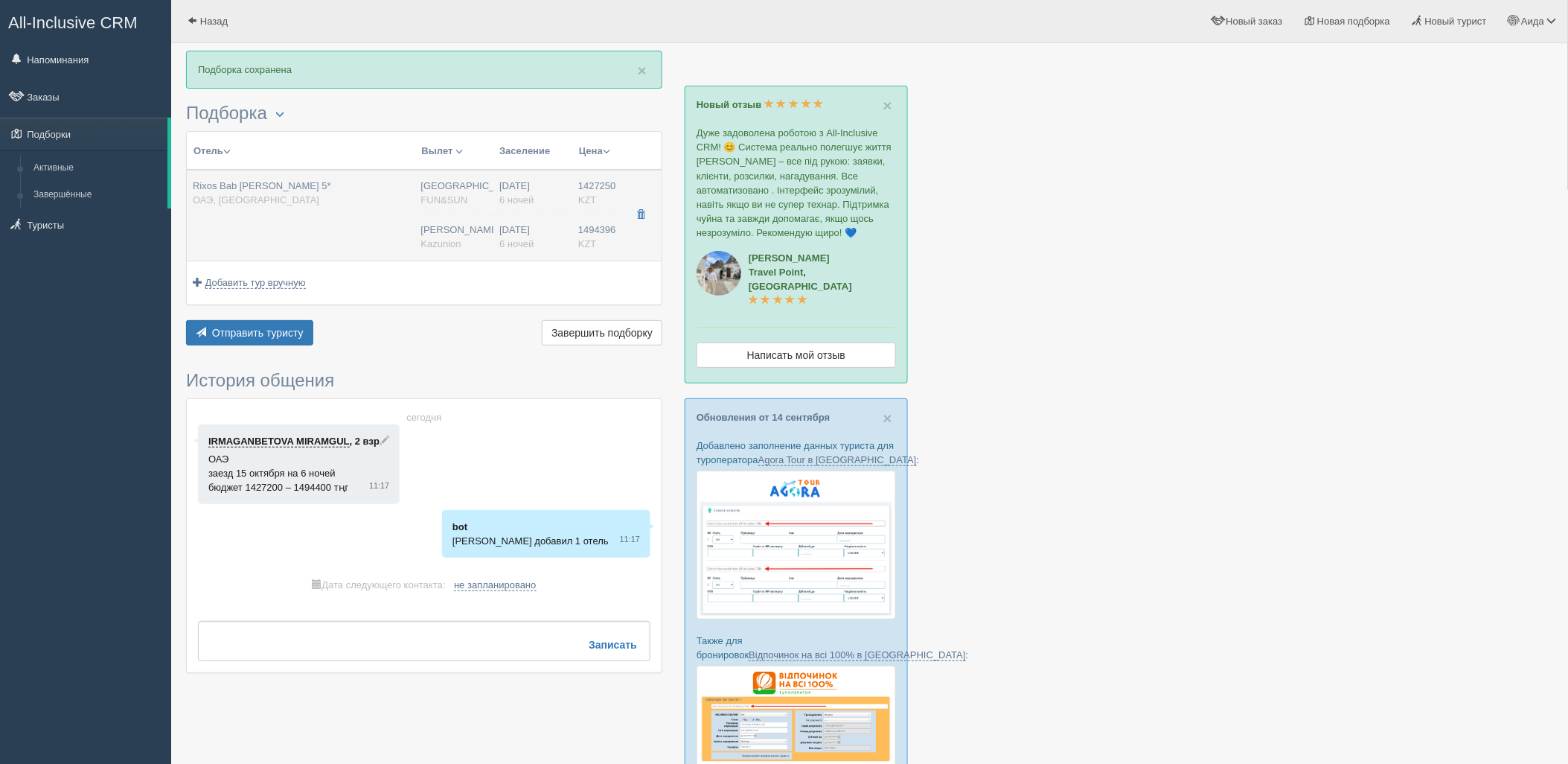
type input "6"
type input "deluxe garden view"
type input "UAI - Ультра Все Включено"
type input "Kazunion"
type input "https://tourvisor.ru/countries#!/hotel=rixos-bab-al-bahr"
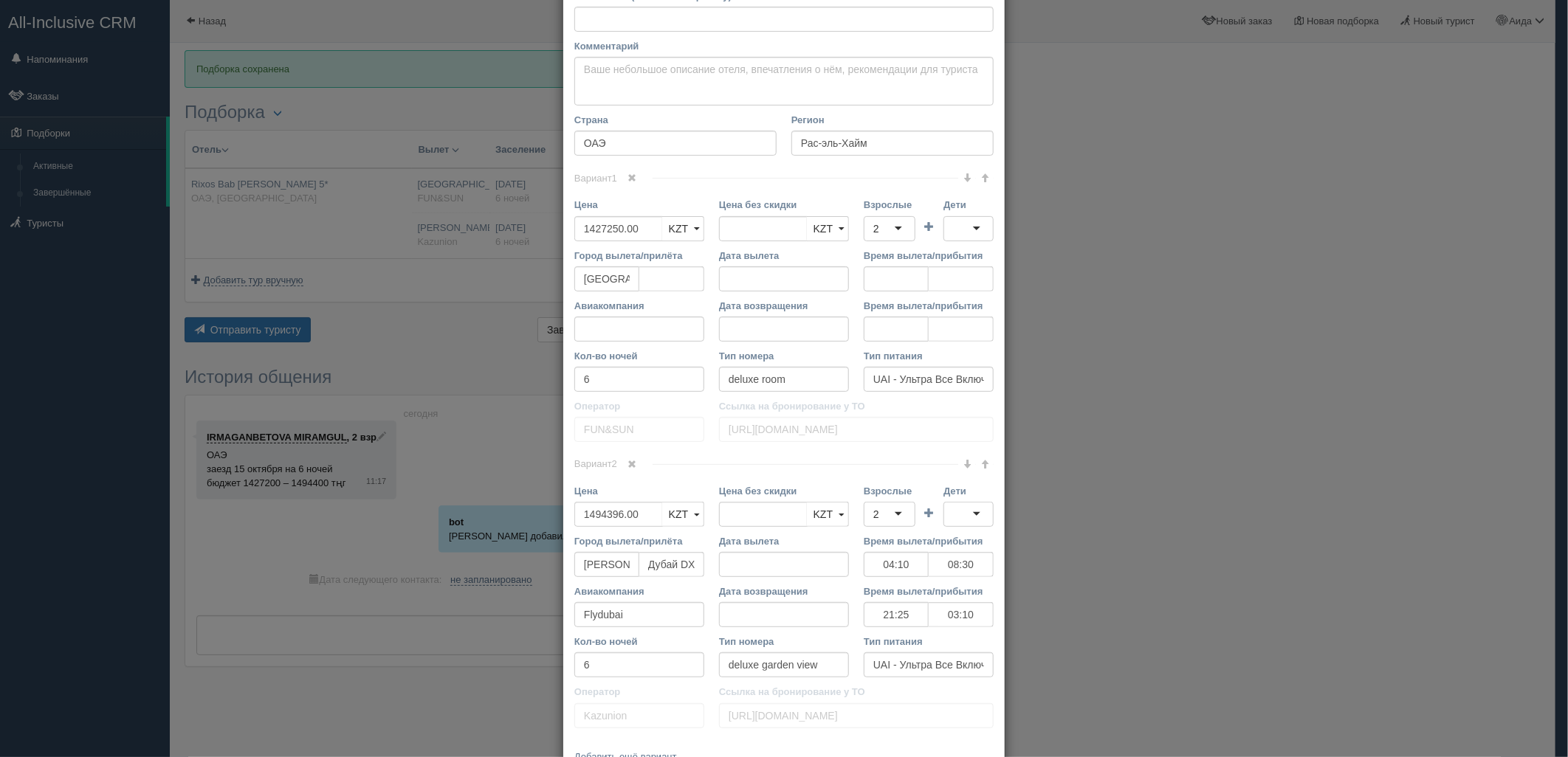
scroll to position [260, 0]
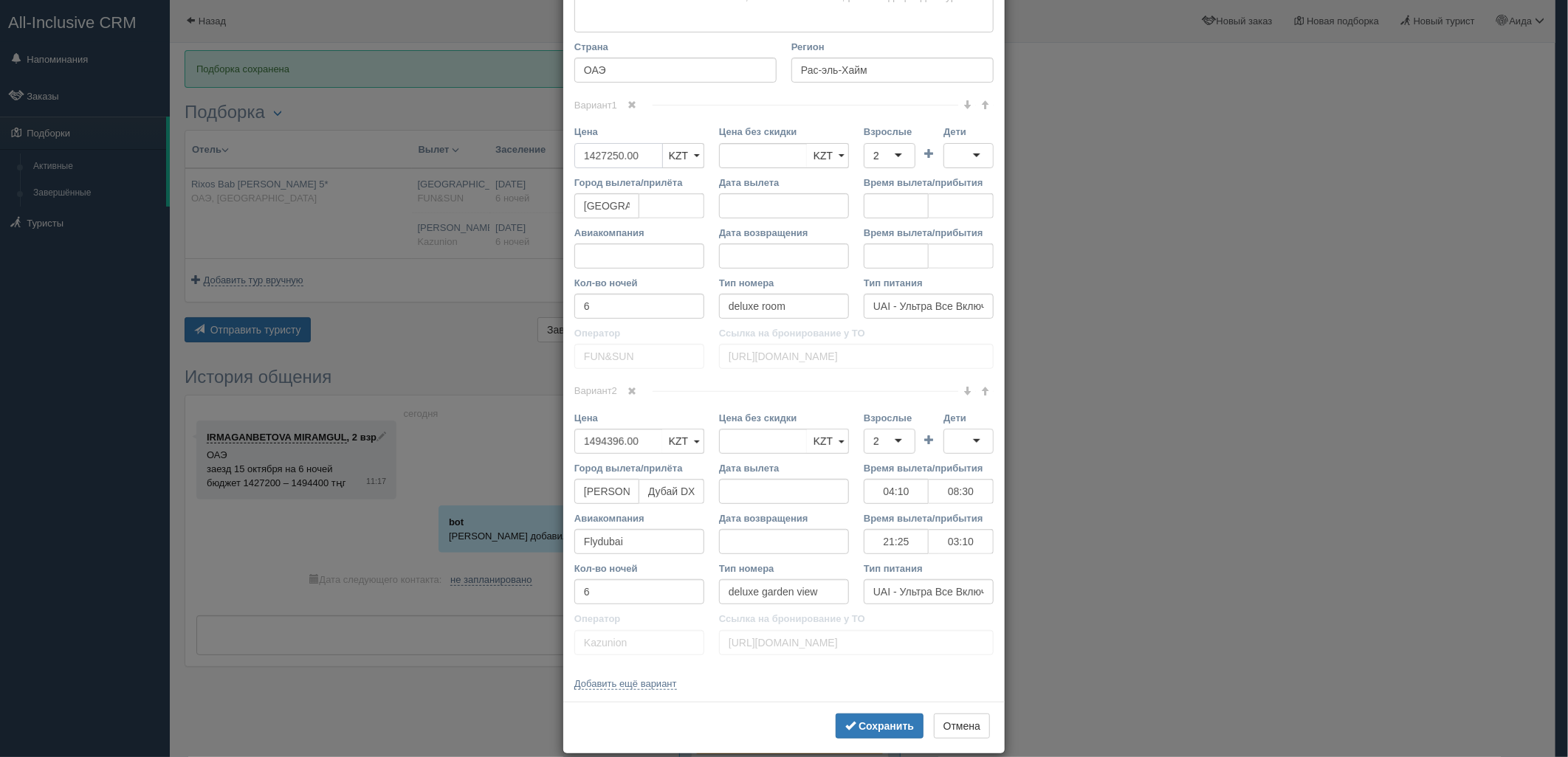
click at [639, 157] on input "1427250.00" at bounding box center [618, 156] width 88 height 25
click at [639, 157] on input "1427250.00" at bounding box center [618, 156] width 88 height 25
type input "1427250.00"
type input "1415000"
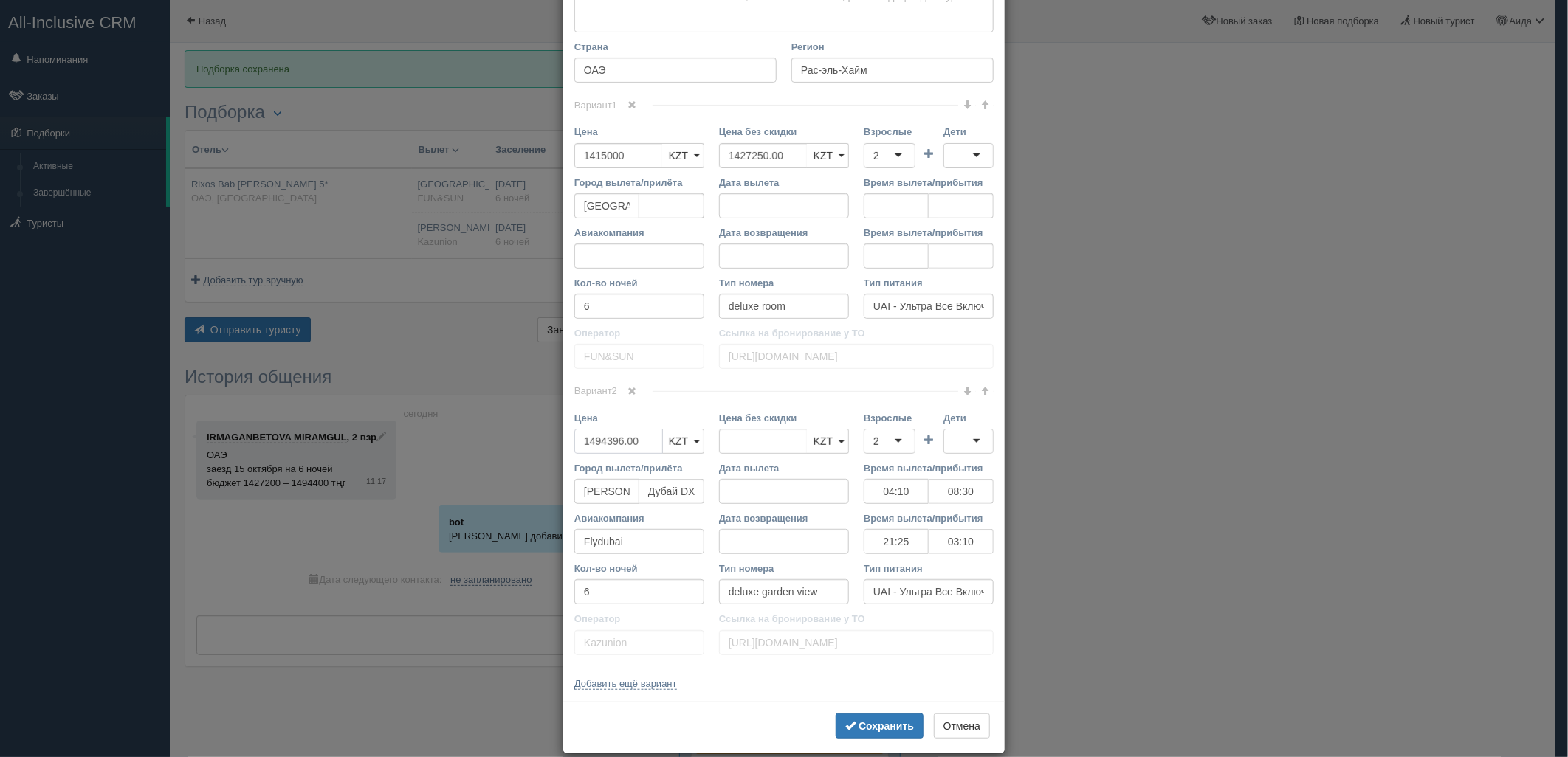
click at [616, 439] on input "1494396.00" at bounding box center [618, 442] width 88 height 25
click at [616, 439] on input "1494396.00" at bounding box center [618, 442] width 88 height 25
type input "1494396.00"
click at [584, 443] on input "1840000" at bounding box center [618, 442] width 88 height 25
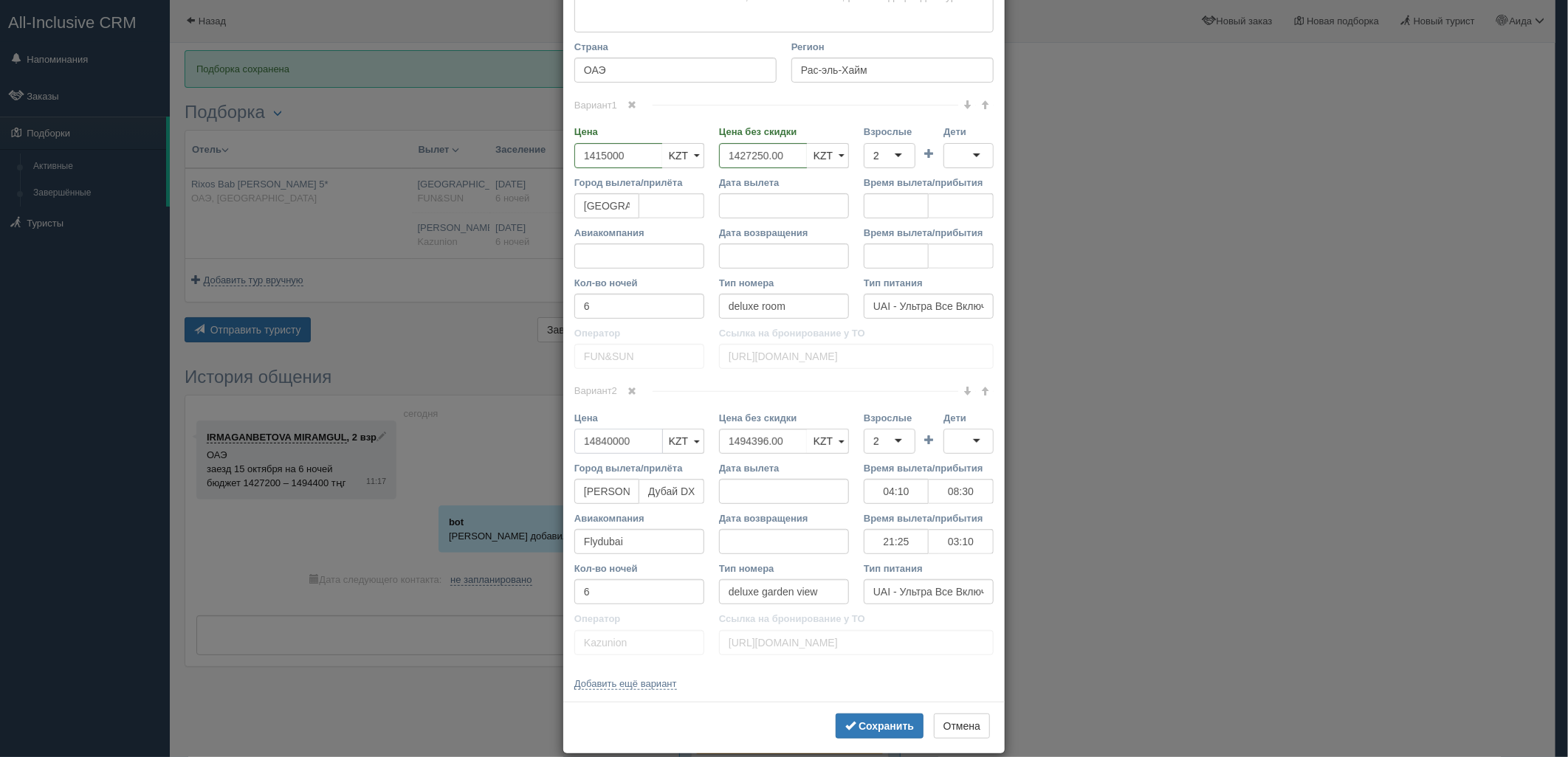
click at [633, 443] on input "14840000" at bounding box center [618, 442] width 88 height 25
click at [585, 443] on input "1480000" at bounding box center [618, 442] width 88 height 25
click at [602, 439] on input "1480000" at bounding box center [618, 442] width 88 height 25
type input "1480000"
click at [861, 728] on b "Сохранить" at bounding box center [886, 726] width 56 height 12
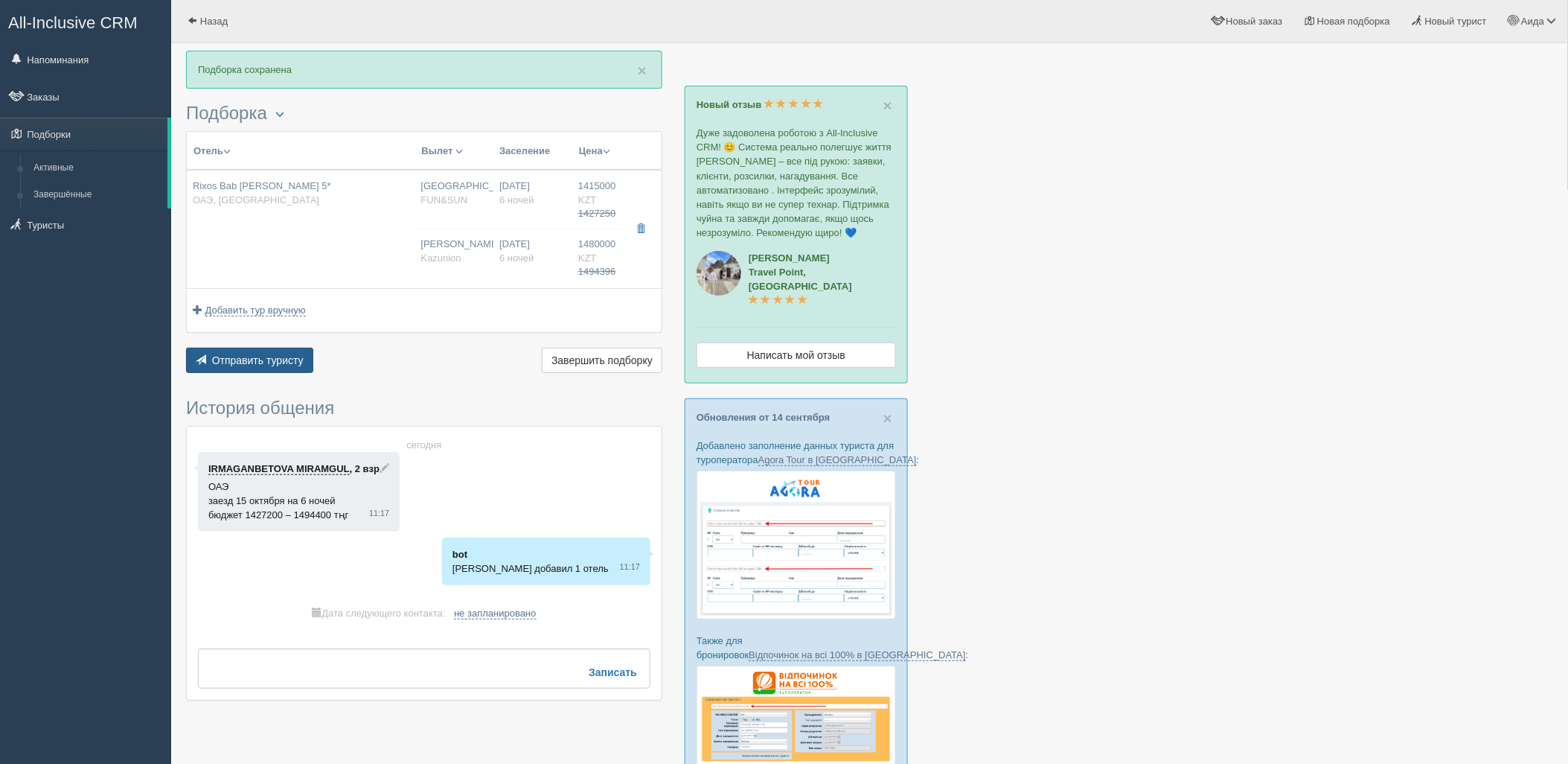
click at [291, 366] on span "Отправить туристу" at bounding box center [258, 360] width 92 height 12
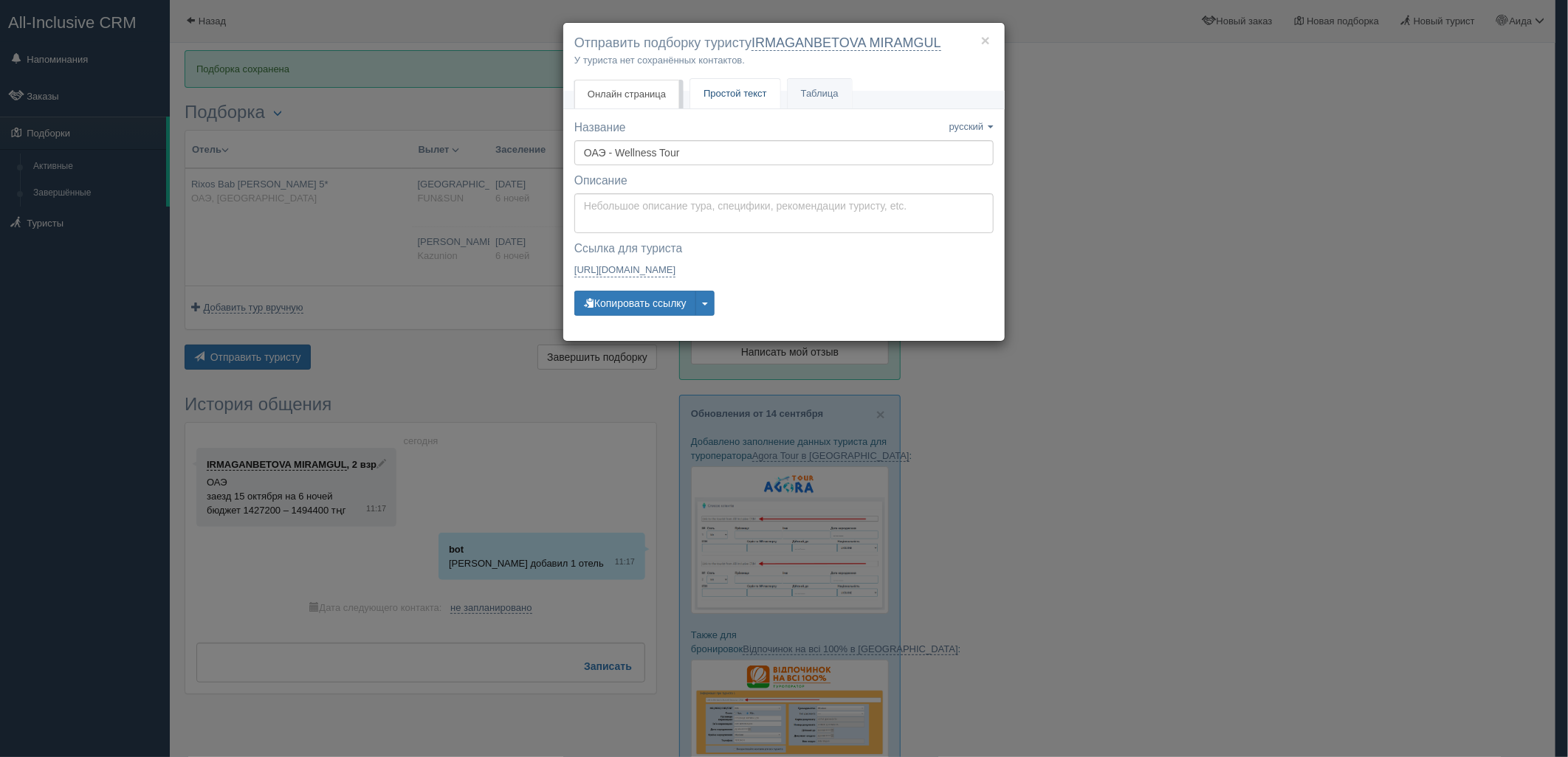
click at [746, 100] on link "Простой текст Текст" at bounding box center [735, 94] width 90 height 30
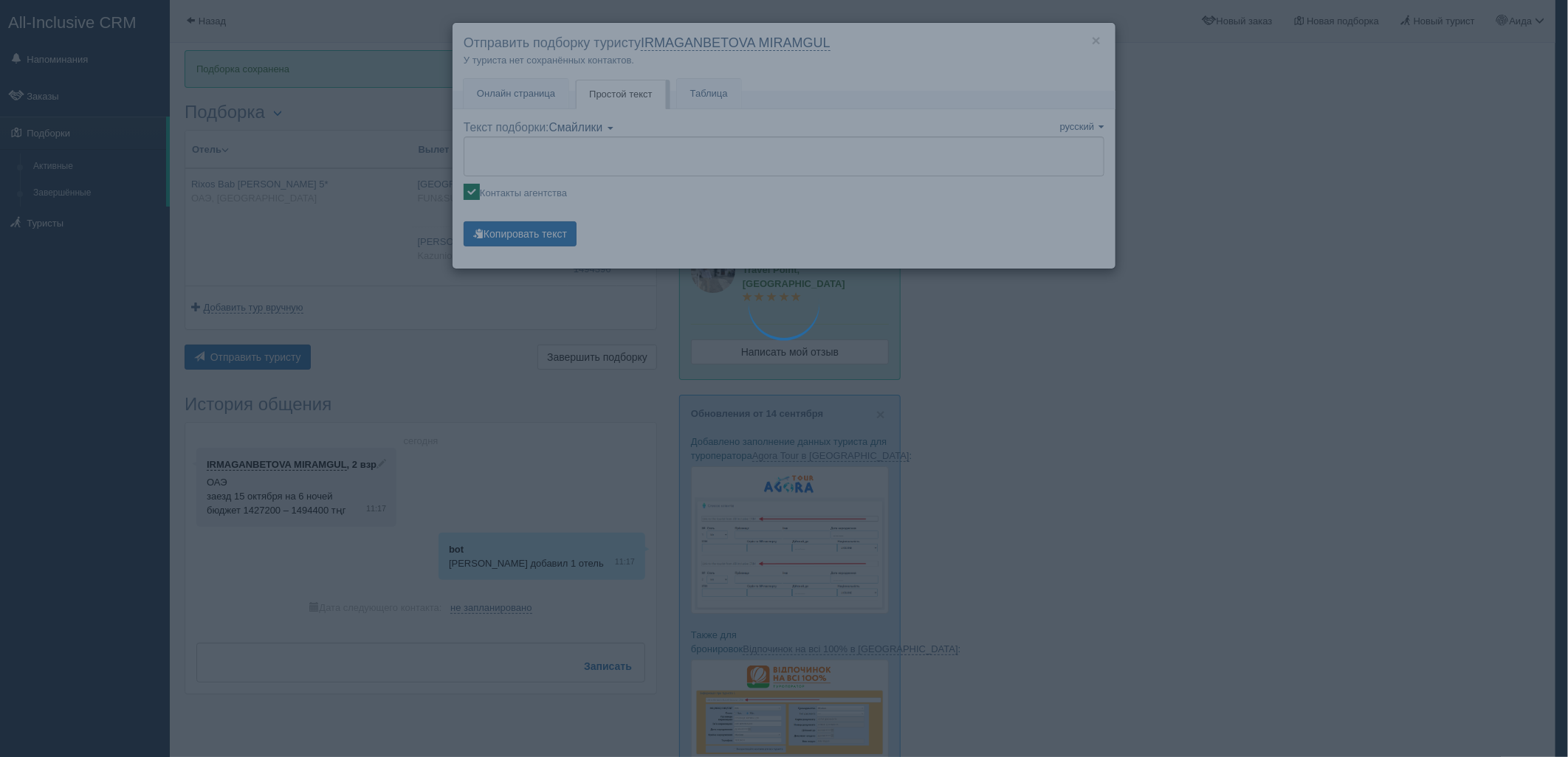
type textarea "🌞 Добрый день! Предлагаем Вам рассмотреть следующие варианты: 🌎 ОАЭ, Рас-эль-Ха…"
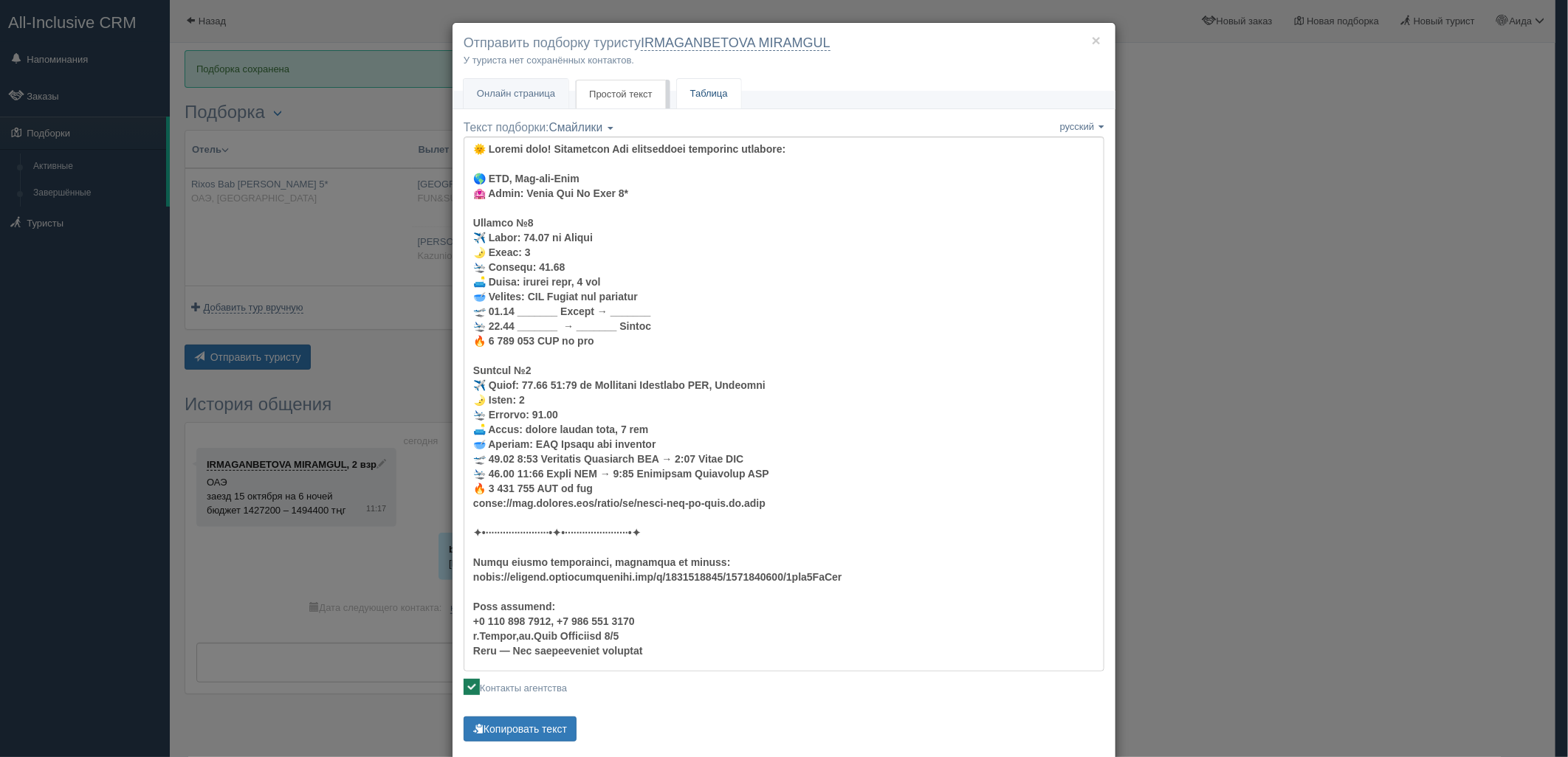
click at [714, 101] on link "Таблица" at bounding box center [709, 94] width 65 height 30
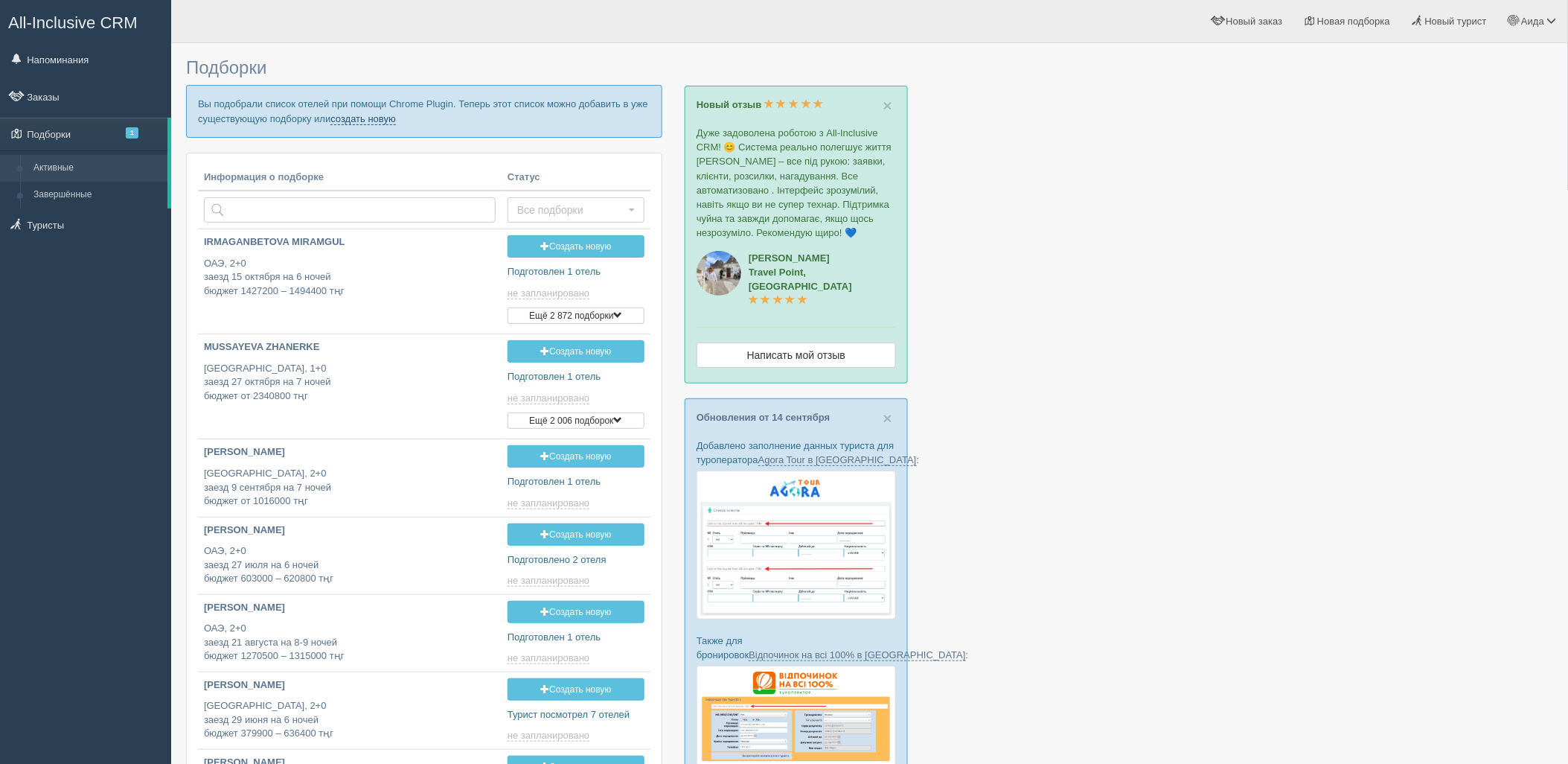
click at [385, 117] on link "создать новую" at bounding box center [364, 119] width 66 height 12
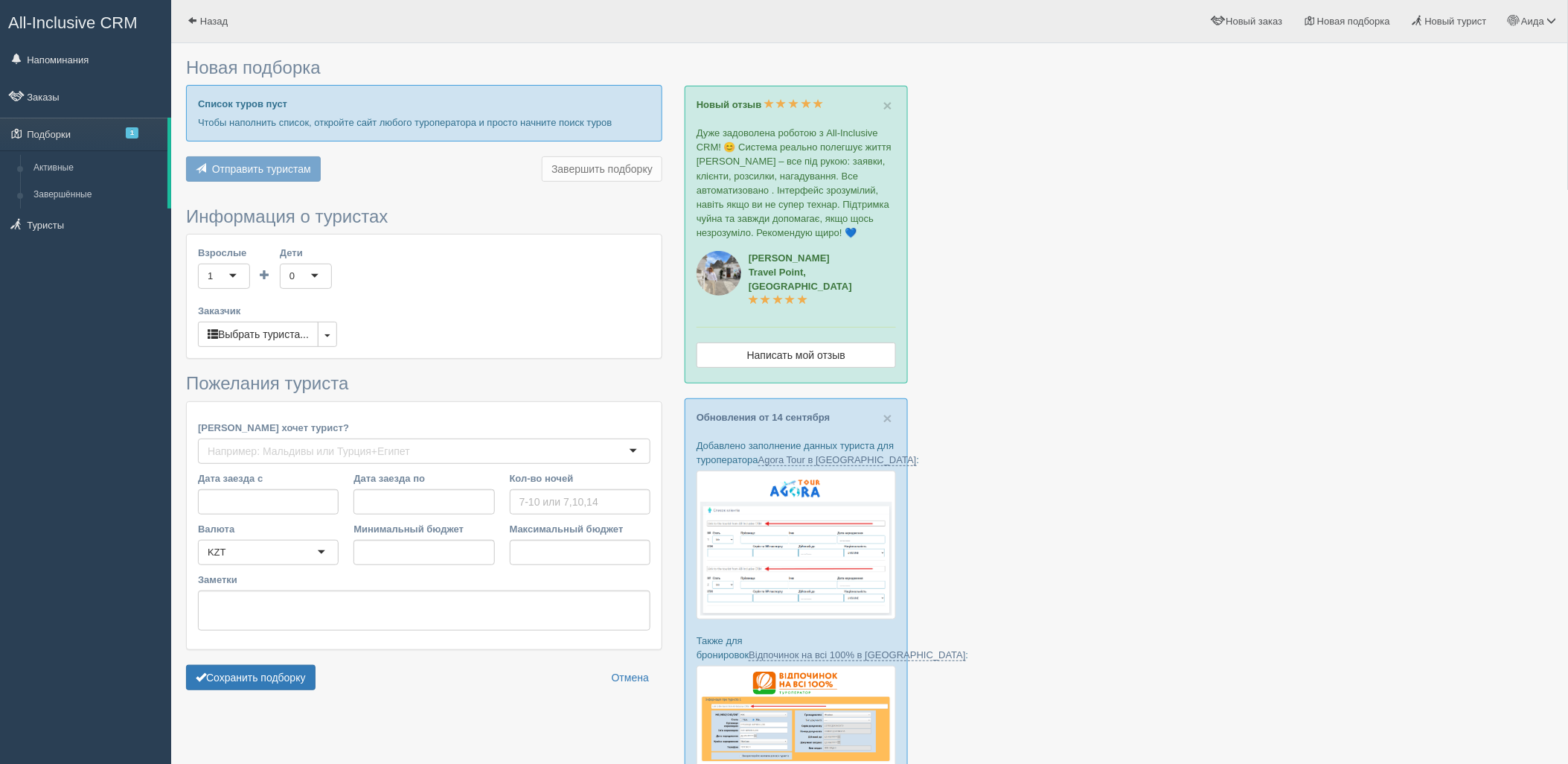
type input "6"
type input "1480000"
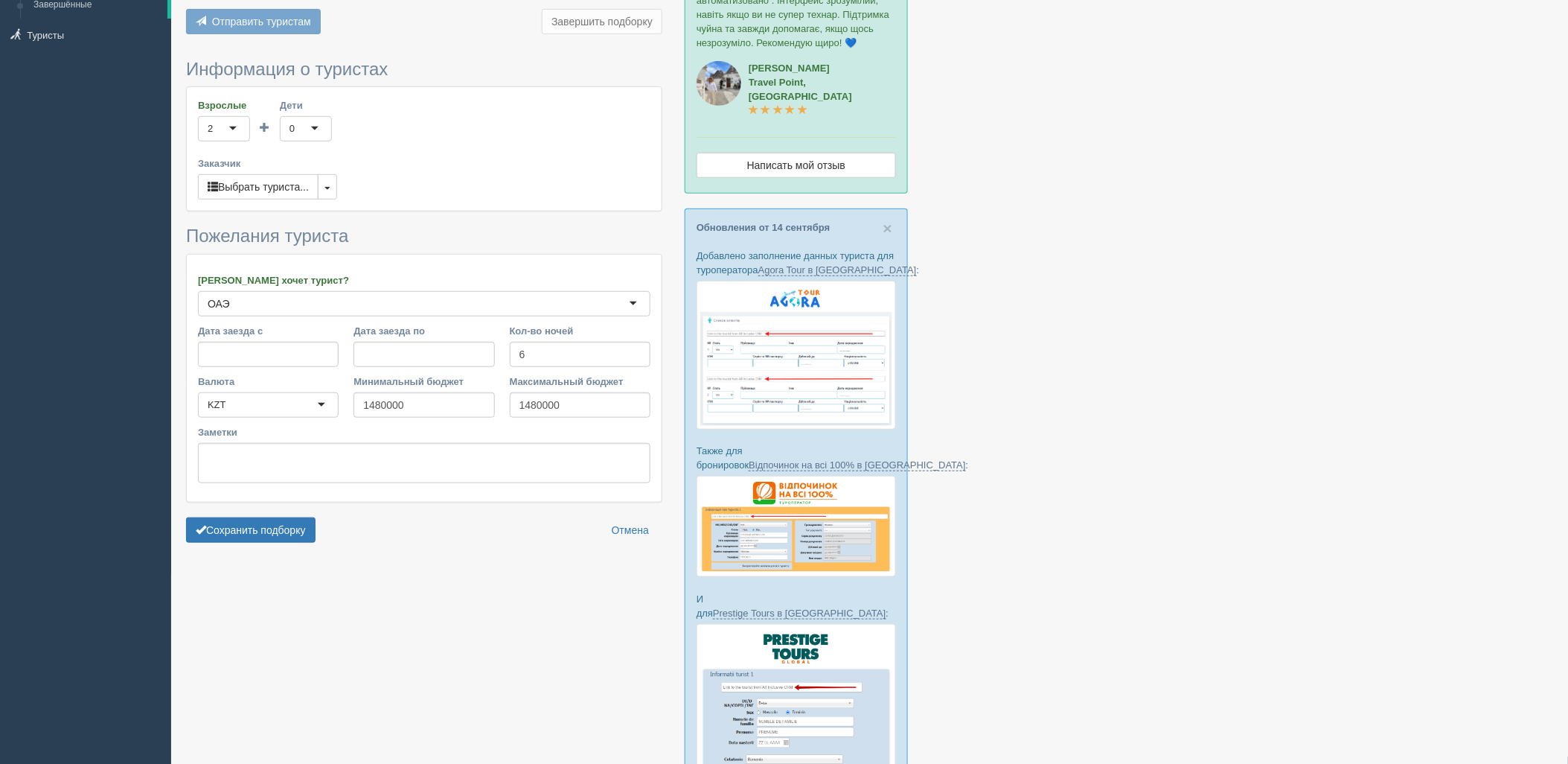
scroll to position [313, 0]
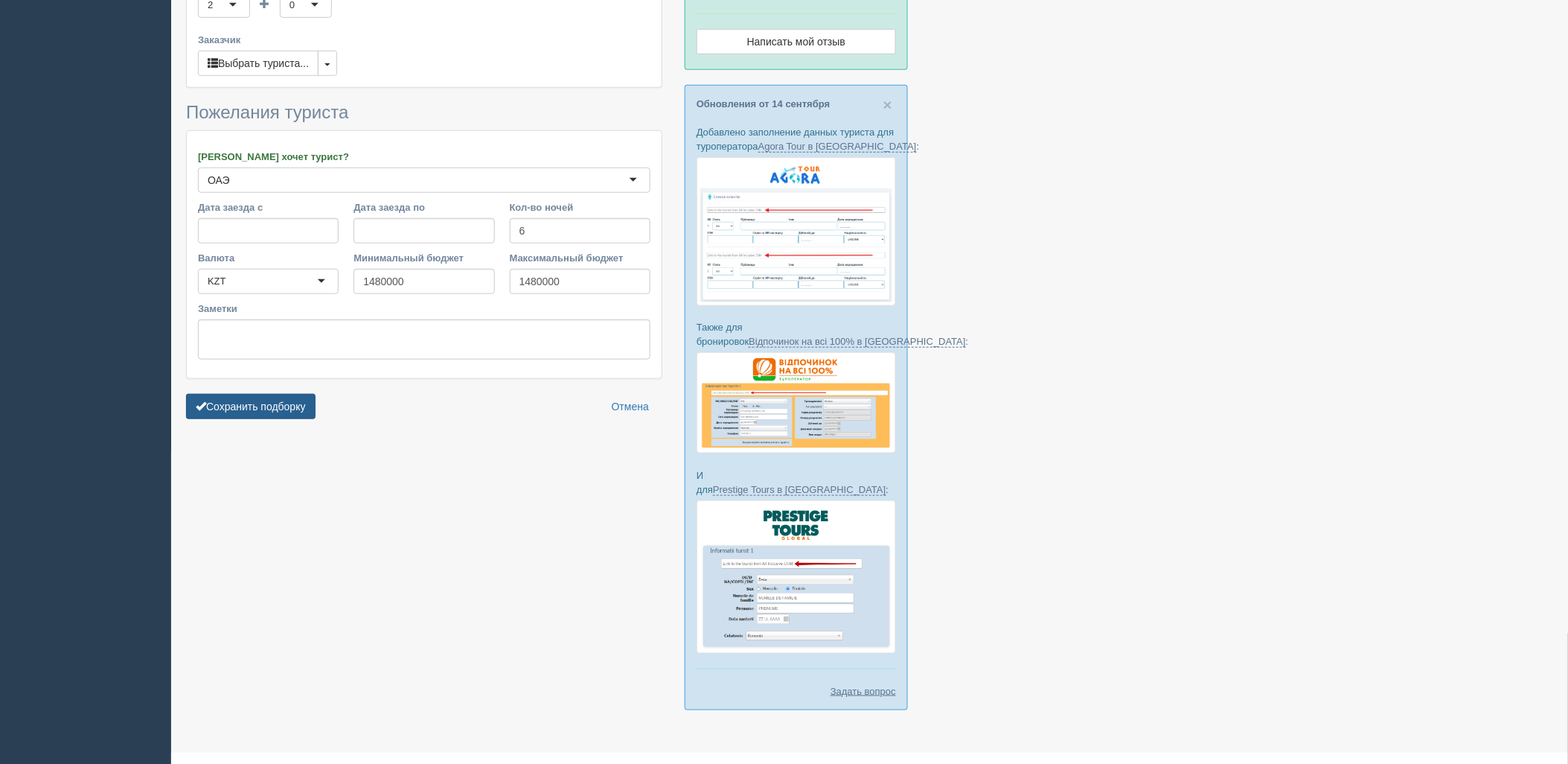
click at [280, 403] on button "Сохранить подборку" at bounding box center [250, 407] width 129 height 26
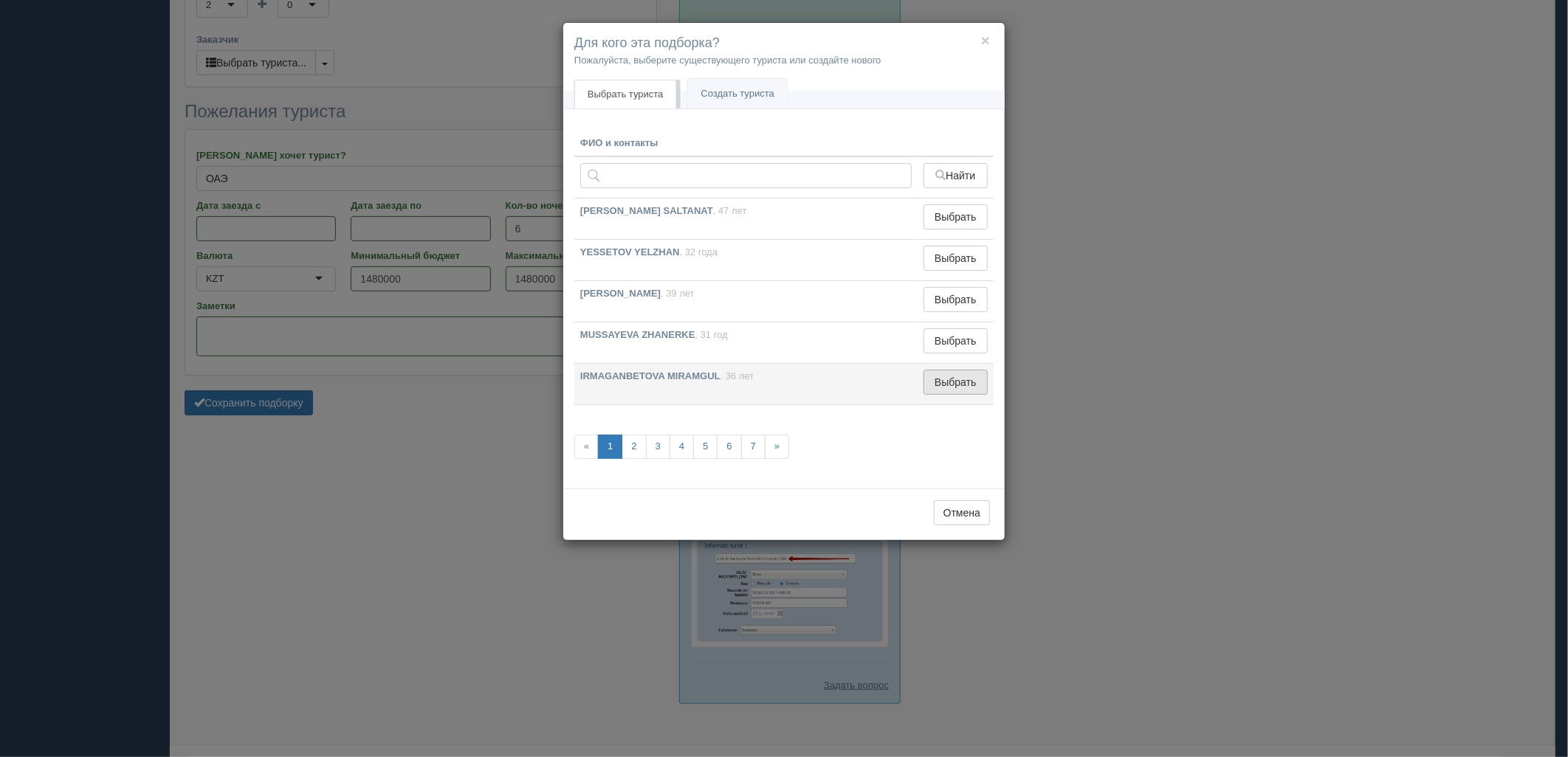
click at [946, 381] on button "Выбрать" at bounding box center [956, 382] width 65 height 25
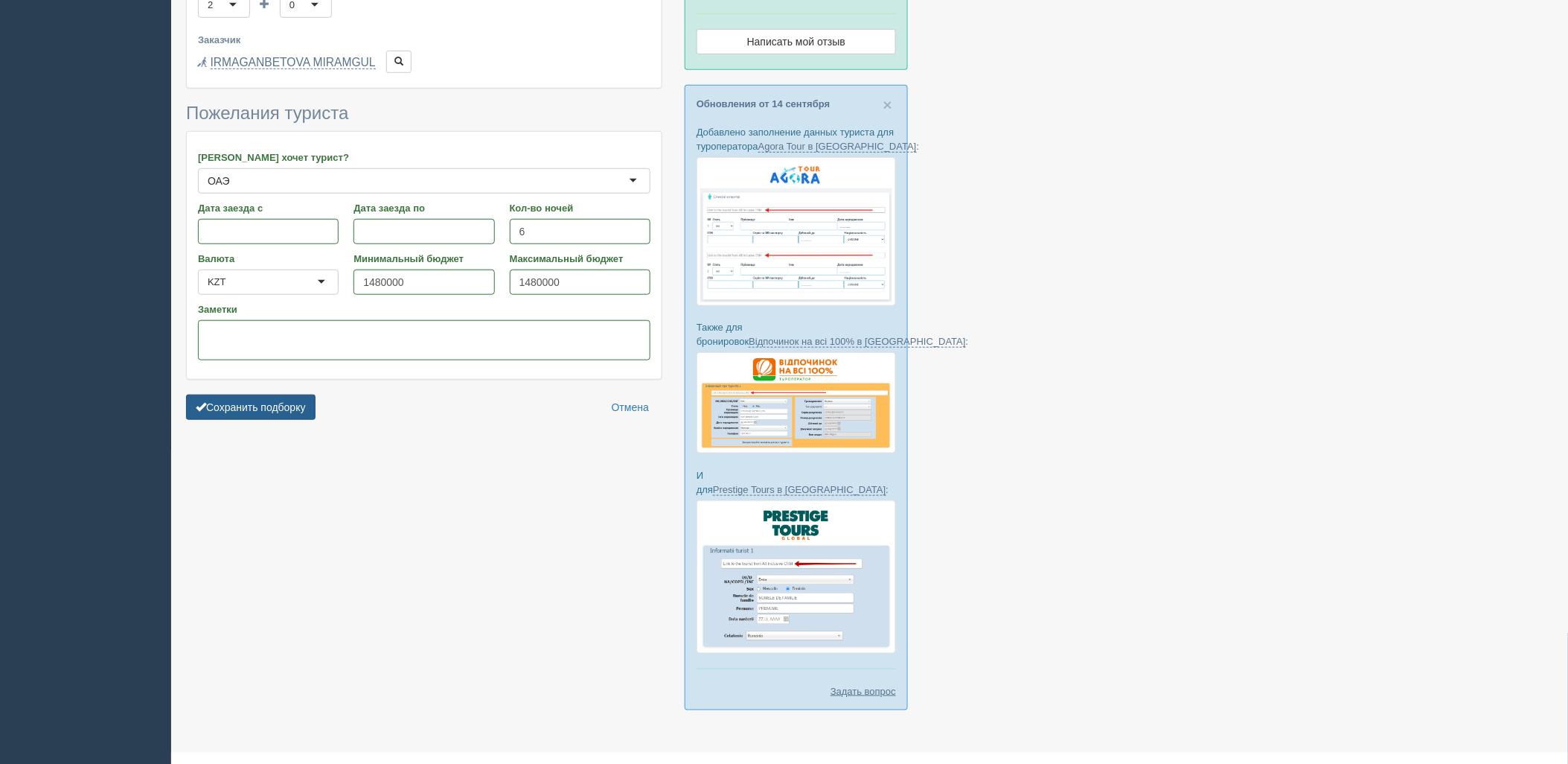
click at [287, 410] on button "Сохранить подборку" at bounding box center [250, 407] width 129 height 26
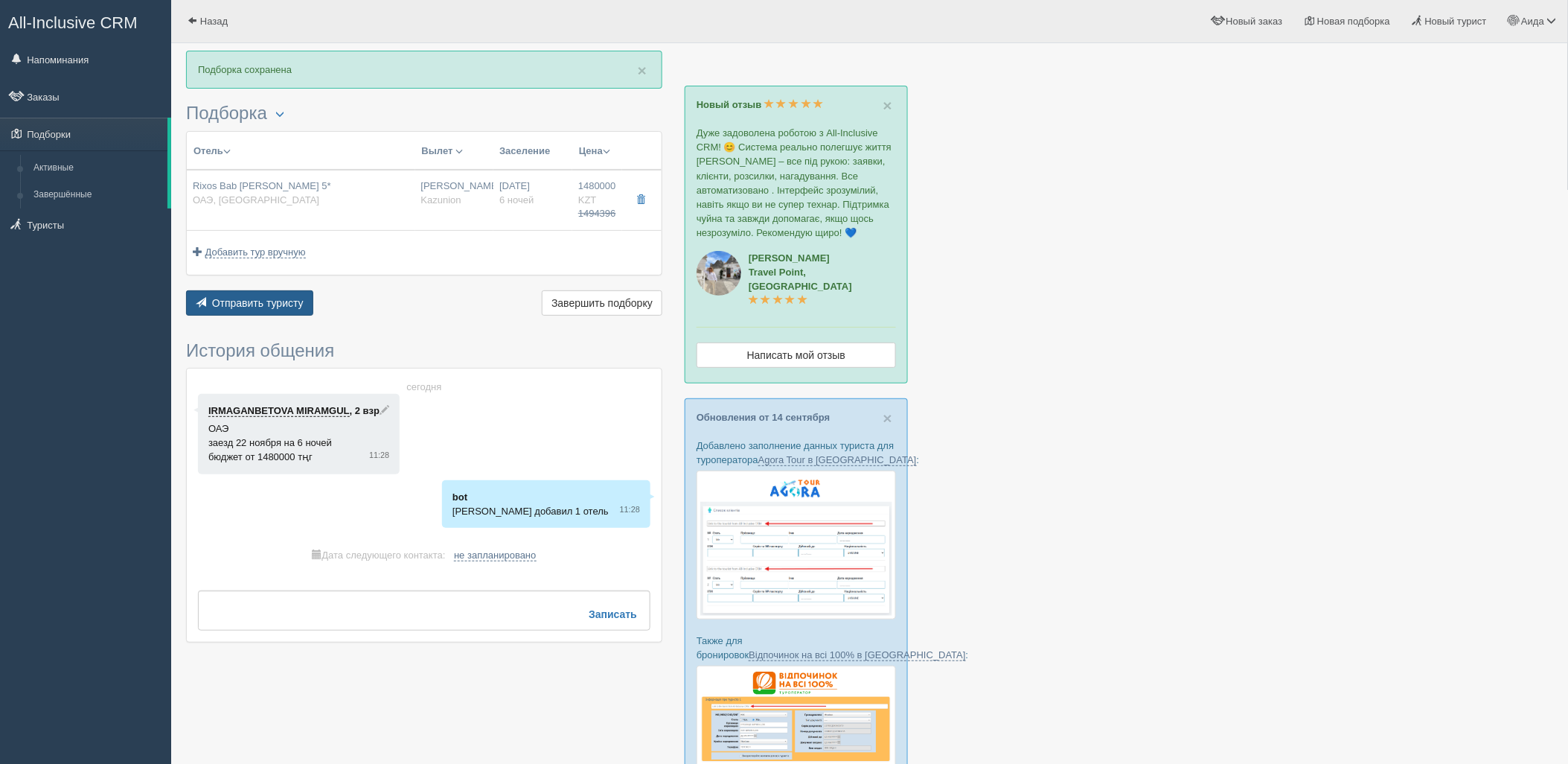
click at [287, 308] on span "Отправить туристу" at bounding box center [258, 303] width 92 height 12
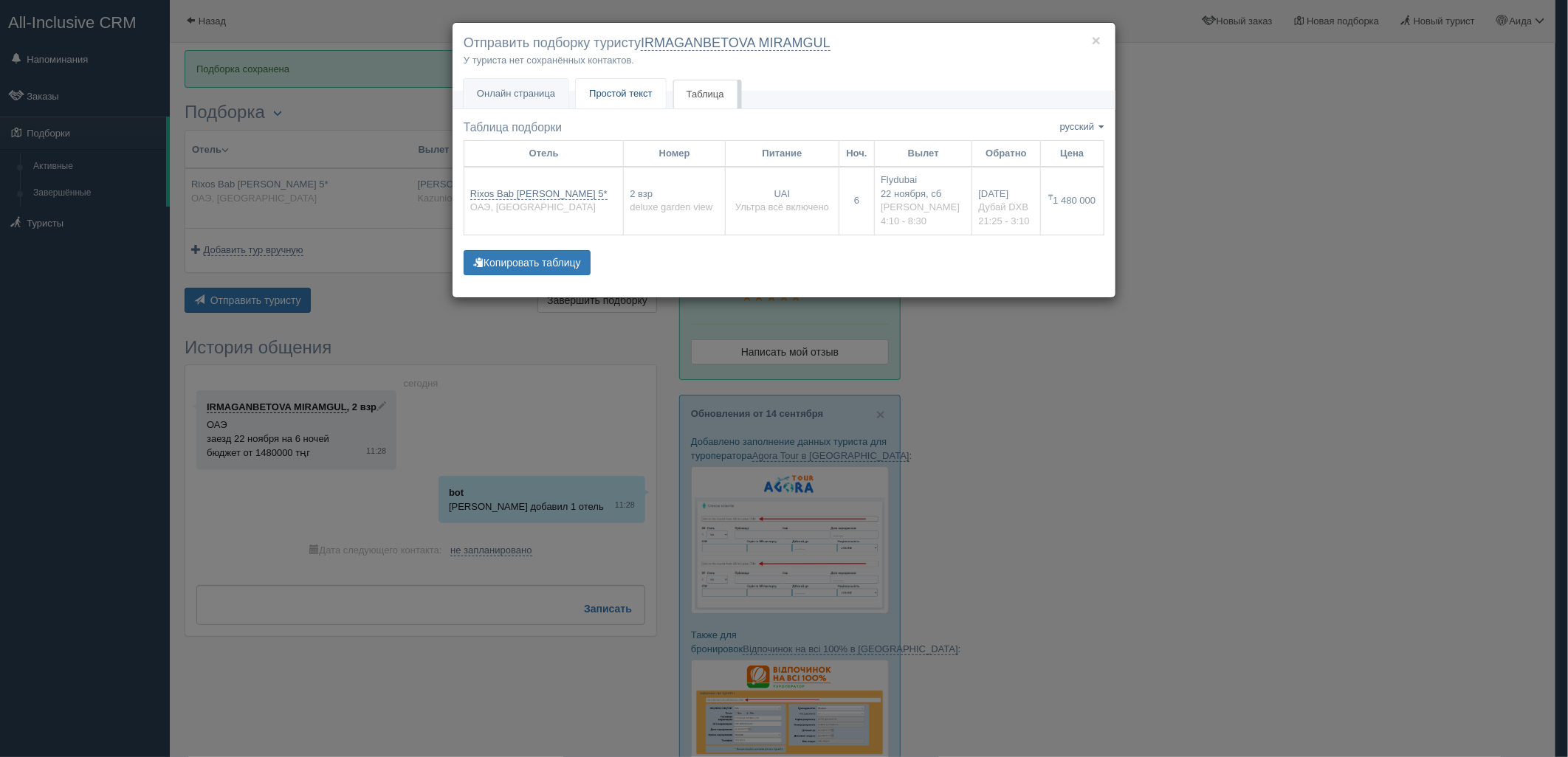
click at [646, 90] on span "Простой текст" at bounding box center [621, 93] width 64 height 11
type textarea "🌞 Loremi dolo! Sitametcon Adi elitseddoei temporinc utlabore: 🌎 ETD, Mag-ali-En…"
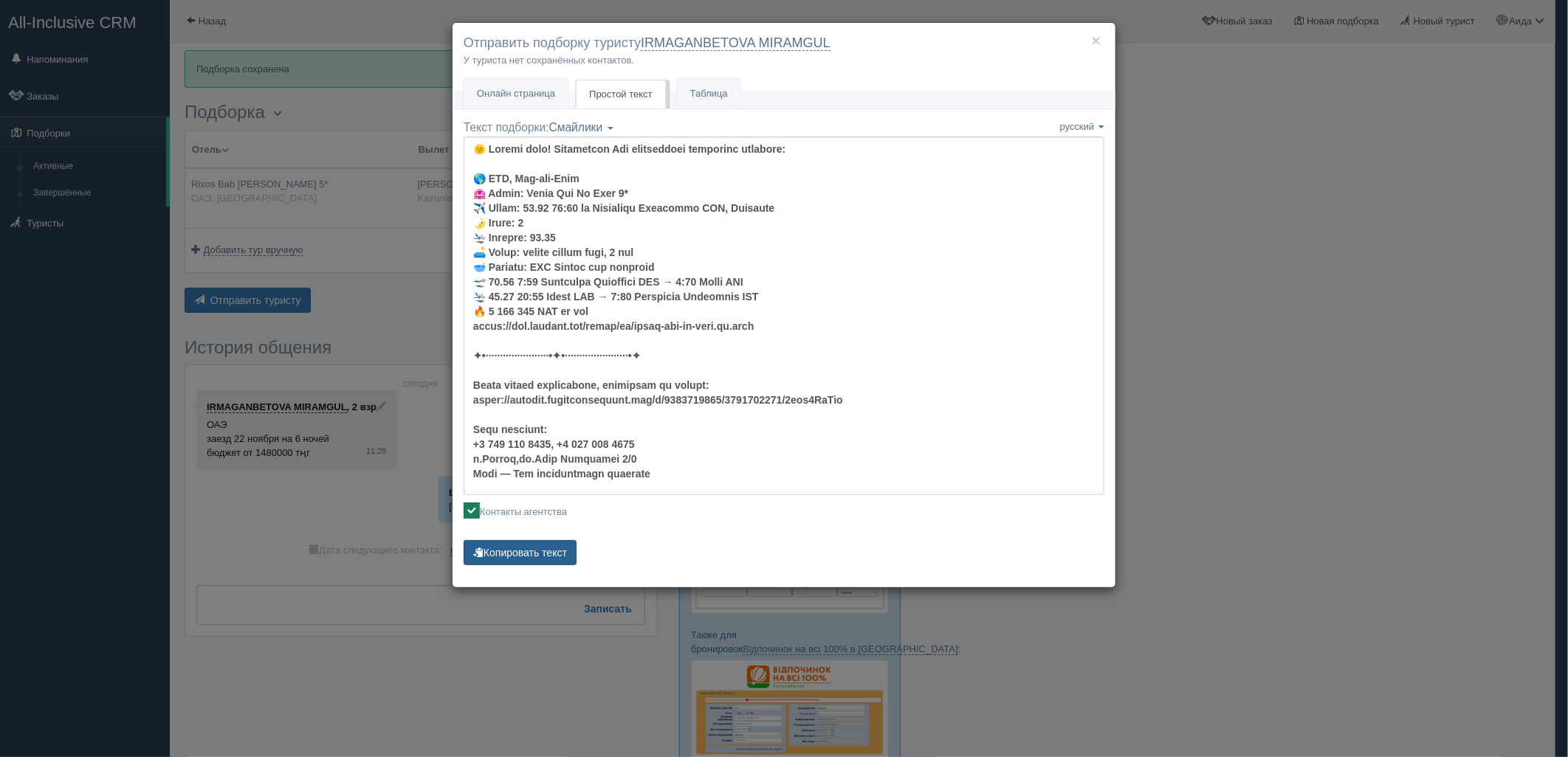
click at [550, 547] on button "Копировать текст" at bounding box center [520, 553] width 113 height 25
